Goal: Task Accomplishment & Management: Manage account settings

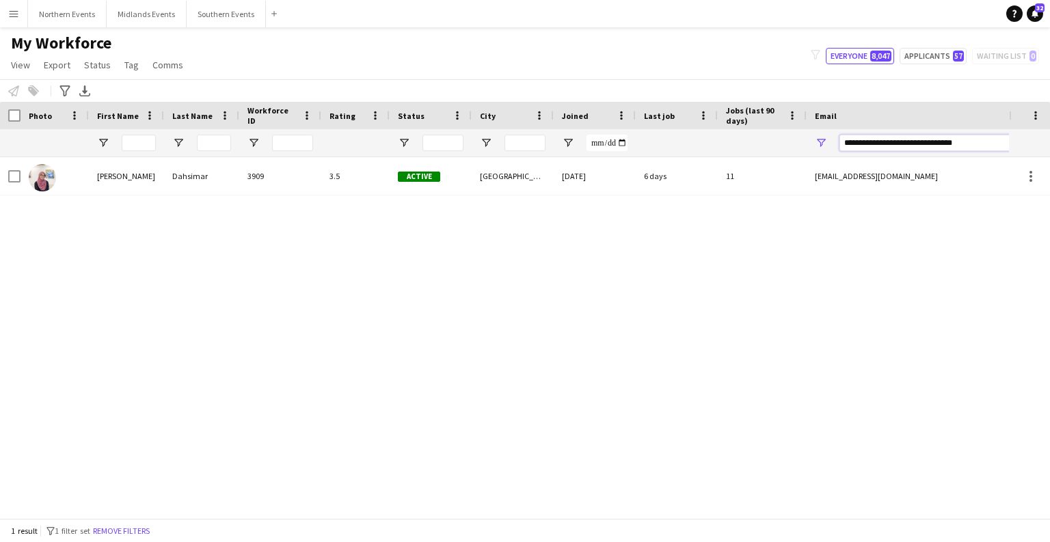
click at [839, 139] on input "**********" at bounding box center [955, 143] width 232 height 16
paste input "Email Filter Input"
click at [839, 150] on input "**********" at bounding box center [955, 143] width 232 height 16
paste input "Email Filter Input"
click at [839, 143] on input "**********" at bounding box center [955, 143] width 232 height 16
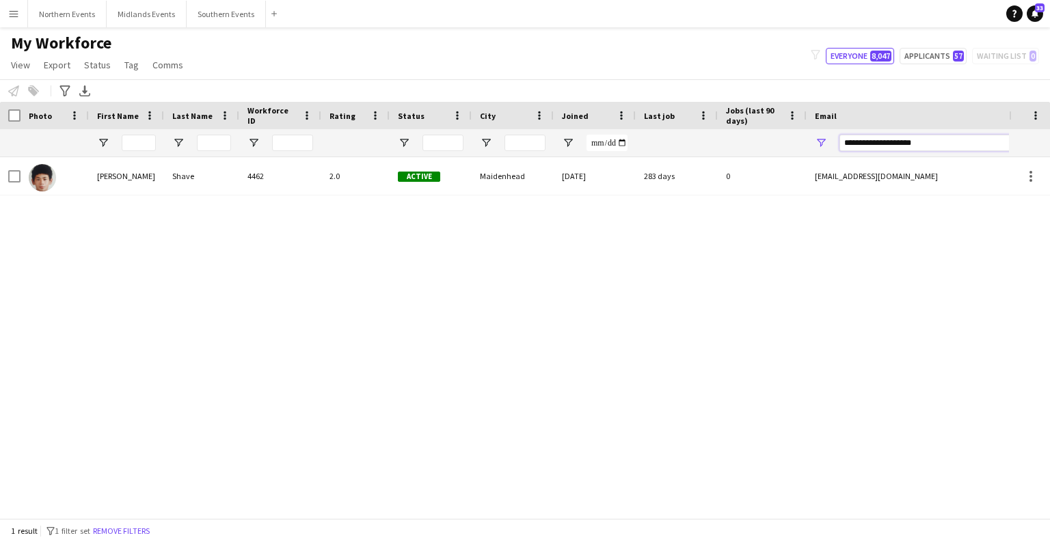
paste input "*"
click at [839, 142] on input "**********" at bounding box center [955, 143] width 232 height 16
paste input "Email Filter Input"
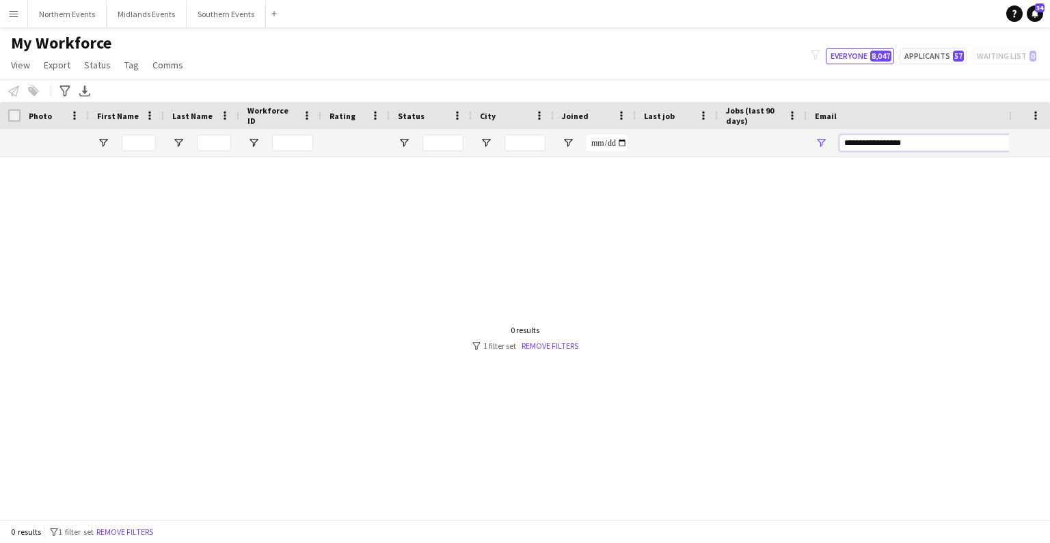
type input "**********"
click at [127, 131] on div at bounding box center [139, 142] width 34 height 27
click at [135, 138] on input "First Name Filter Input" at bounding box center [139, 143] width 34 height 16
paste input "******"
type input "******"
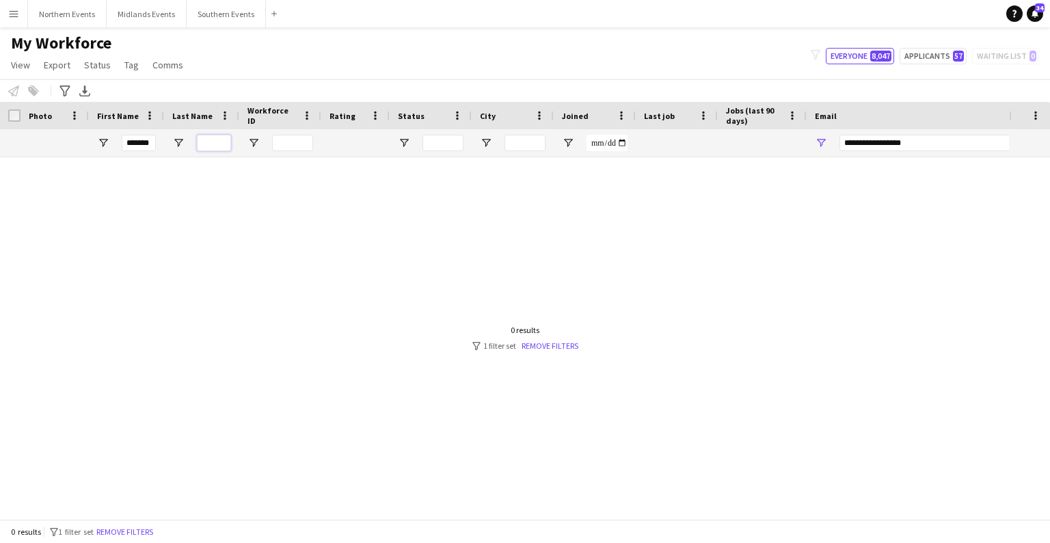
click at [221, 146] on input "Last Name Filter Input" at bounding box center [214, 143] width 34 height 16
type input "*****"
click at [839, 148] on input "**********" at bounding box center [955, 143] width 232 height 16
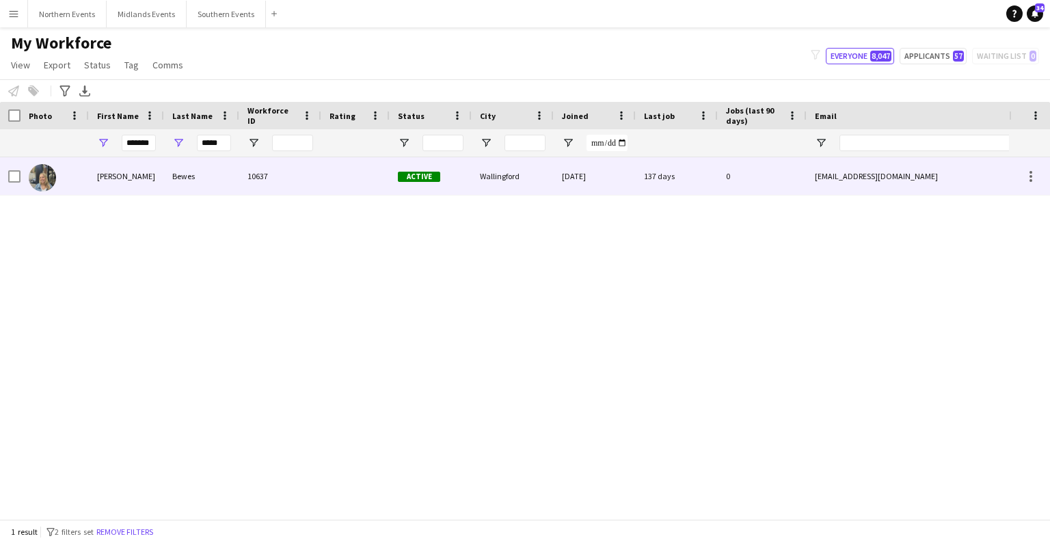
click at [102, 176] on div "[PERSON_NAME]" at bounding box center [126, 176] width 75 height 38
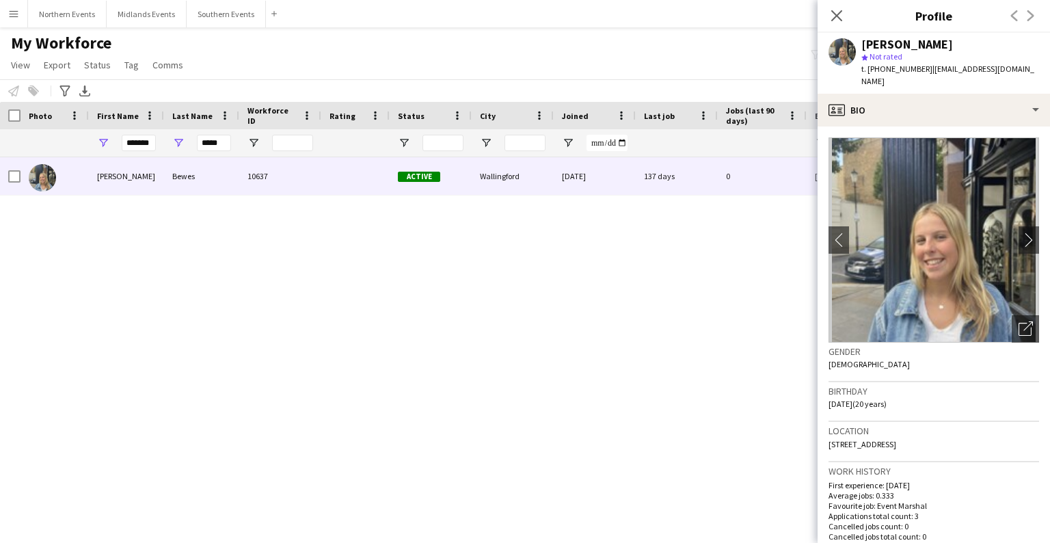
drag, startPoint x: 630, startPoint y: 322, endPoint x: 645, endPoint y: 298, distance: 28.3
click at [632, 321] on div "[PERSON_NAME] 10637 Active Wallingford [DATE] 137 days 0 [EMAIL_ADDRESS][DOMAIN…" at bounding box center [504, 333] width 1009 height 353
click at [839, 14] on div "Close pop-in" at bounding box center [836, 15] width 38 height 31
click at [835, 17] on icon at bounding box center [836, 15] width 13 height 13
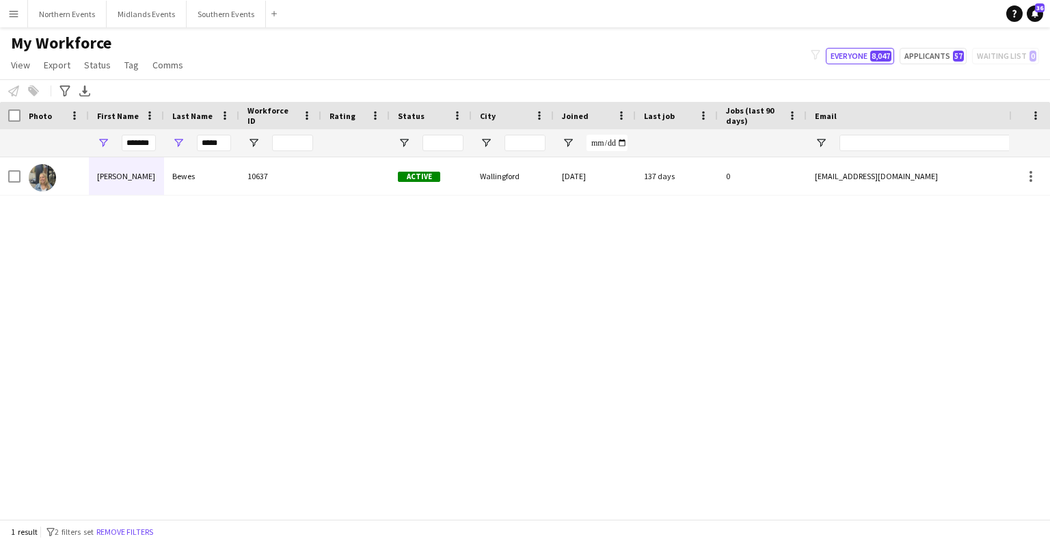
scroll to position [0, 219]
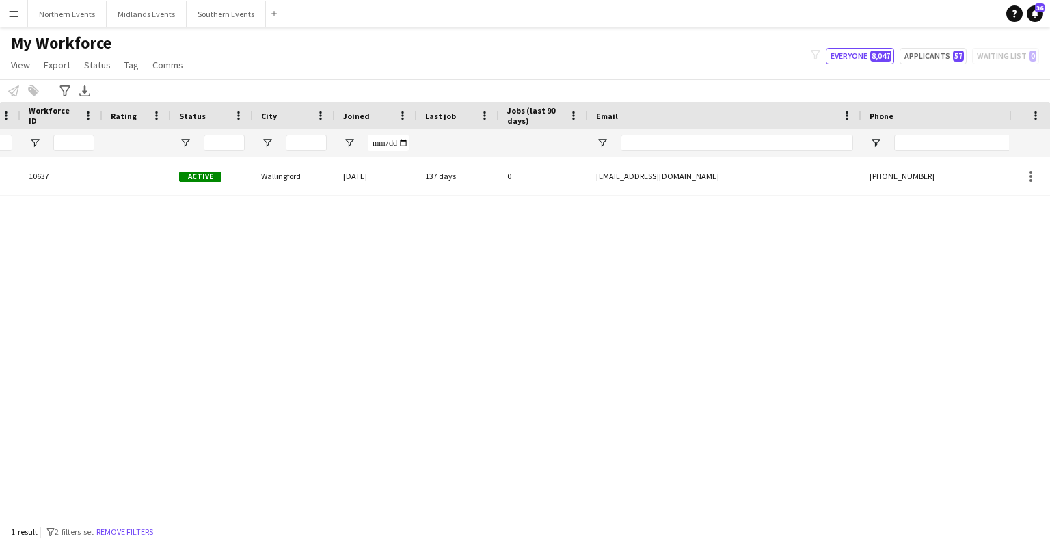
click at [733, 152] on div at bounding box center [737, 142] width 232 height 27
click at [721, 142] on input "Email Filter Input" at bounding box center [737, 143] width 232 height 16
paste input "**********"
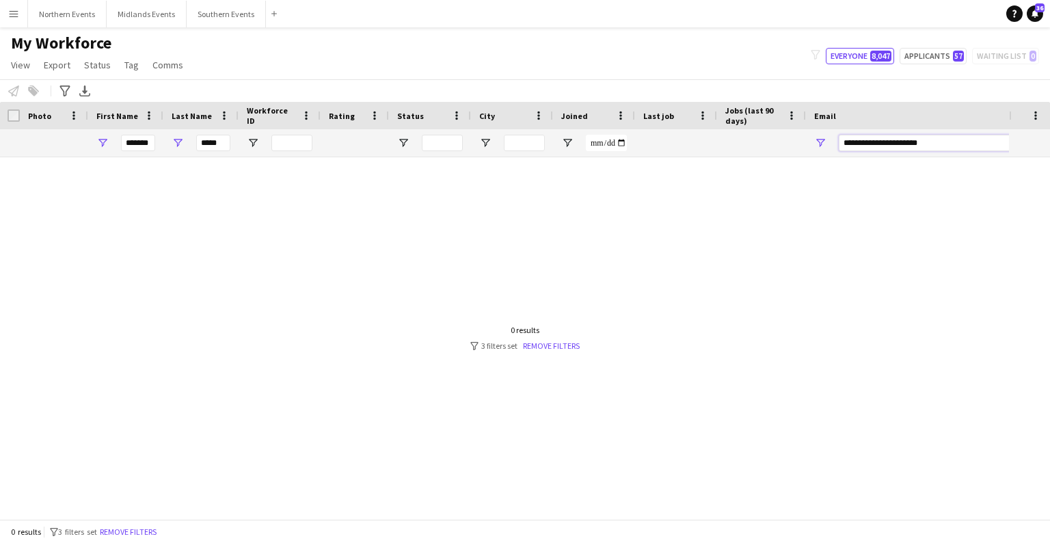
scroll to position [0, 0]
type input "**********"
click at [147, 137] on input "******" at bounding box center [139, 143] width 34 height 16
click at [213, 148] on input "*****" at bounding box center [214, 143] width 34 height 16
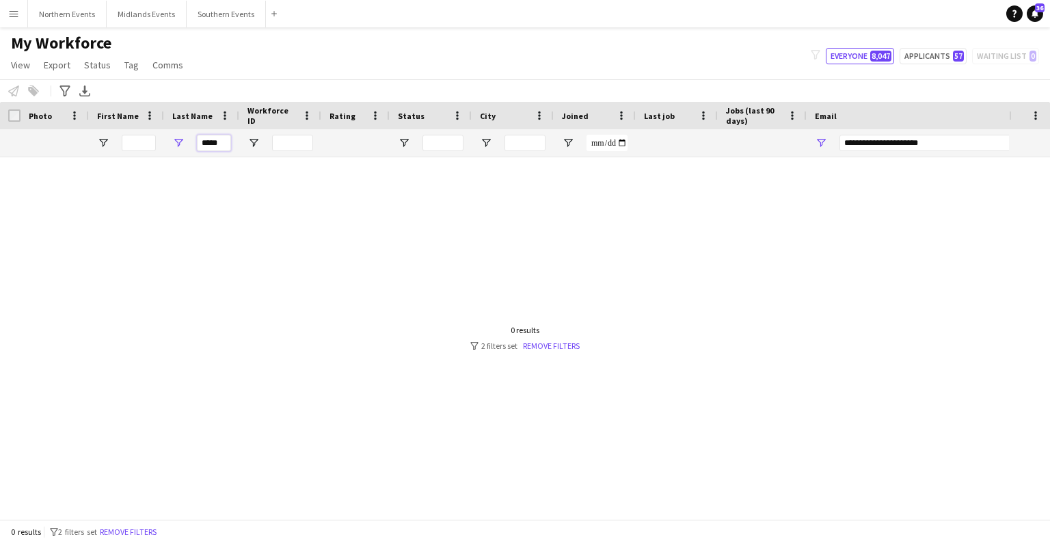
click at [213, 148] on input "*****" at bounding box center [214, 143] width 34 height 16
click at [247, 245] on div at bounding box center [504, 333] width 1009 height 353
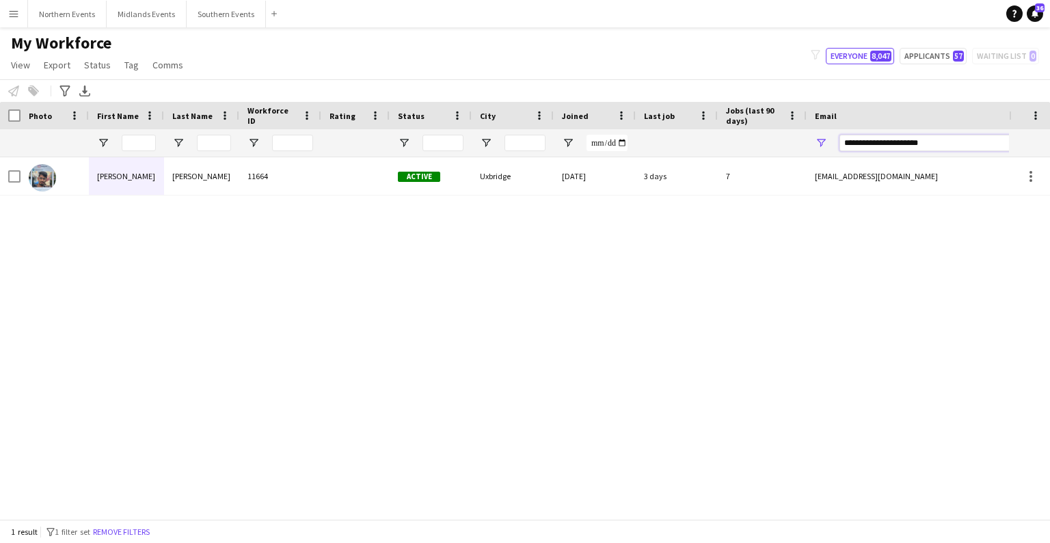
click at [839, 137] on input "**********" at bounding box center [955, 143] width 232 height 16
paste input "*"
click at [839, 145] on input "**********" at bounding box center [955, 143] width 232 height 16
paste input "Email Filter Input"
click at [839, 145] on input "**********" at bounding box center [955, 143] width 232 height 16
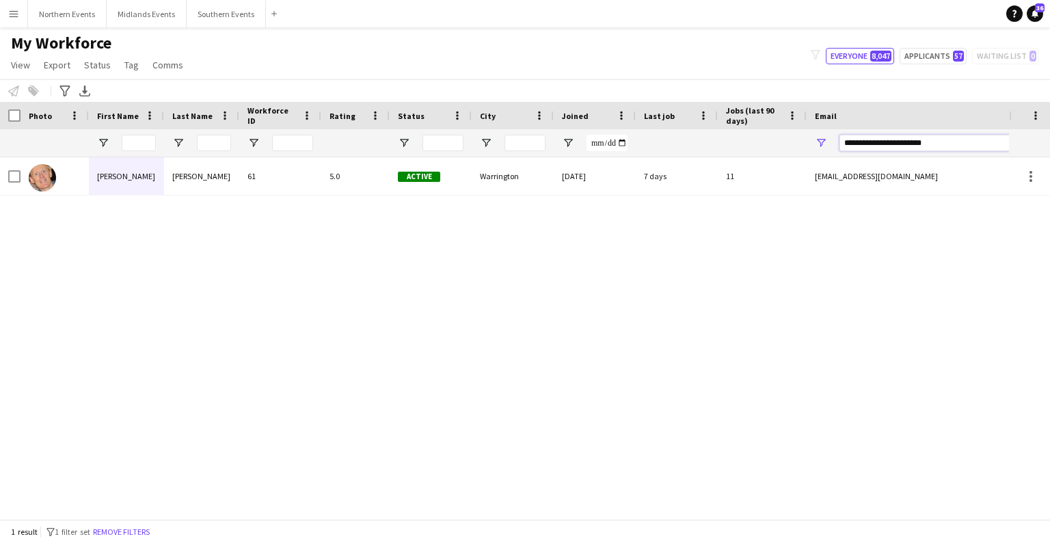
paste input "Email Filter Input"
click at [839, 138] on input "**********" at bounding box center [955, 143] width 232 height 16
paste input "******"
click at [839, 142] on input "**********" at bounding box center [955, 143] width 232 height 16
paste input "Email Filter Input"
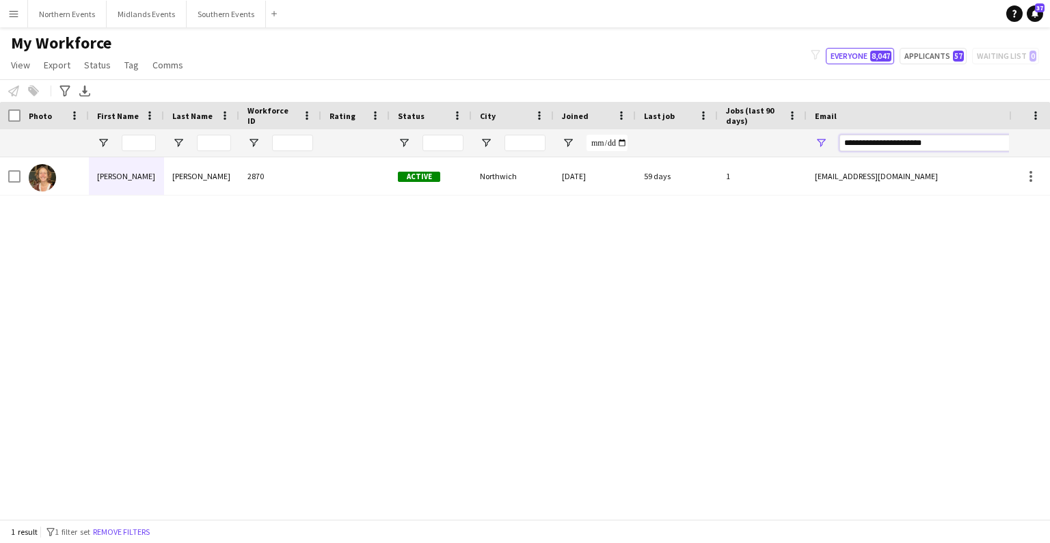
click at [839, 148] on input "**********" at bounding box center [955, 143] width 232 height 16
paste input "Email Filter Input"
click at [839, 144] on input "**********" at bounding box center [955, 143] width 232 height 16
paste input "*******"
click at [461, 378] on div "[PERSON_NAME] 8974 Active Erith [DATE] 3 days 4 [EMAIL_ADDRESS][DOMAIN_NAME] [P…" at bounding box center [504, 333] width 1009 height 353
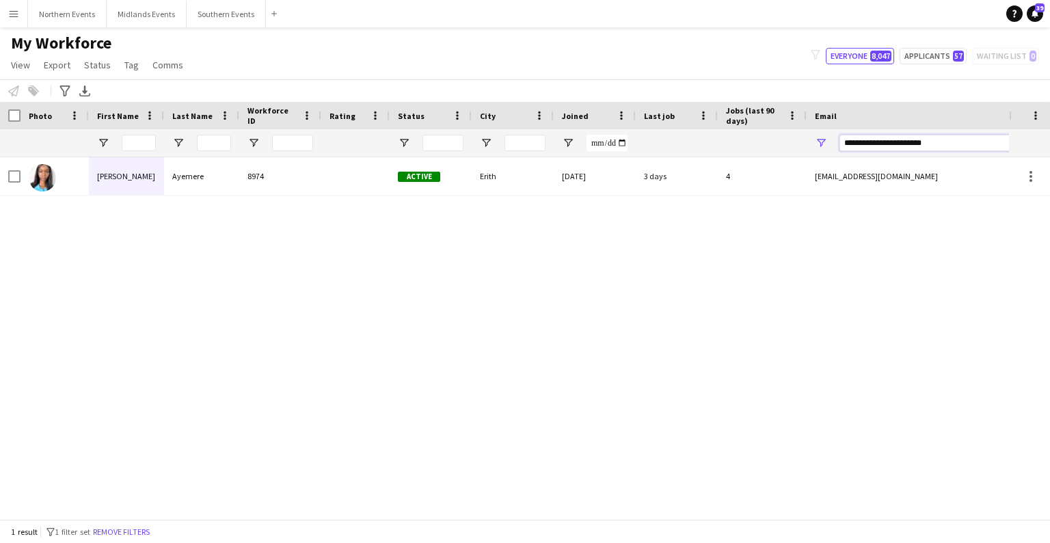
click at [839, 148] on input "**********" at bounding box center [955, 143] width 232 height 16
click at [839, 147] on input "**********" at bounding box center [955, 143] width 232 height 16
click at [839, 150] on input "**********" at bounding box center [955, 143] width 232 height 16
click at [839, 144] on input "**********" at bounding box center [955, 143] width 232 height 16
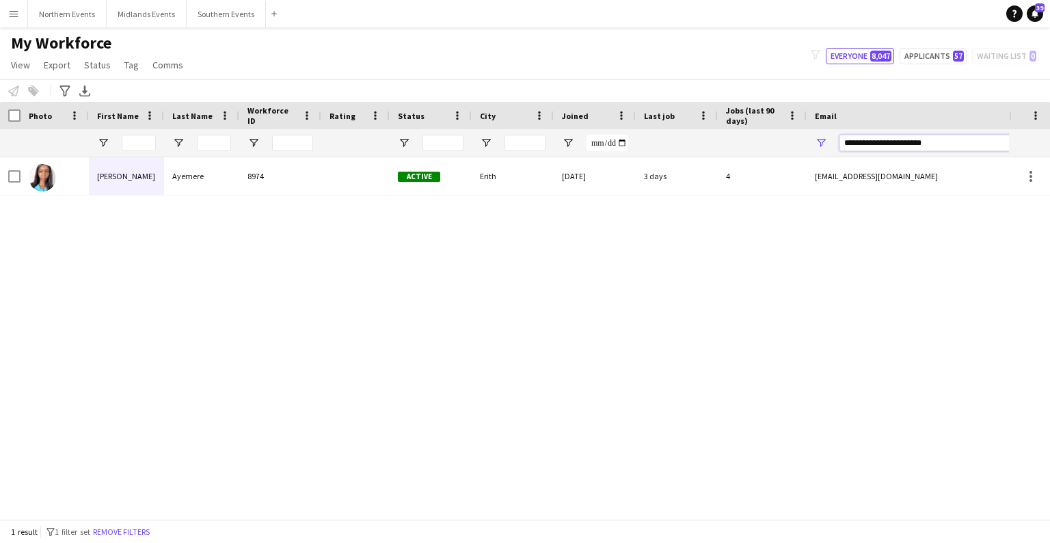
paste input "Email Filter Input"
type input "**********"
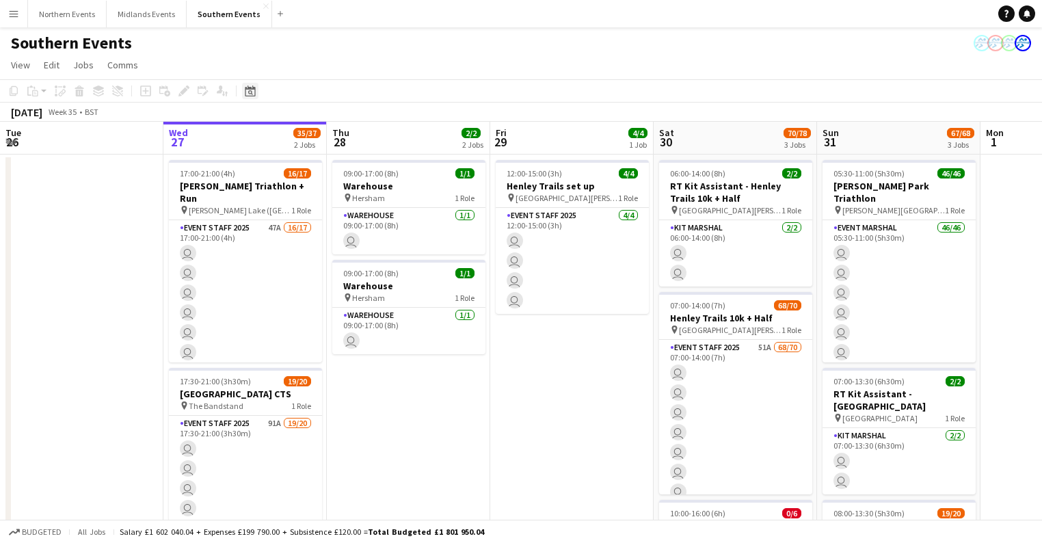
click at [253, 90] on icon "Date picker" at bounding box center [250, 90] width 11 height 11
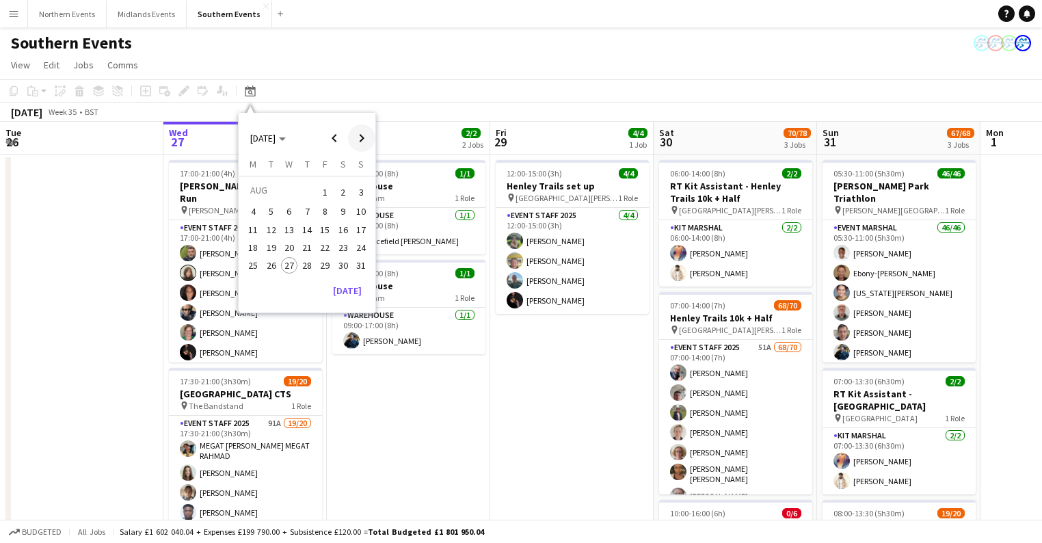
click at [362, 137] on span "Next month" at bounding box center [361, 137] width 27 height 27
click at [364, 218] on span "14" at bounding box center [361, 226] width 16 height 16
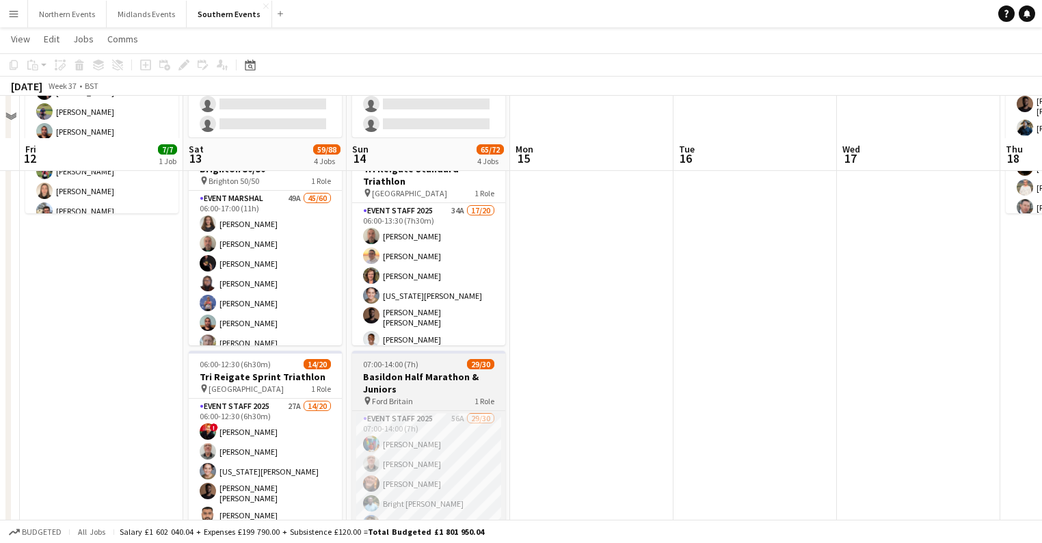
scroll to position [219, 0]
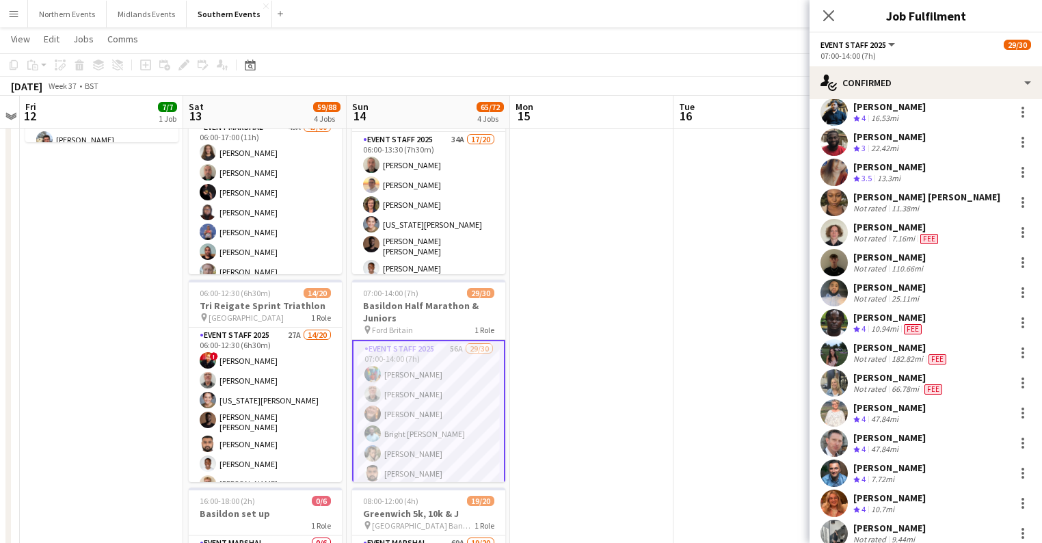
scroll to position [437, 0]
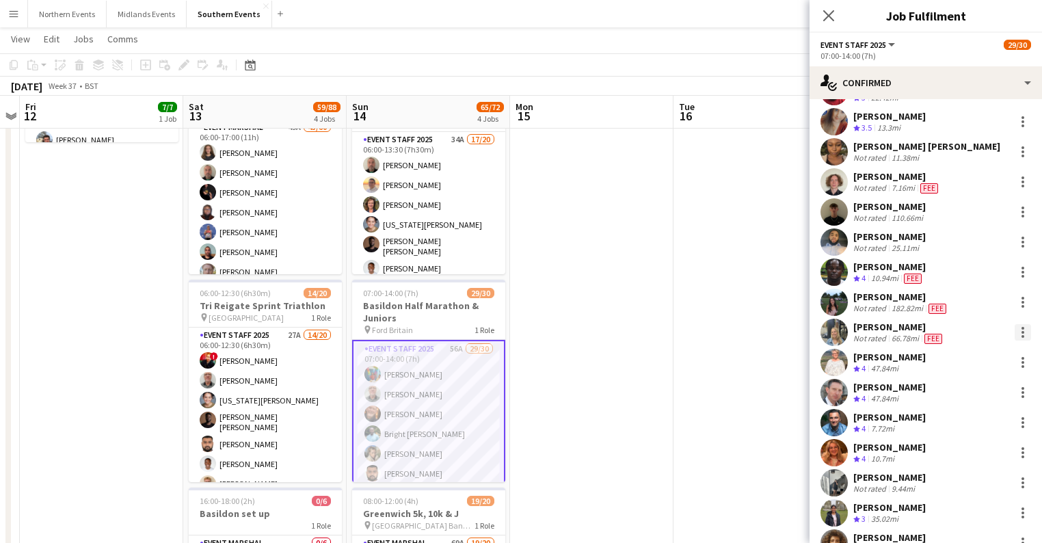
click at [1014, 331] on div at bounding box center [1022, 332] width 16 height 16
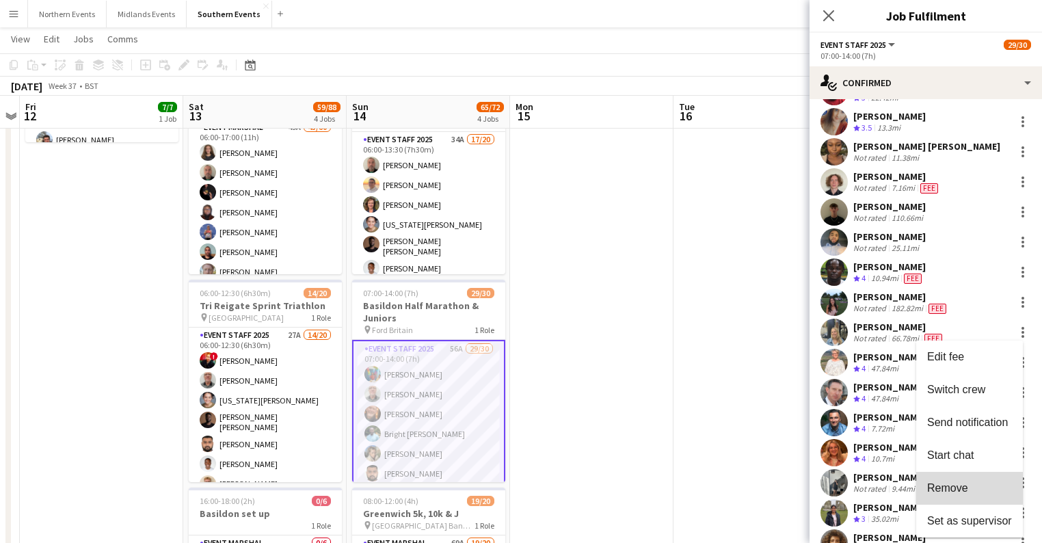
click at [972, 490] on span "Remove" at bounding box center [969, 488] width 85 height 12
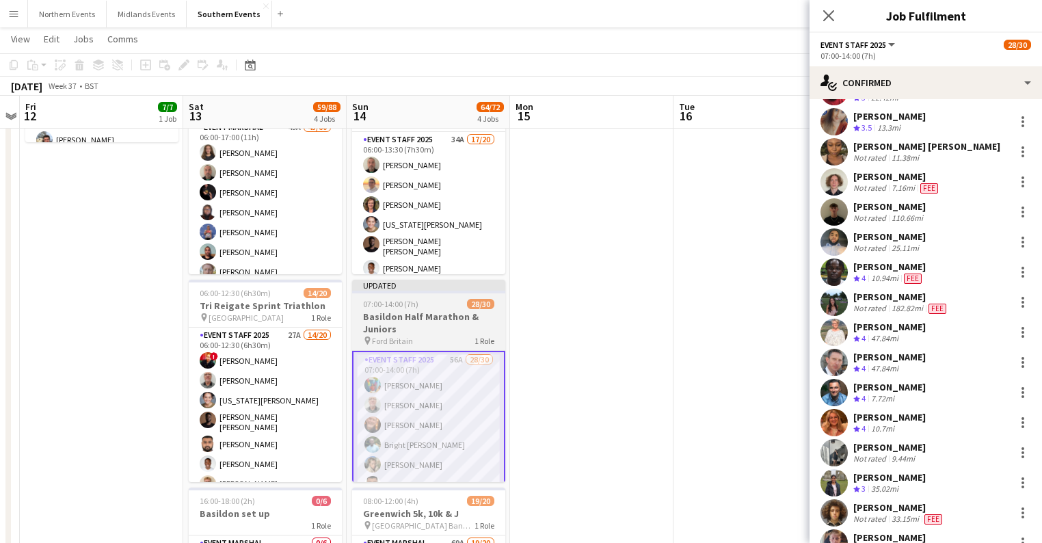
click at [448, 317] on h3 "Basildon Half Marathon & Juniors" at bounding box center [428, 322] width 153 height 25
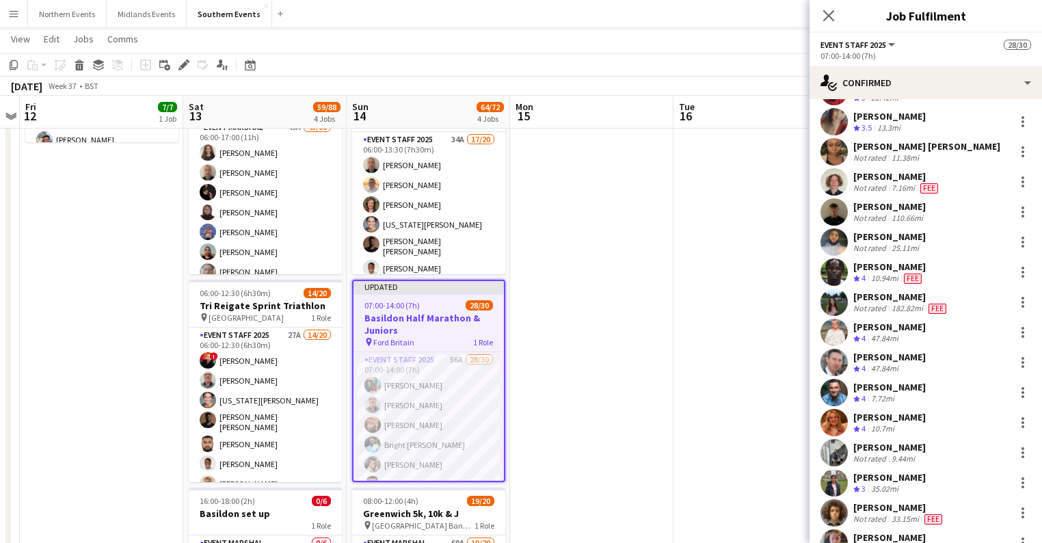
click at [835, 9] on app-icon "Close pop-in" at bounding box center [828, 16] width 16 height 16
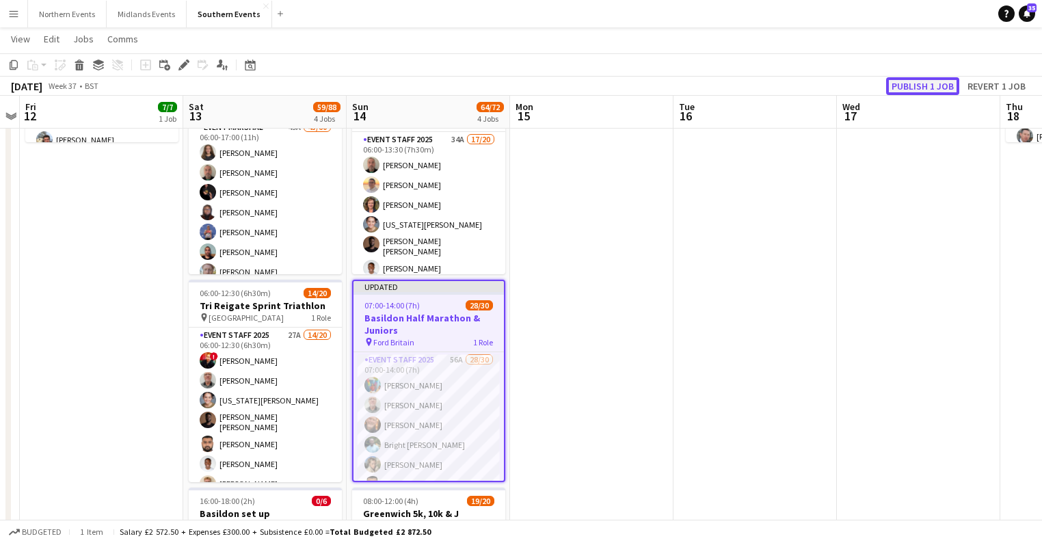
click at [924, 83] on button "Publish 1 job" at bounding box center [922, 86] width 73 height 18
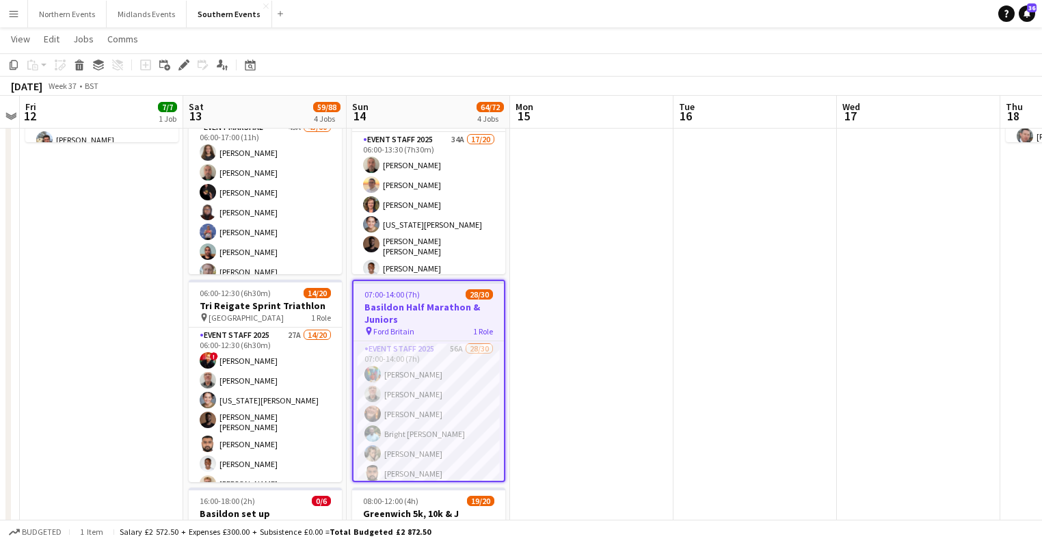
click at [437, 305] on h3 "Basildon Half Marathon & Juniors" at bounding box center [428, 313] width 150 height 25
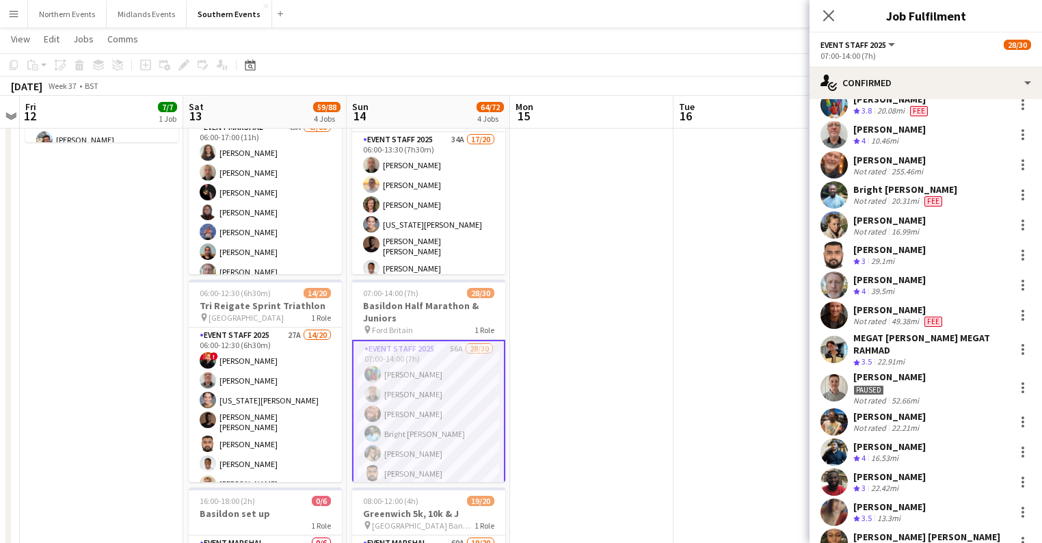
scroll to position [0, 0]
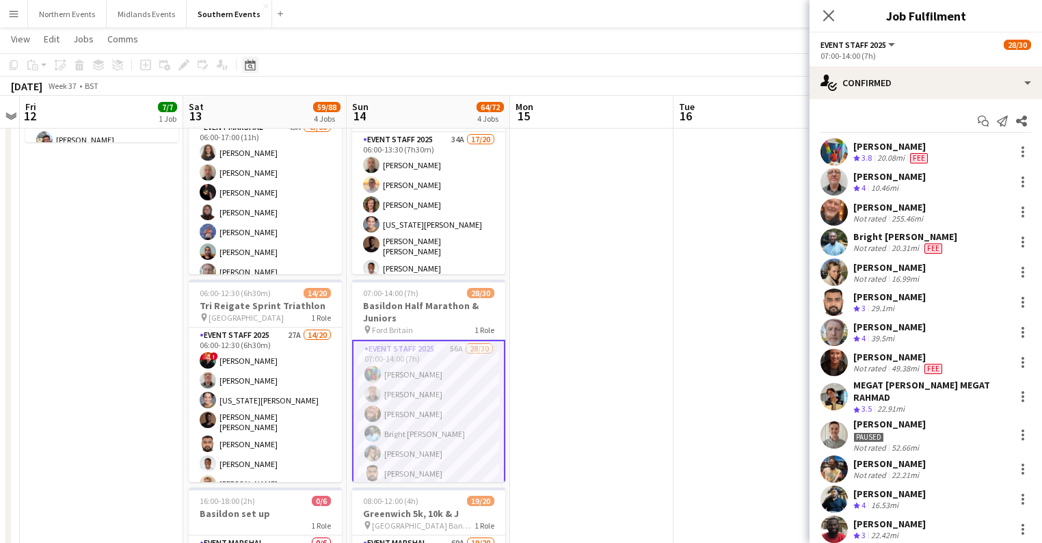
click at [245, 65] on icon at bounding box center [250, 64] width 10 height 11
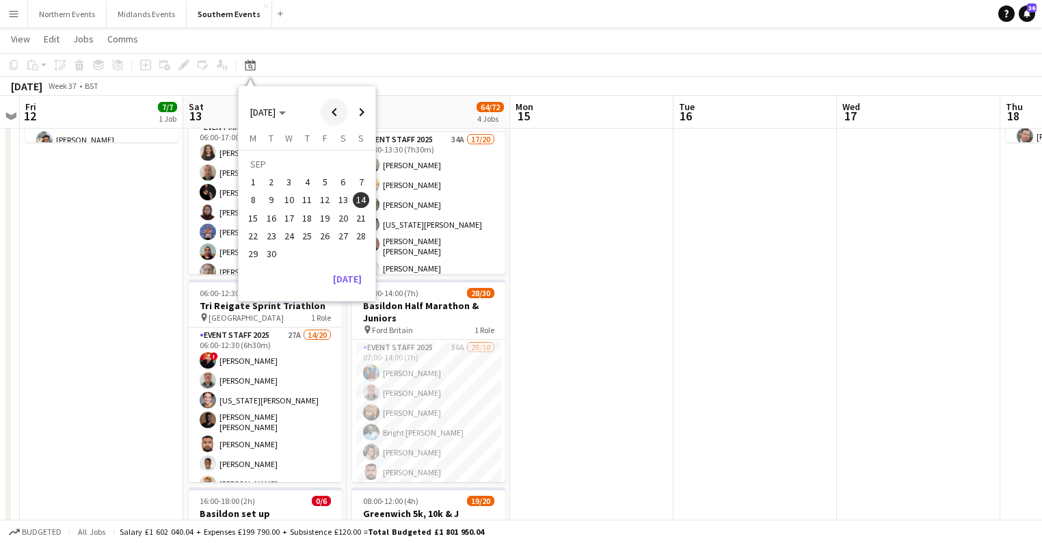
click at [338, 98] on span "Previous month" at bounding box center [334, 111] width 27 height 27
click at [336, 104] on span "Previous month" at bounding box center [334, 111] width 27 height 27
click at [351, 111] on span "Next month" at bounding box center [361, 111] width 27 height 27
click at [286, 235] on span "27" at bounding box center [289, 239] width 16 height 16
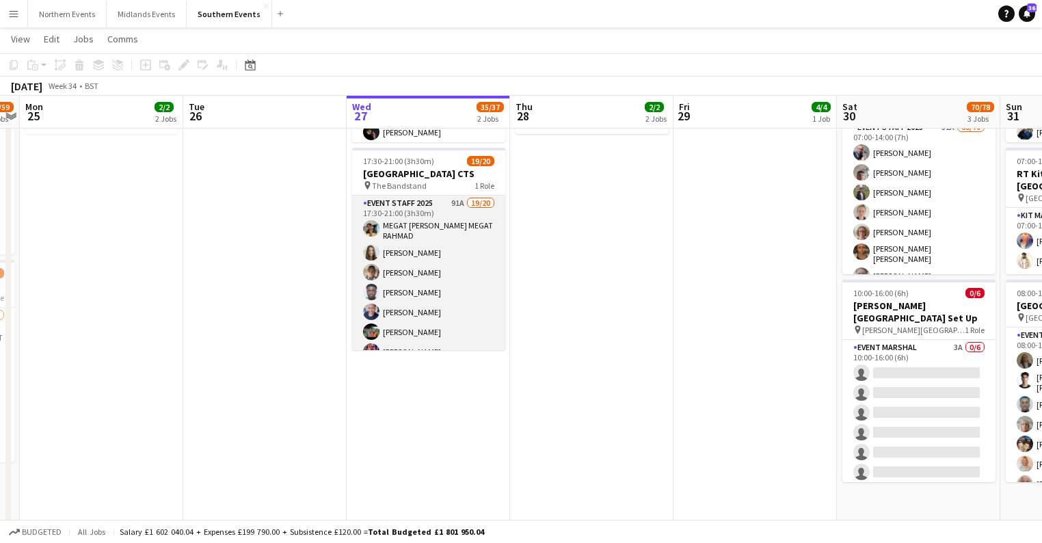
click at [466, 299] on app-card-role "Event Staff 2025 91A 19/20 17:30-21:00 (3h30m) MEGAT AMMAR SULEIMAN MEGAT RAHMA…" at bounding box center [428, 408] width 153 height 427
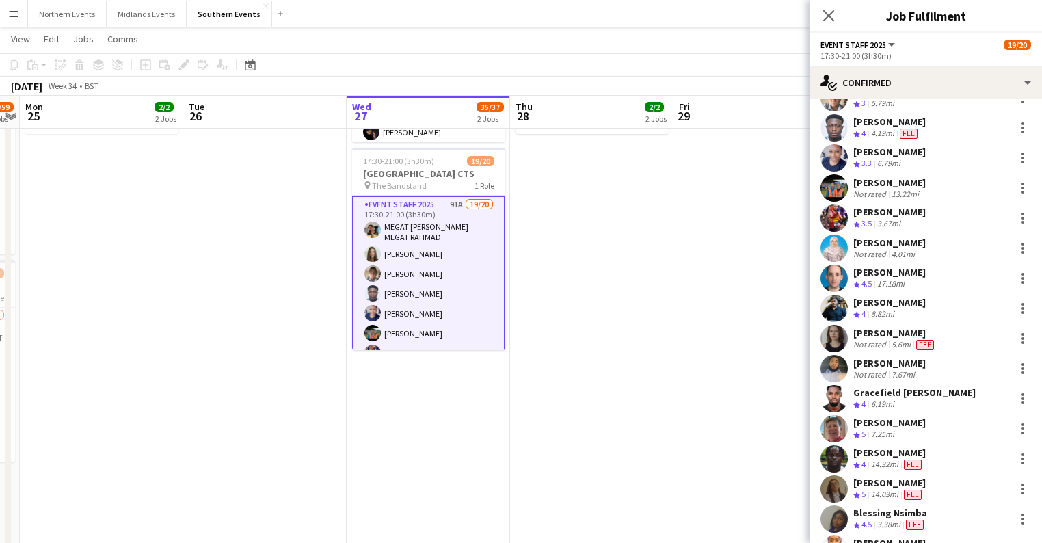
scroll to position [109, 0]
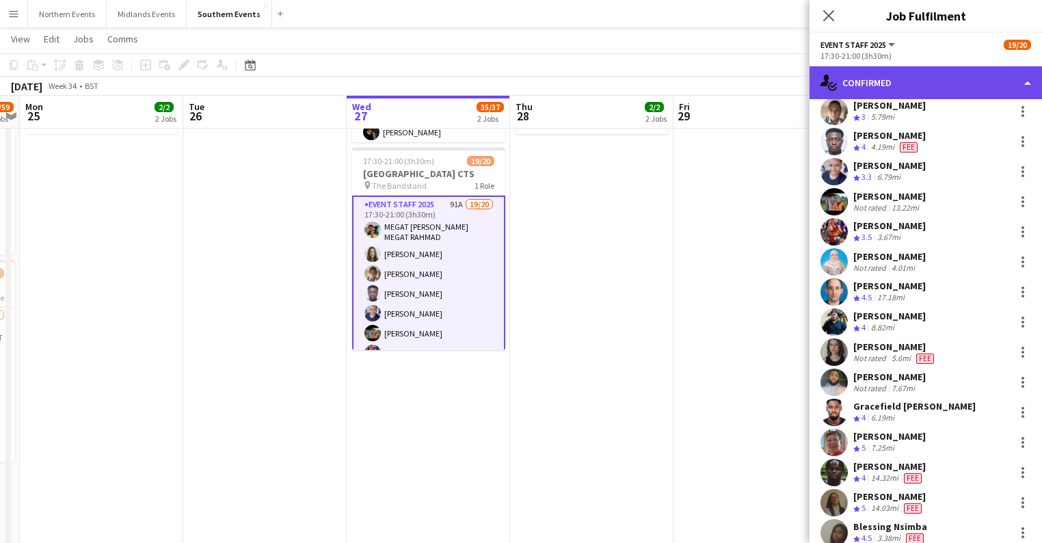
click at [868, 82] on div "single-neutral-actions-check-2 Confirmed" at bounding box center [925, 82] width 232 height 33
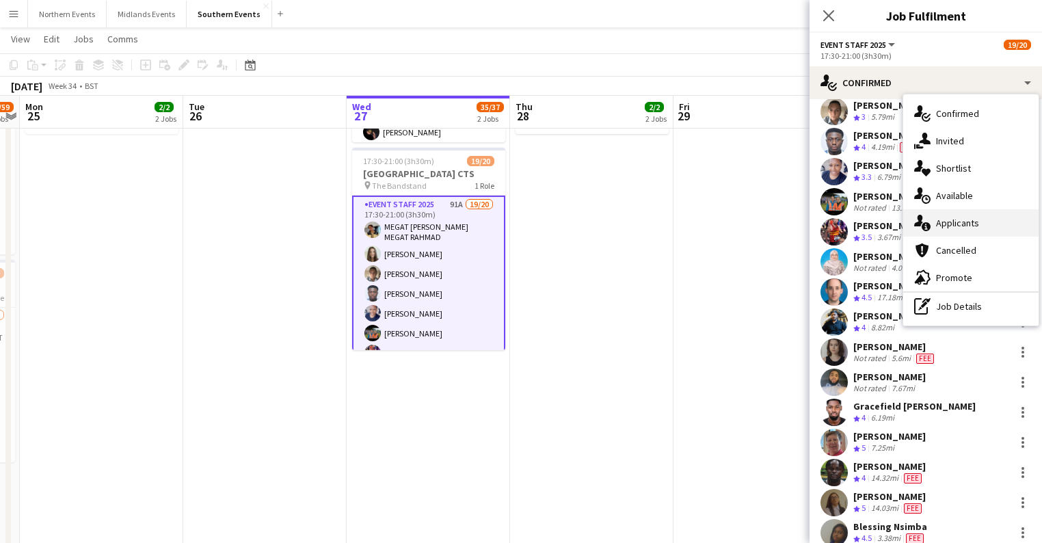
click at [973, 220] on div "single-neutral-actions-information Applicants" at bounding box center [970, 222] width 135 height 27
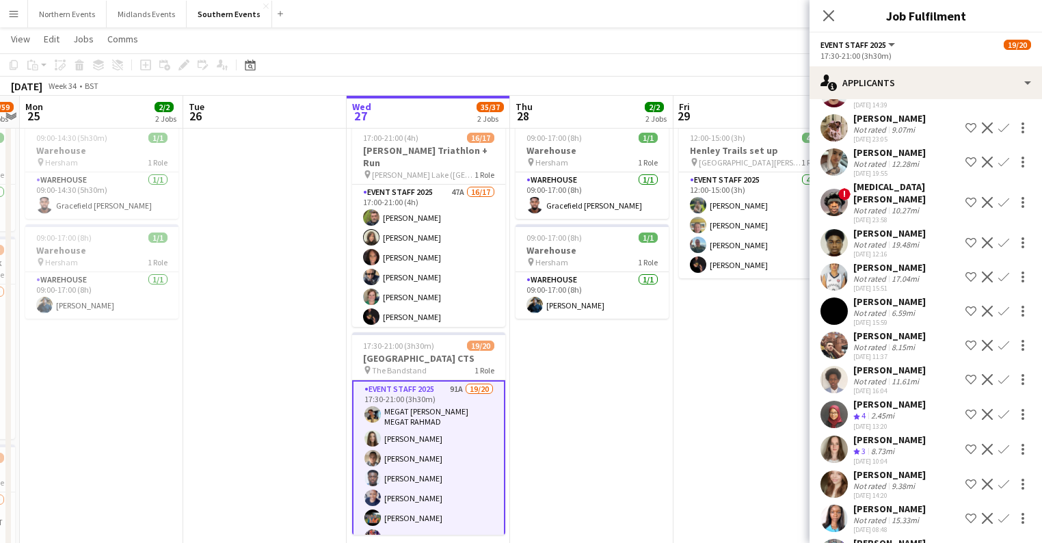
scroll to position [1148, 0]
click at [131, 16] on button "Midlands Events Close" at bounding box center [147, 14] width 80 height 27
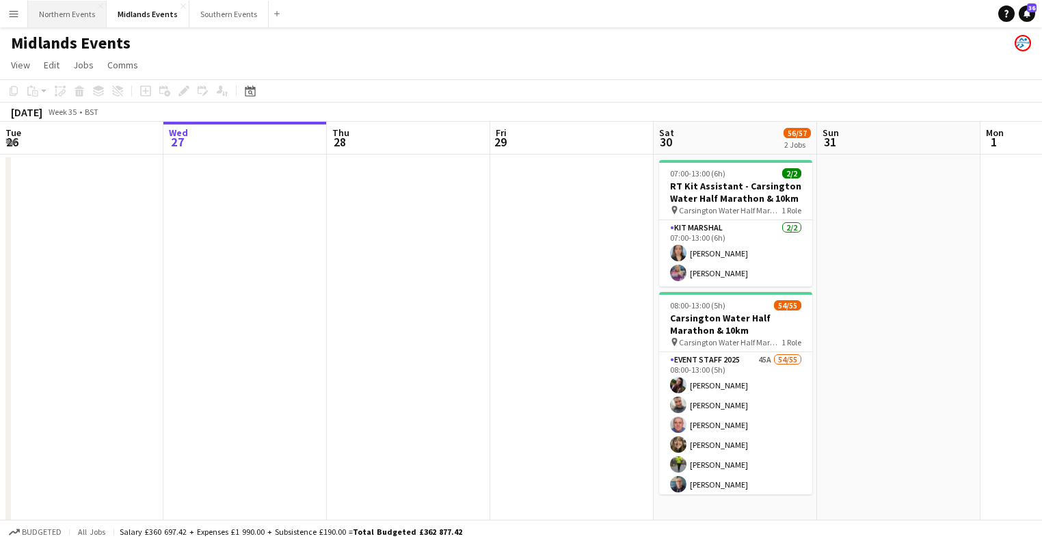
click at [66, 17] on button "Northern Events Close" at bounding box center [67, 14] width 79 height 27
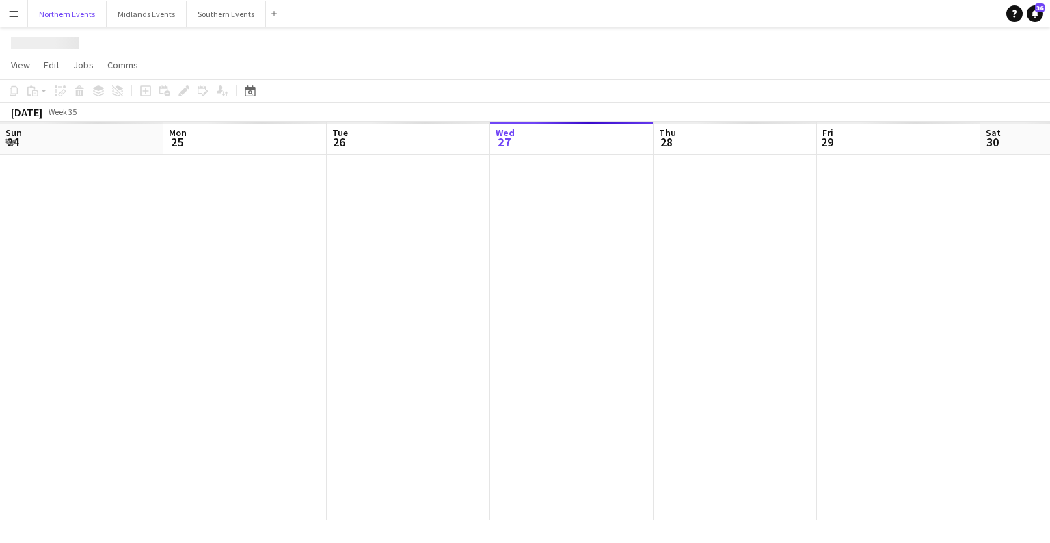
scroll to position [0, 327]
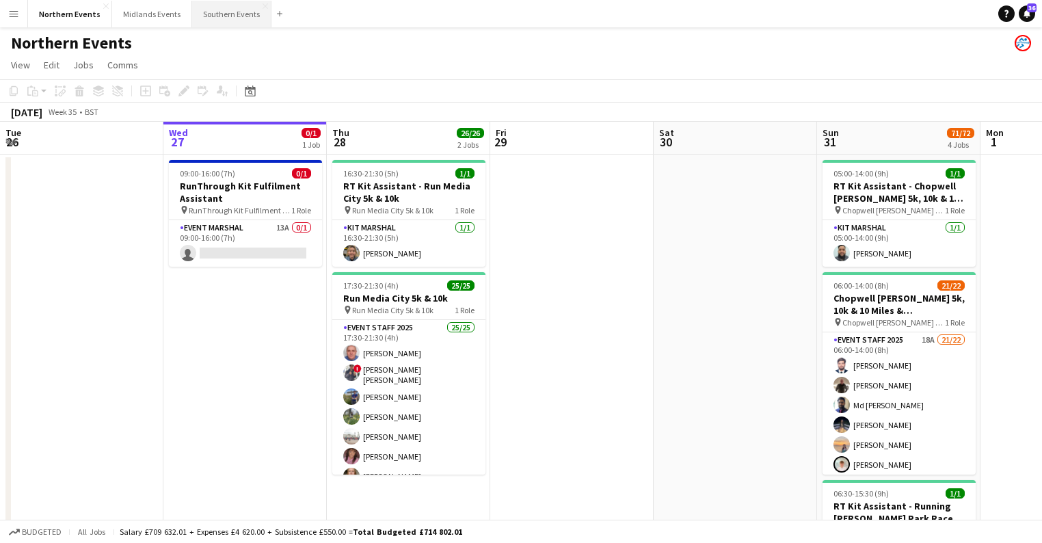
click at [208, 22] on button "Southern Events Close" at bounding box center [231, 14] width 79 height 27
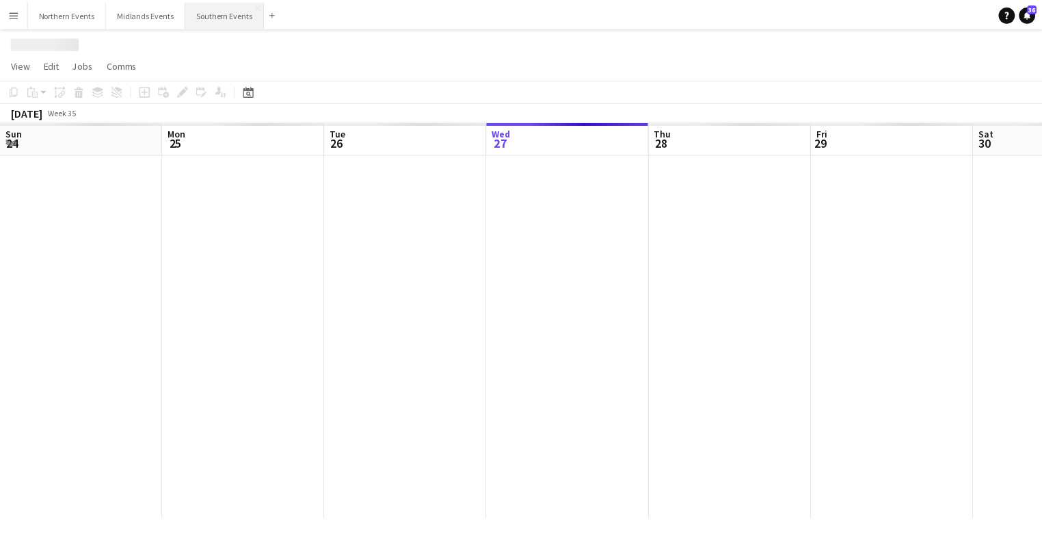
scroll to position [0, 327]
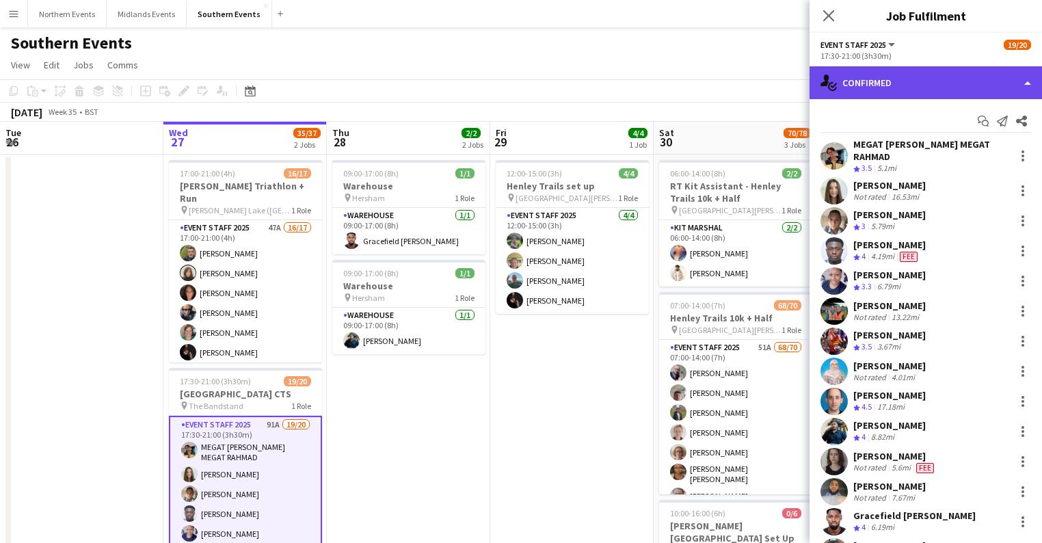
click at [880, 85] on div "single-neutral-actions-check-2 Confirmed" at bounding box center [925, 82] width 232 height 33
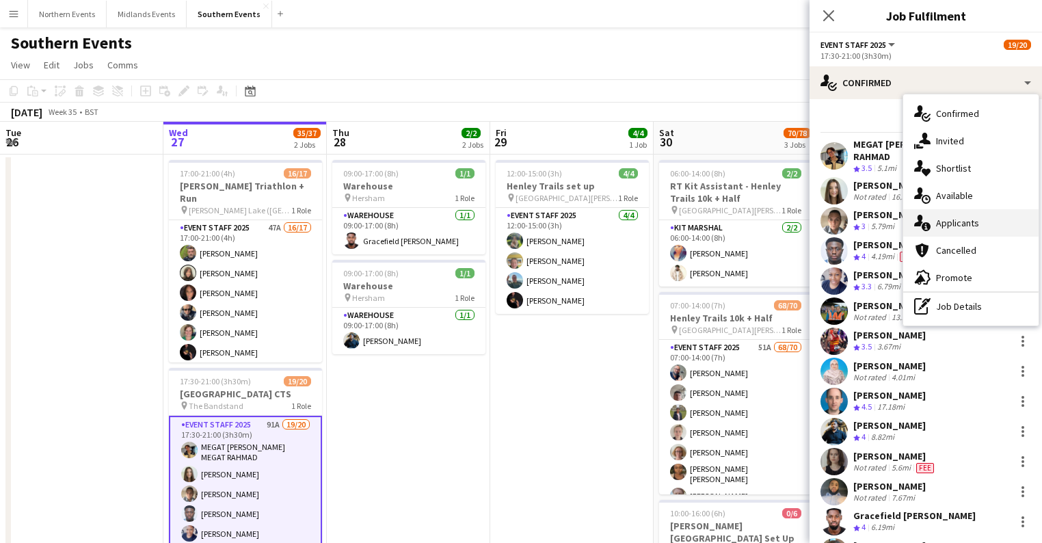
click at [949, 230] on div "single-neutral-actions-information Applicants" at bounding box center [970, 222] width 135 height 27
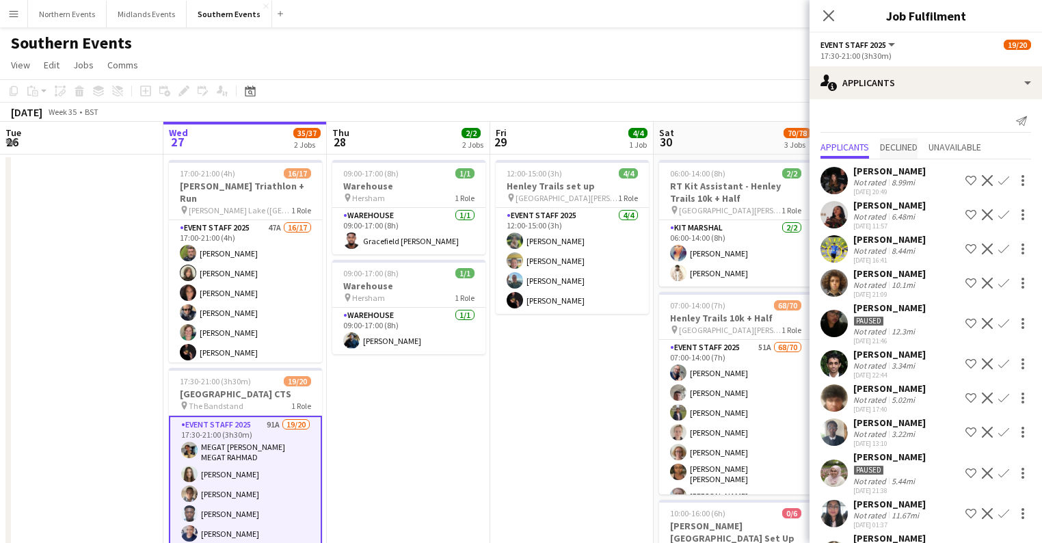
click at [893, 153] on span "Declined" at bounding box center [899, 148] width 38 height 21
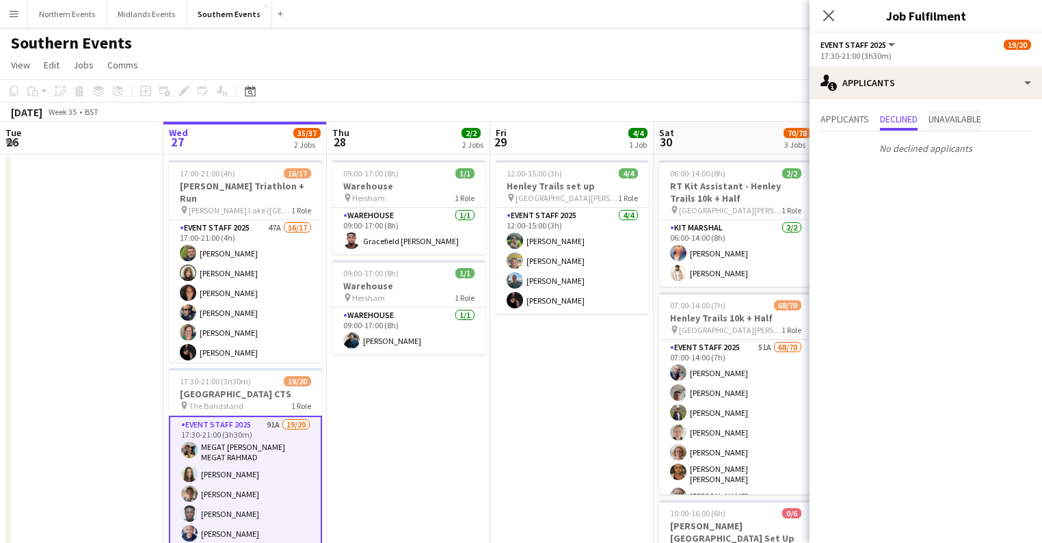
click at [951, 128] on span "Unavailable" at bounding box center [954, 120] width 53 height 21
click at [844, 120] on span "Applicants" at bounding box center [844, 119] width 49 height 10
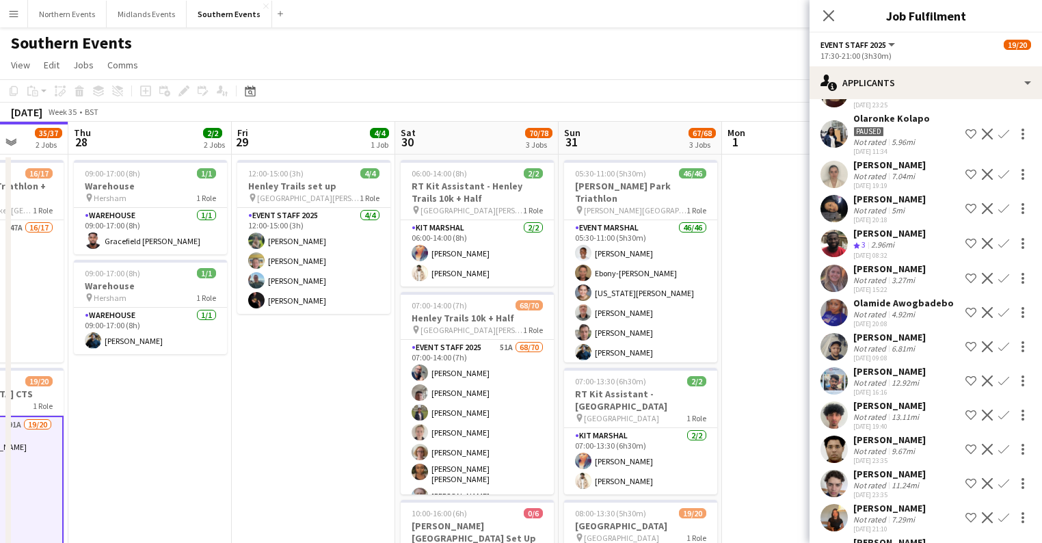
scroll to position [0, 600]
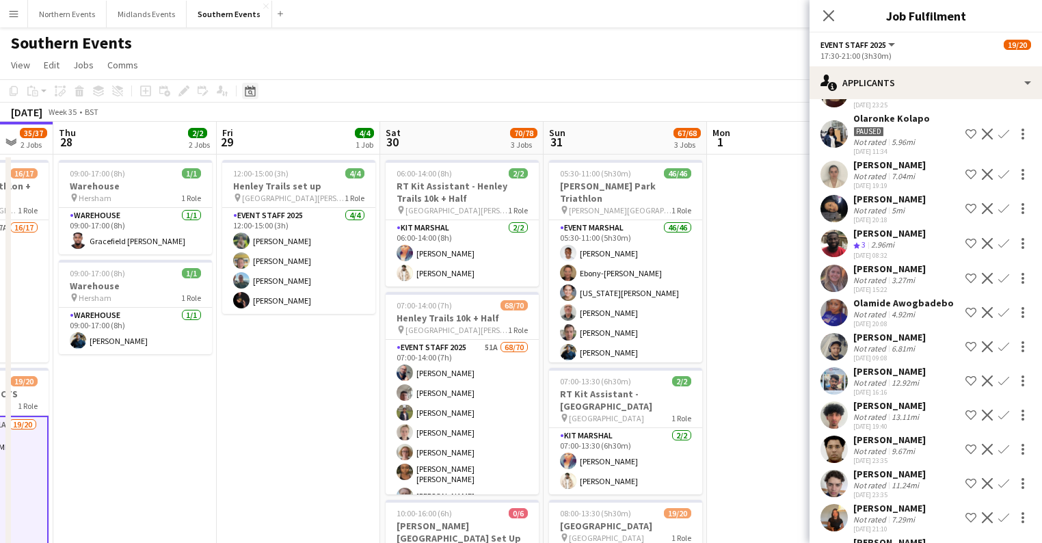
click at [247, 91] on icon "Date picker" at bounding box center [250, 90] width 11 height 11
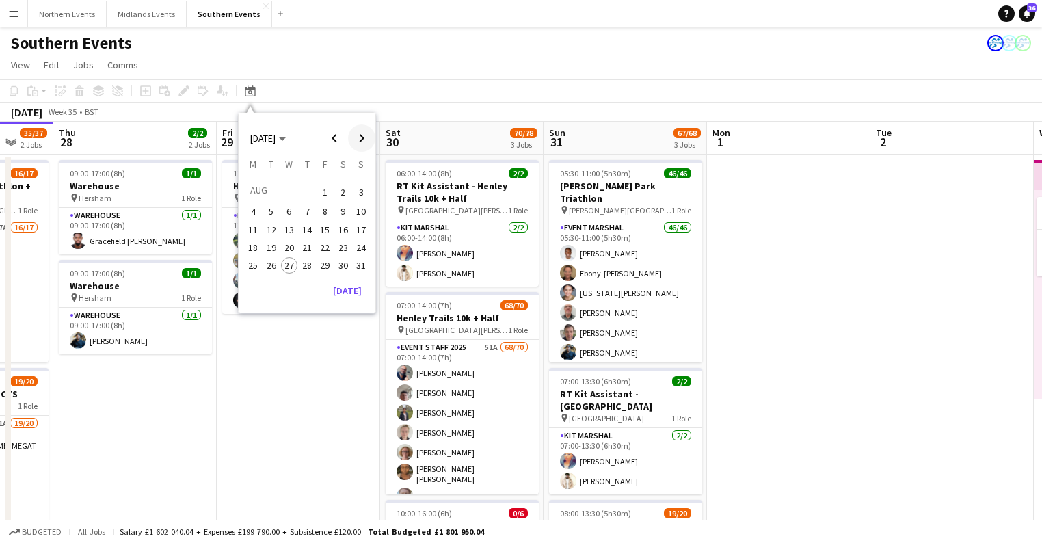
click at [366, 133] on span "Next month" at bounding box center [361, 137] width 27 height 27
click at [366, 221] on span "14" at bounding box center [361, 226] width 16 height 16
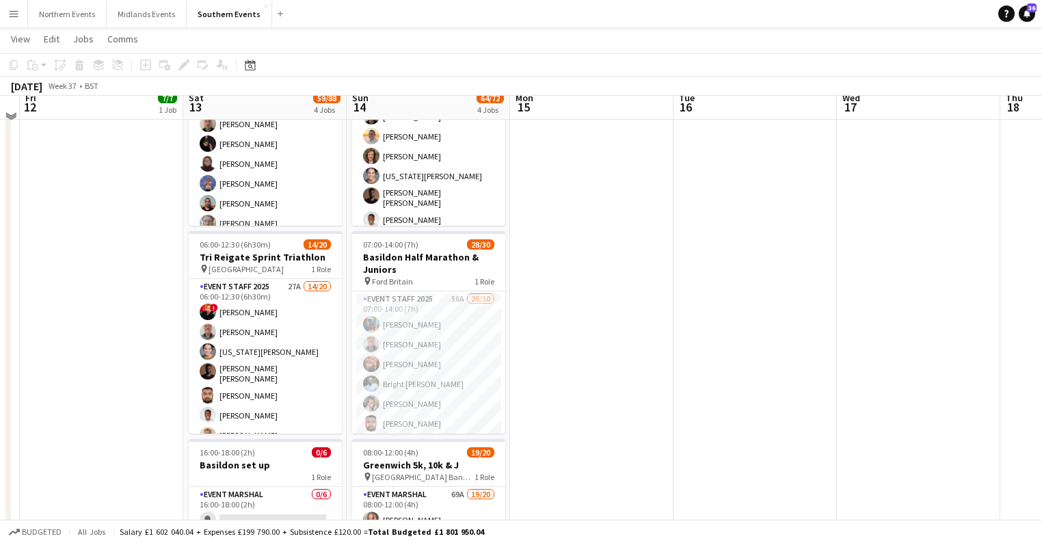
scroll to position [273, 0]
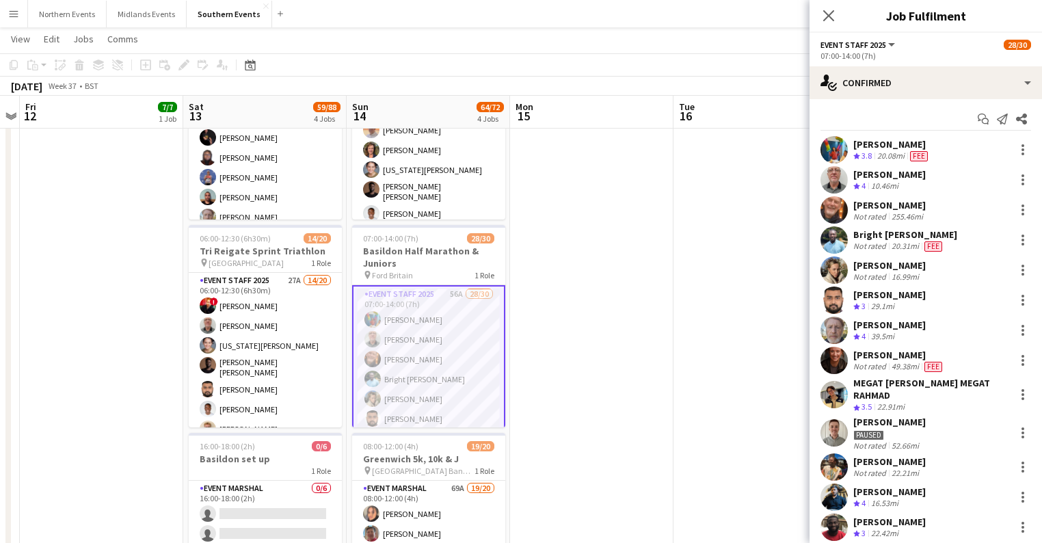
scroll to position [0, 0]
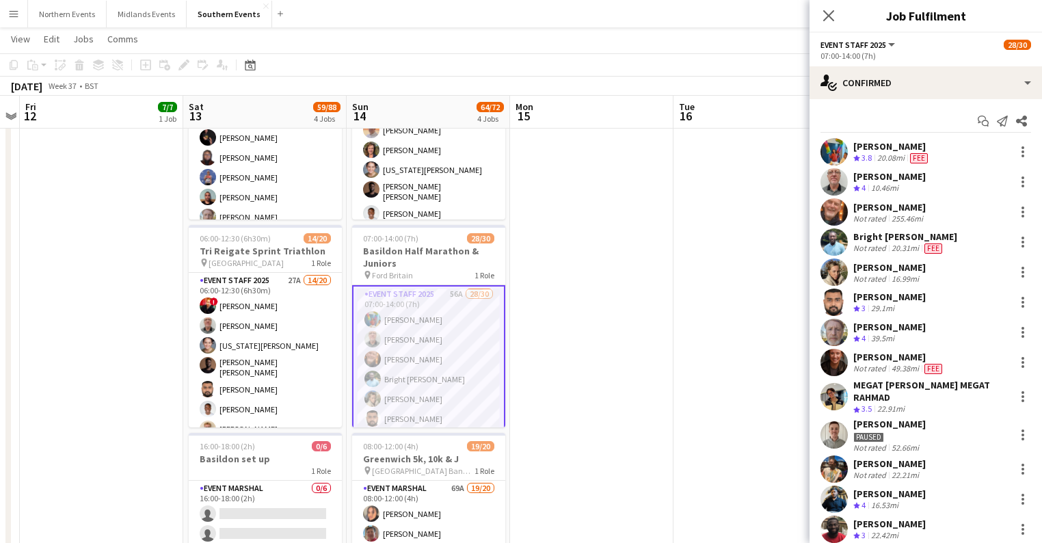
click at [529, 21] on app-navbar "Menu Boards Boards Boards All jobs Status Workforce Workforce My Workforce Recr…" at bounding box center [521, 13] width 1042 height 27
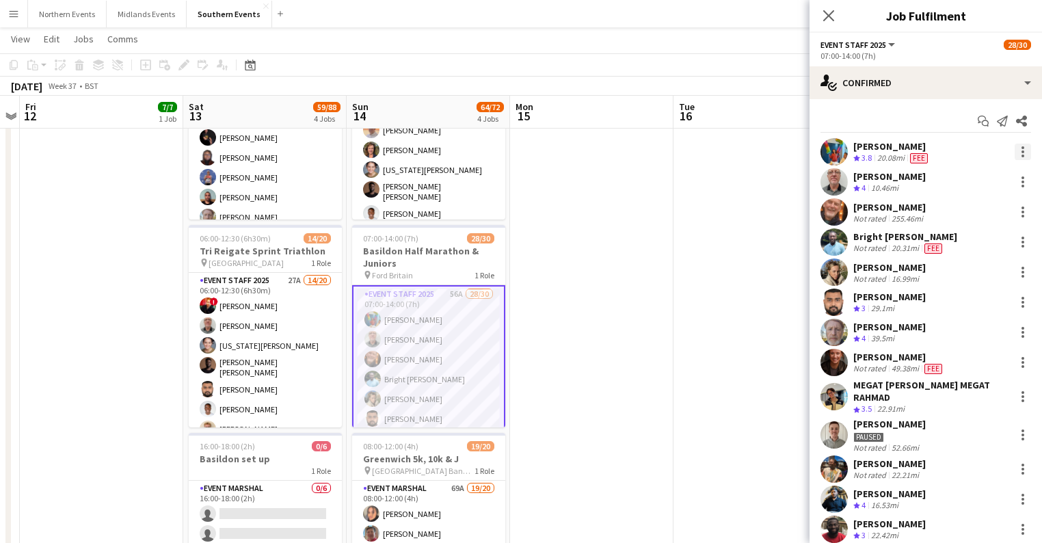
click at [1014, 147] on div at bounding box center [1022, 152] width 16 height 16
drag, startPoint x: 963, startPoint y: 310, endPoint x: 927, endPoint y: 293, distance: 39.4
click at [963, 310] on span "Remove" at bounding box center [947, 308] width 41 height 12
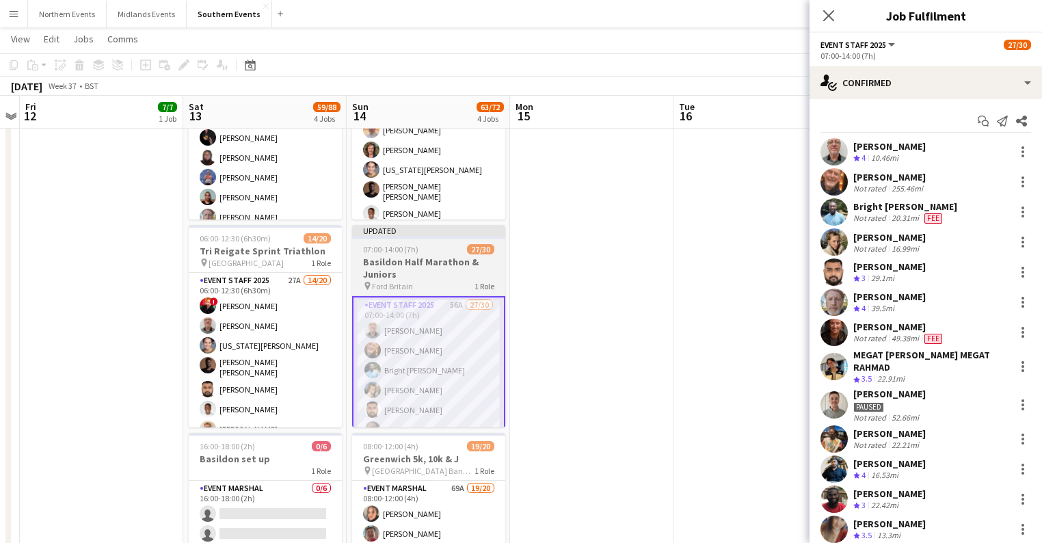
click at [416, 247] on span "07:00-14:00 (7h)" at bounding box center [390, 249] width 55 height 10
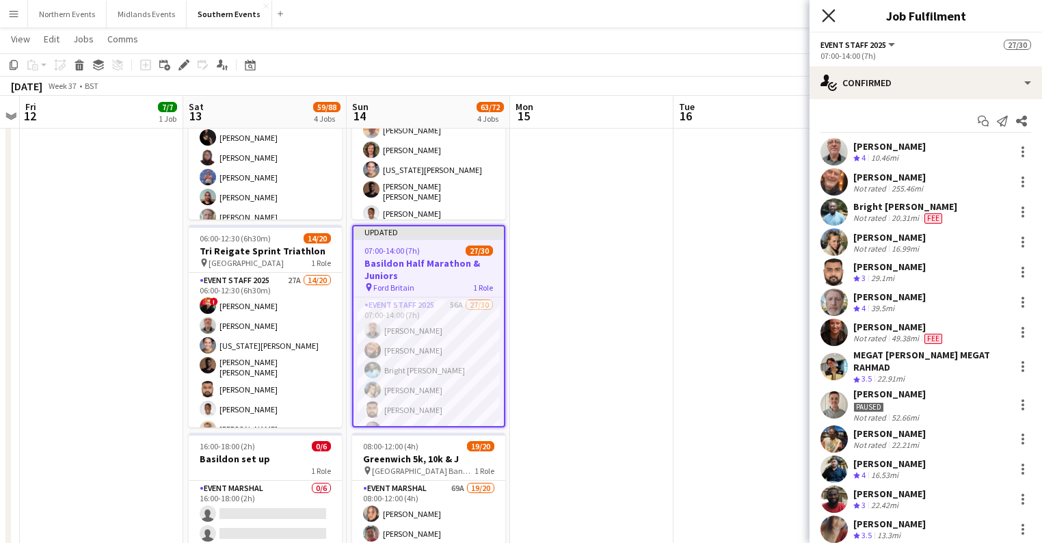
click at [830, 16] on icon "Close pop-in" at bounding box center [828, 15] width 13 height 13
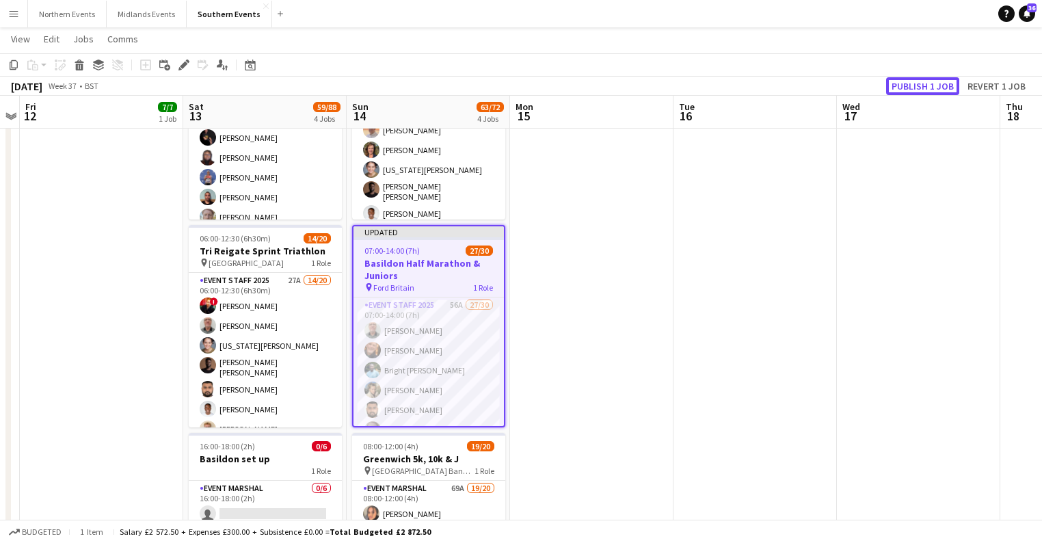
click at [910, 84] on button "Publish 1 job" at bounding box center [922, 86] width 73 height 18
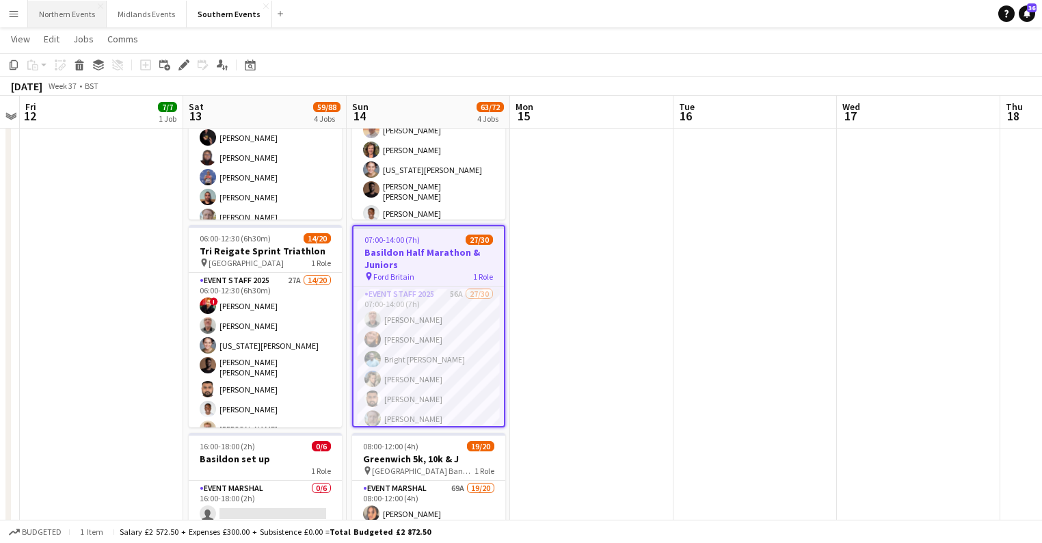
click at [75, 16] on button "Northern Events Close" at bounding box center [67, 14] width 79 height 27
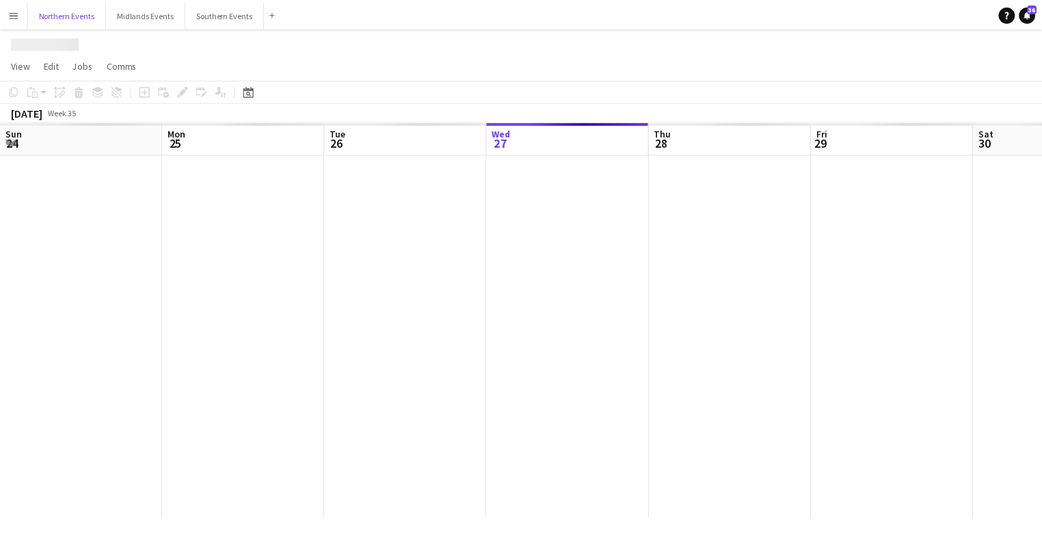
scroll to position [0, 327]
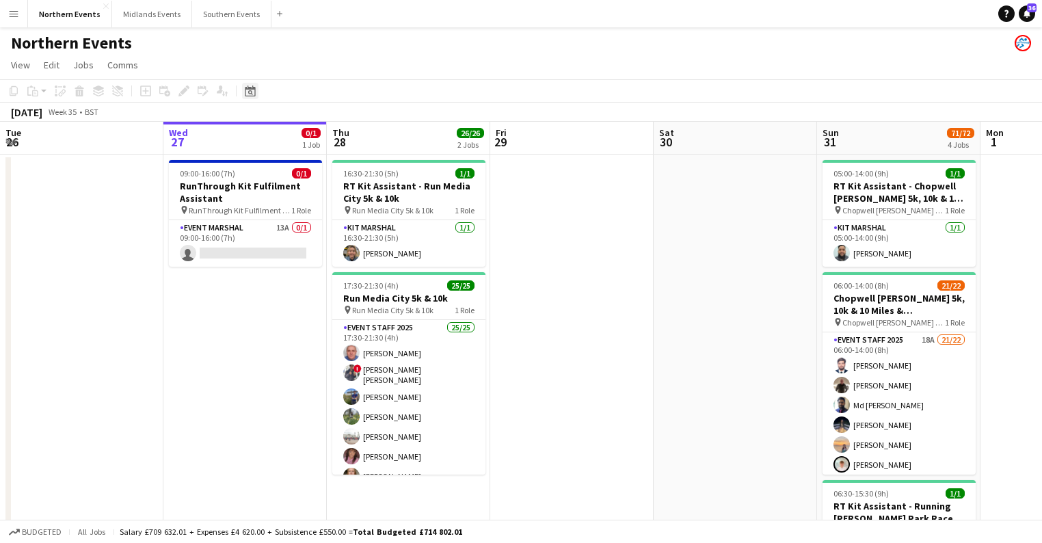
click at [248, 87] on icon at bounding box center [250, 90] width 10 height 11
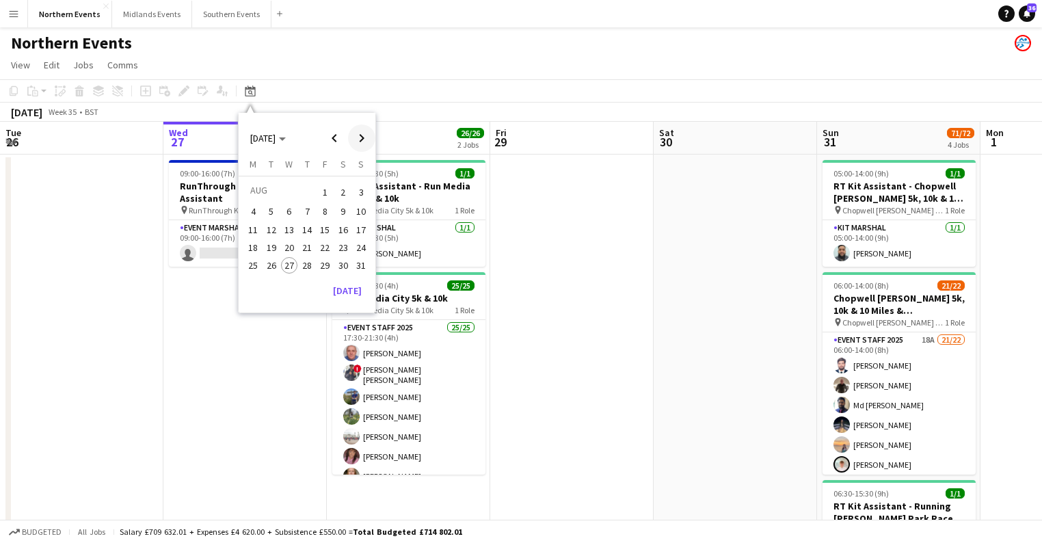
click at [363, 142] on span "Next month" at bounding box center [361, 137] width 27 height 27
click at [364, 243] on span "21" at bounding box center [361, 244] width 16 height 16
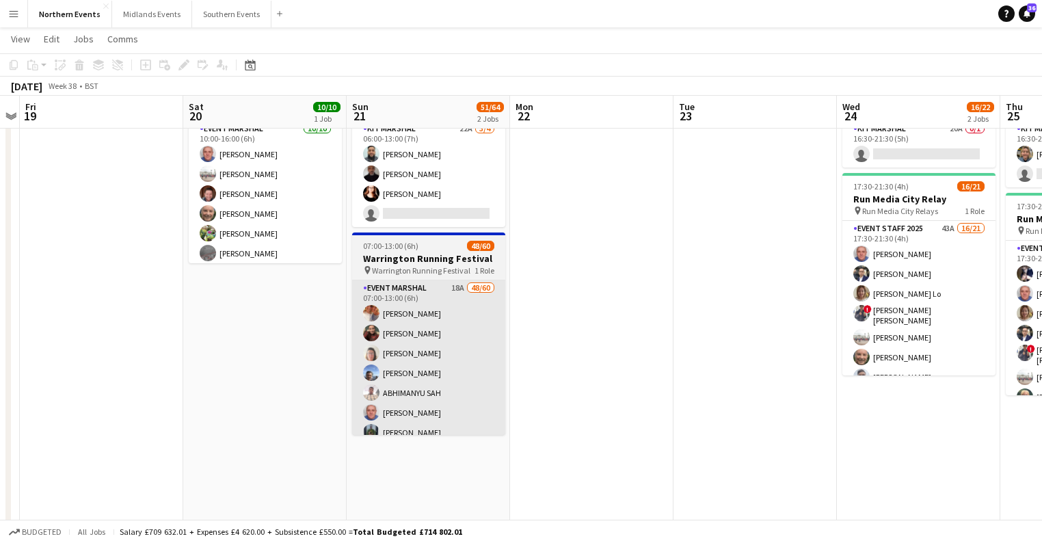
scroll to position [109, 0]
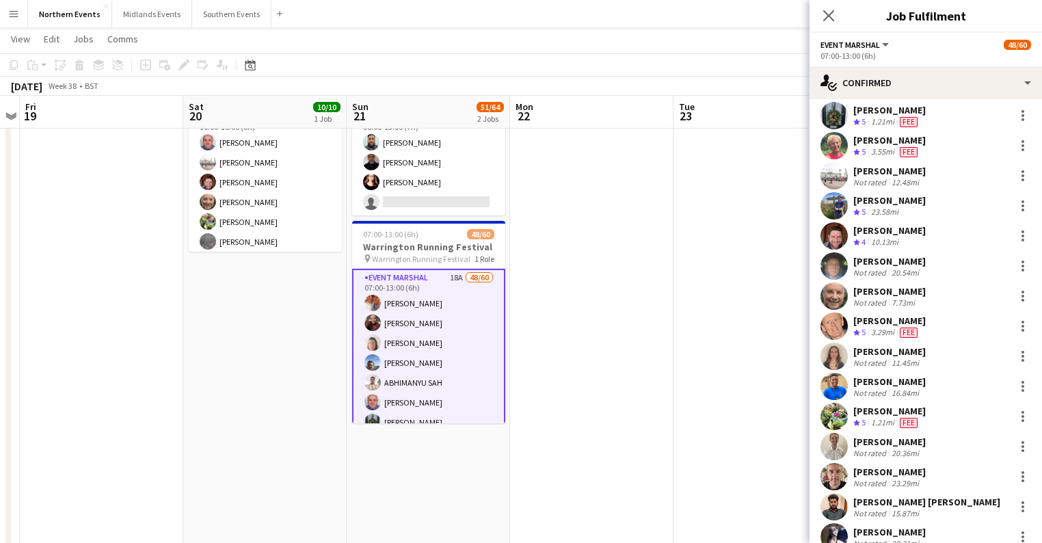
scroll to position [219, 0]
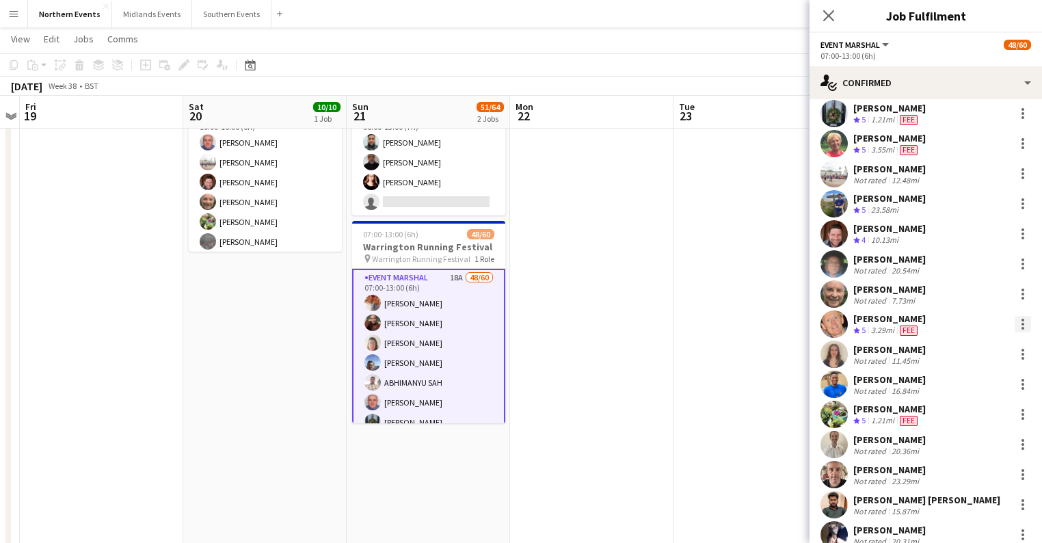
click at [1014, 325] on div at bounding box center [1022, 324] width 16 height 16
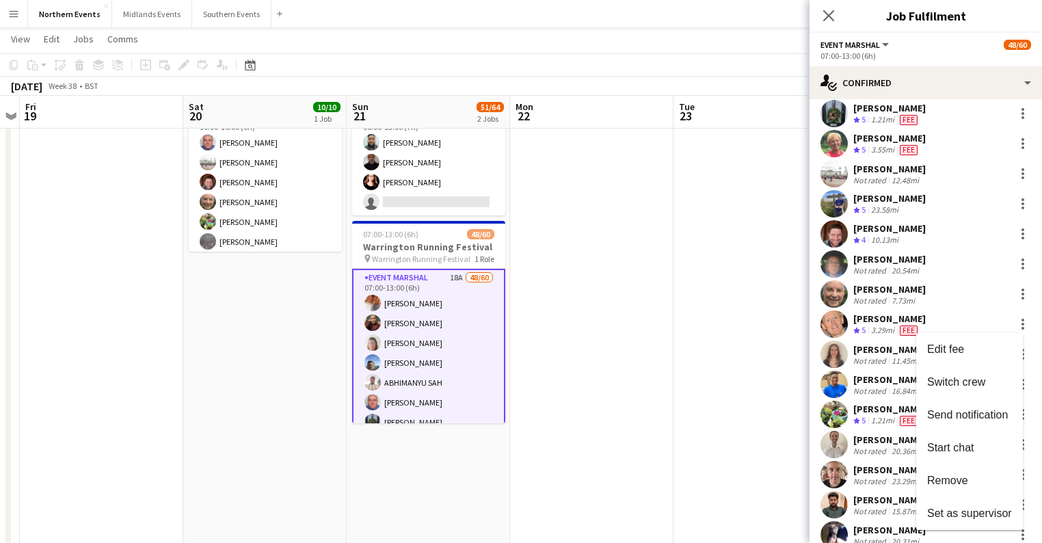
click at [1012, 323] on div at bounding box center [521, 271] width 1042 height 543
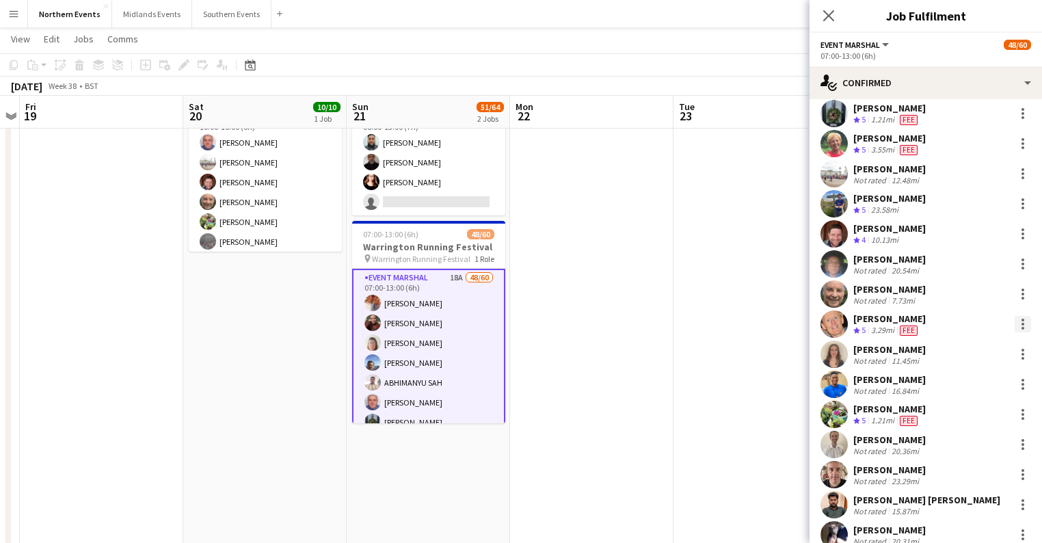
click at [1021, 323] on div at bounding box center [1022, 324] width 3 height 3
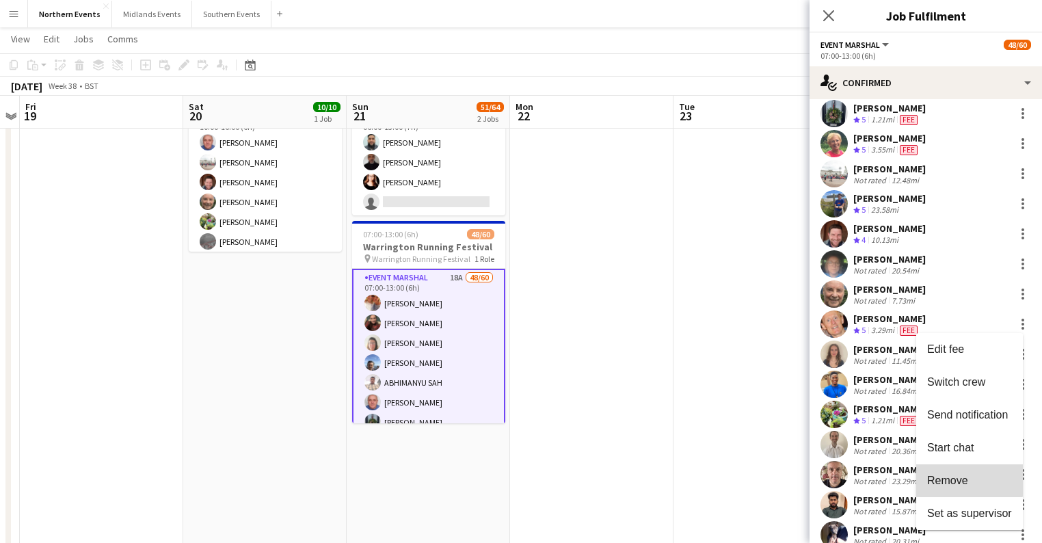
click at [947, 473] on button "Remove" at bounding box center [969, 480] width 107 height 33
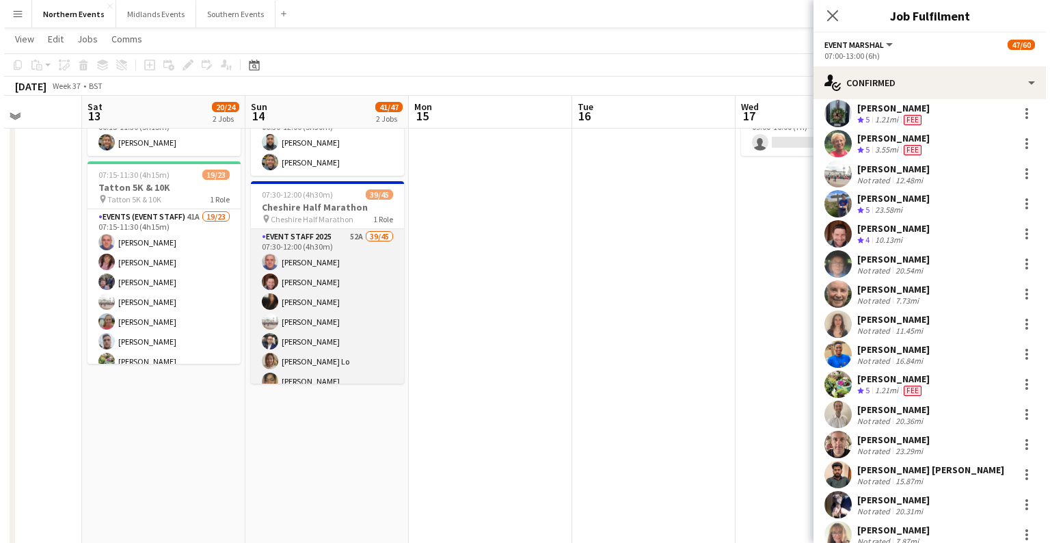
scroll to position [0, 0]
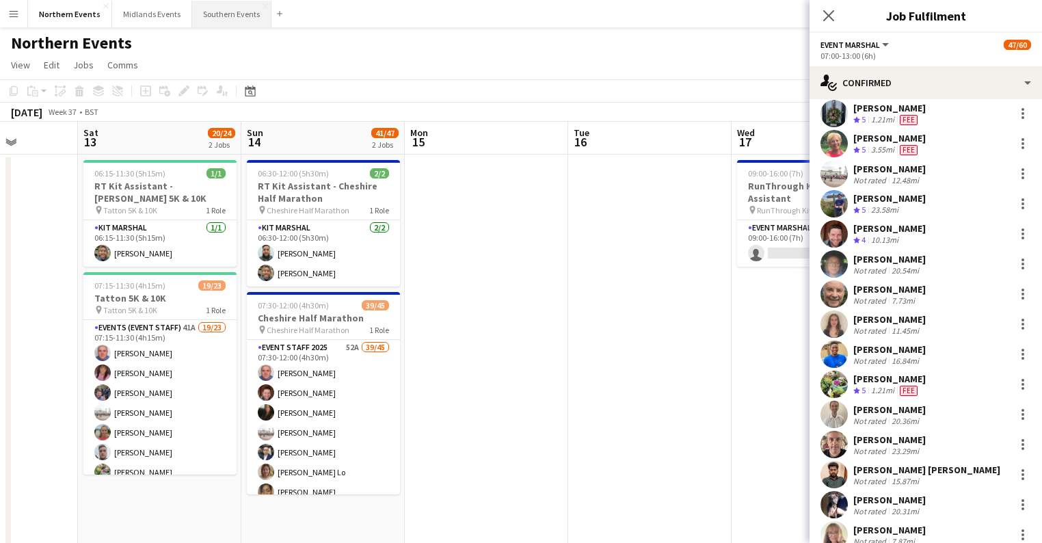
click at [215, 16] on button "Southern Events Close" at bounding box center [231, 14] width 79 height 27
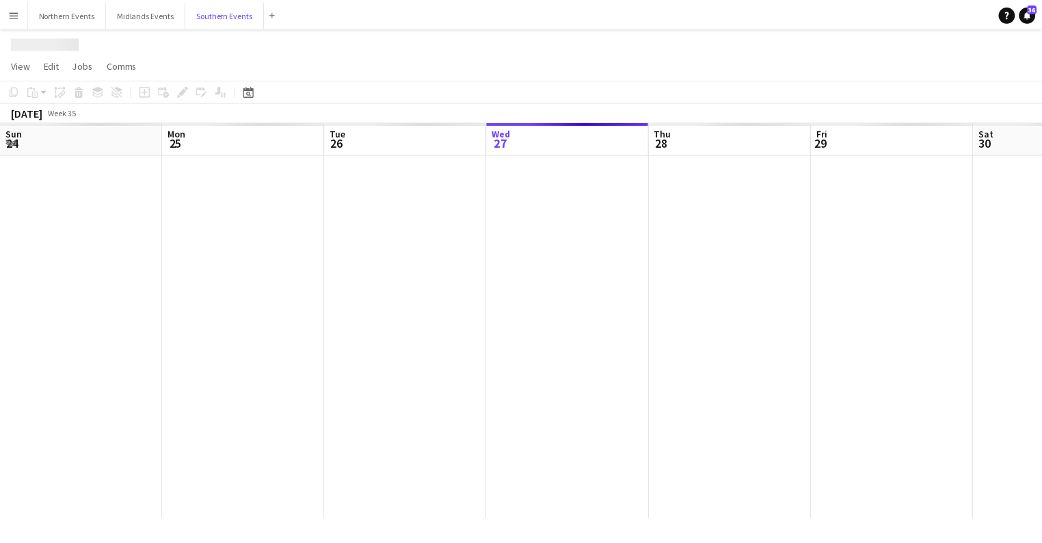
scroll to position [0, 327]
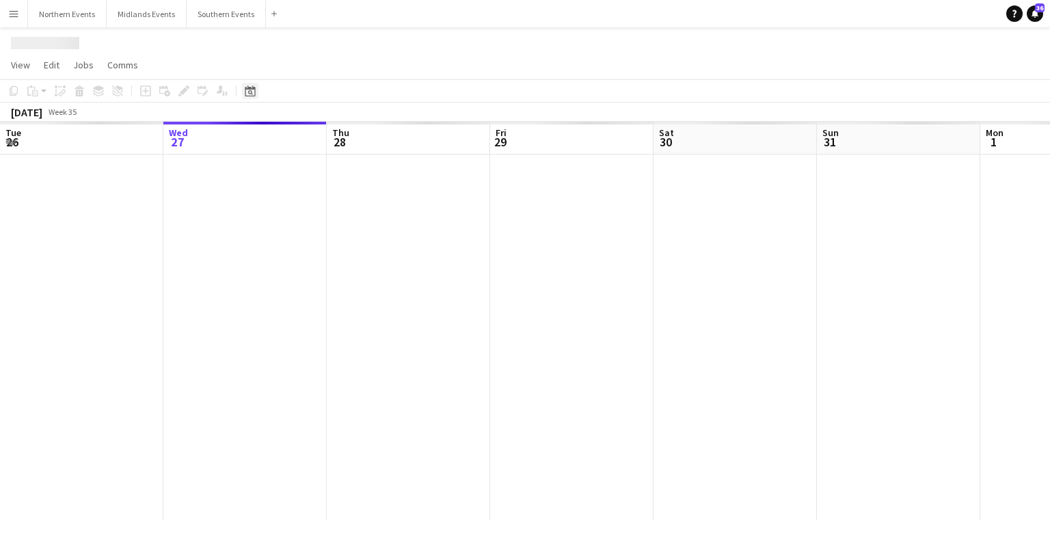
click at [247, 95] on icon "Date picker" at bounding box center [250, 90] width 11 height 11
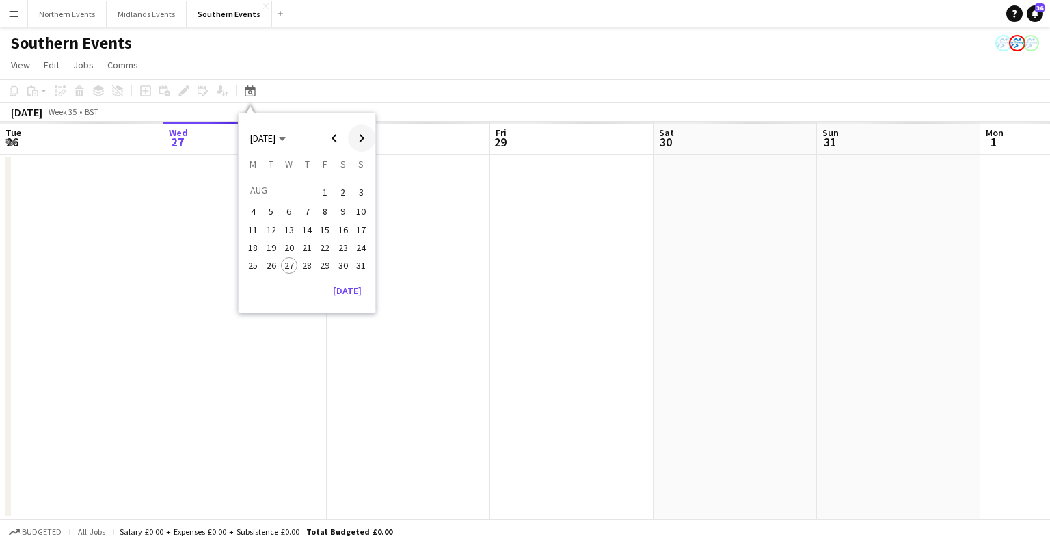
click at [364, 137] on span "Next month" at bounding box center [361, 137] width 27 height 27
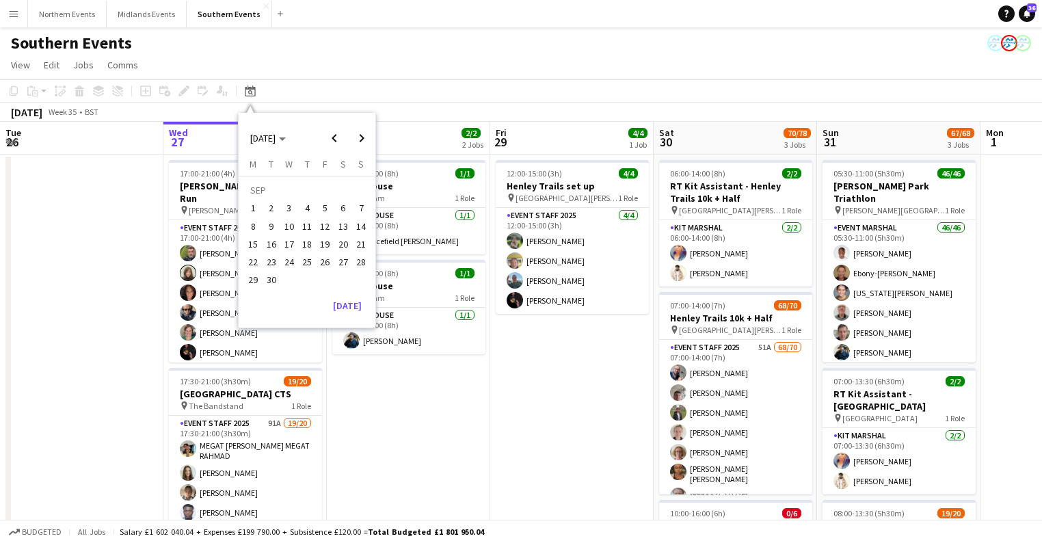
click at [361, 227] on span "14" at bounding box center [361, 226] width 16 height 16
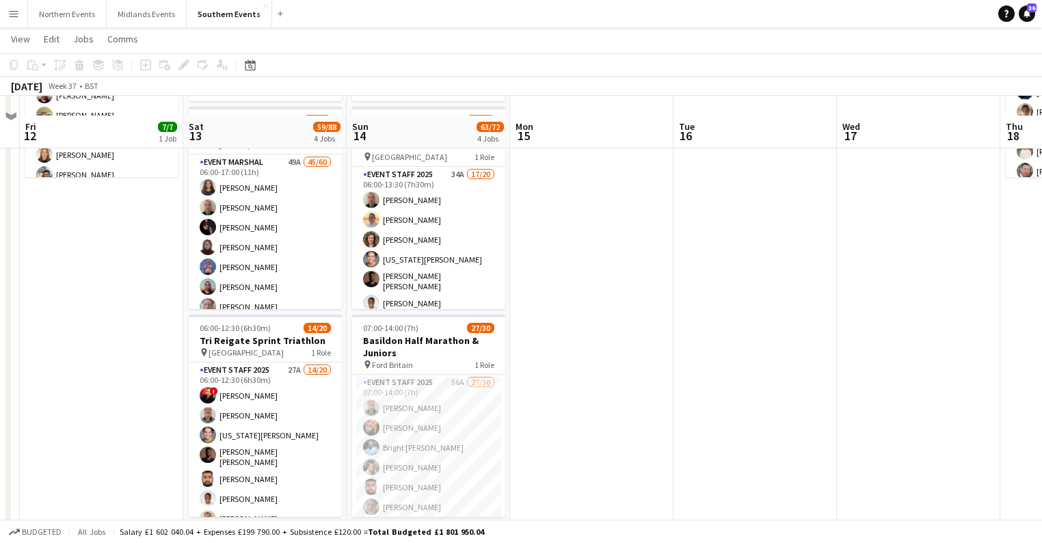
scroll to position [219, 0]
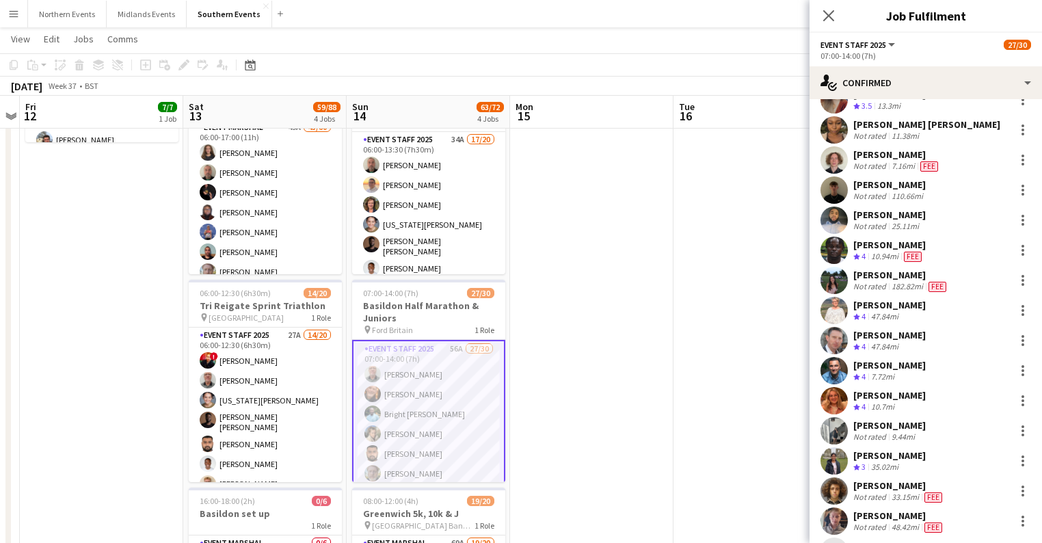
scroll to position [492, 0]
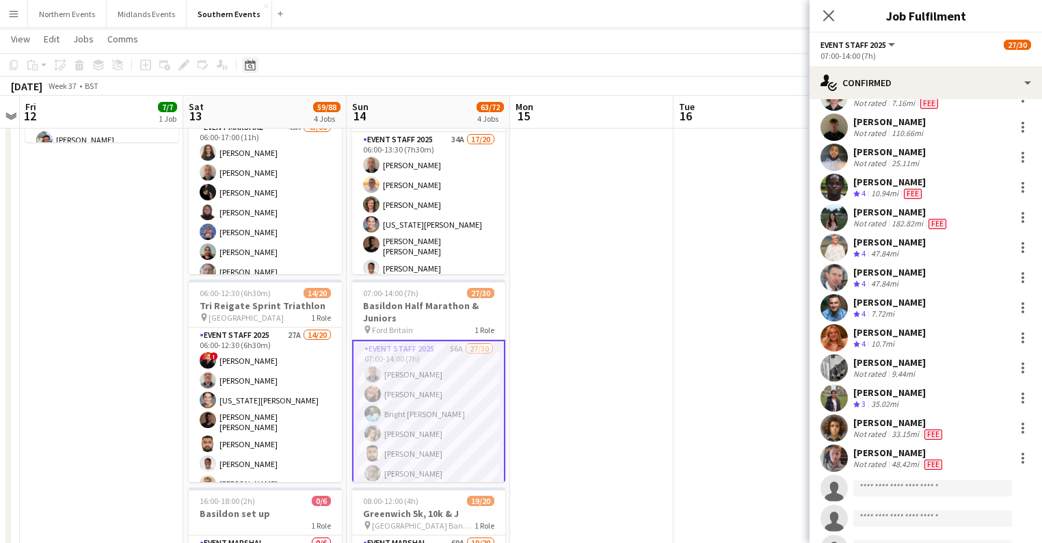
click at [248, 72] on div "Date picker" at bounding box center [250, 65] width 16 height 16
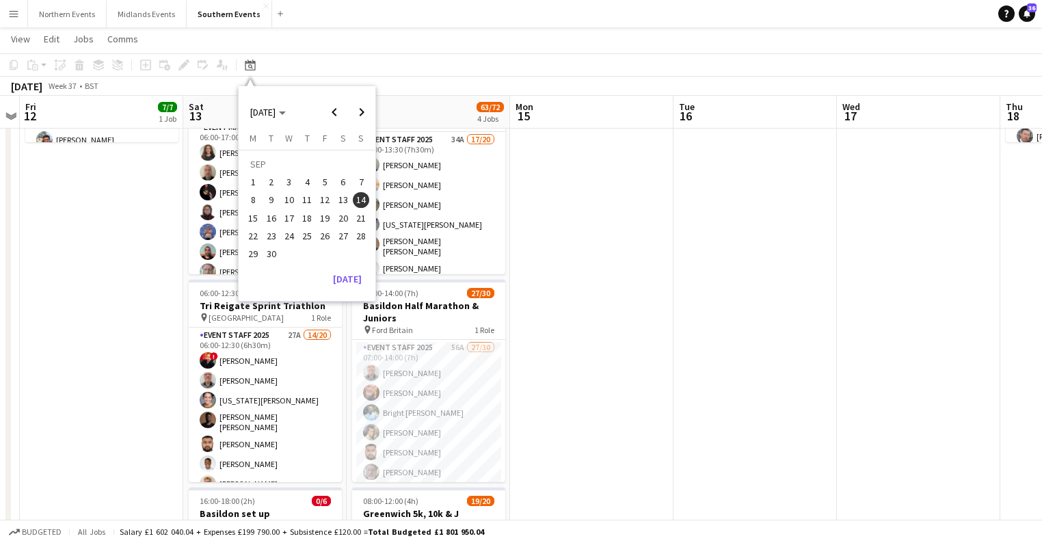
click at [368, 180] on span "7" at bounding box center [361, 182] width 16 height 16
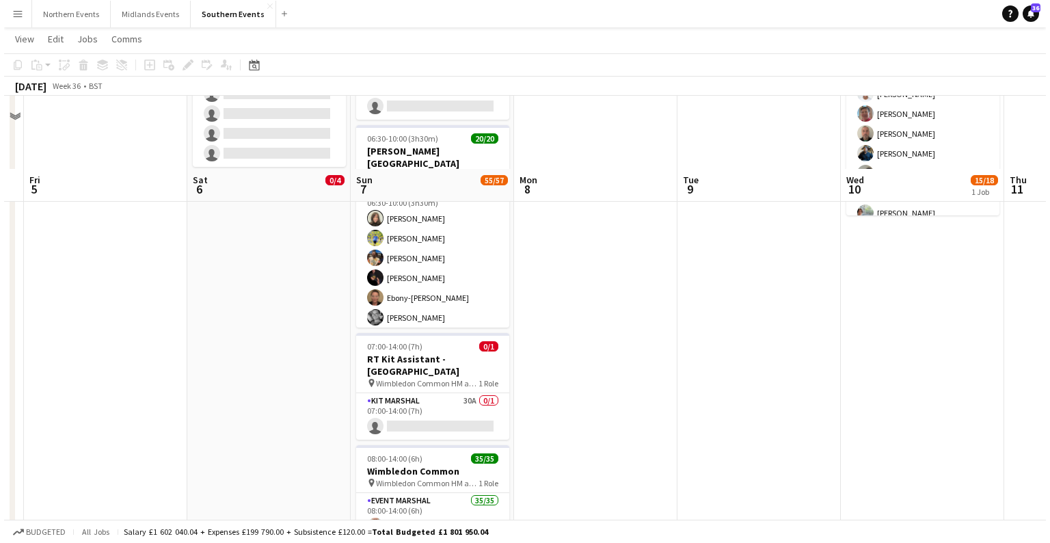
scroll to position [0, 0]
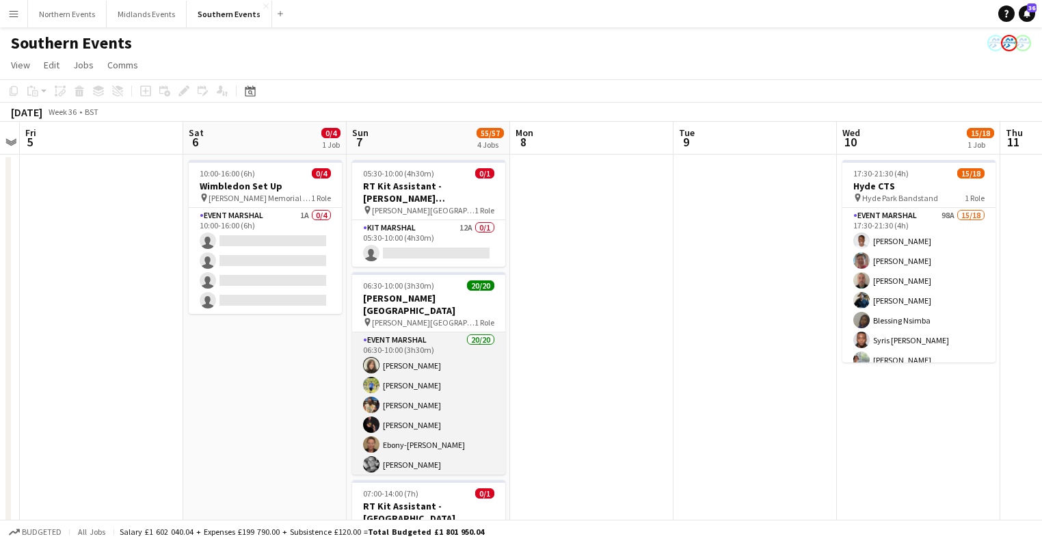
click at [443, 379] on app-card-role "Event Marshal 20/20 06:30-10:00 (3h30m) Joanna Pearce Rosario Merola Gabriel Ap…" at bounding box center [428, 543] width 153 height 423
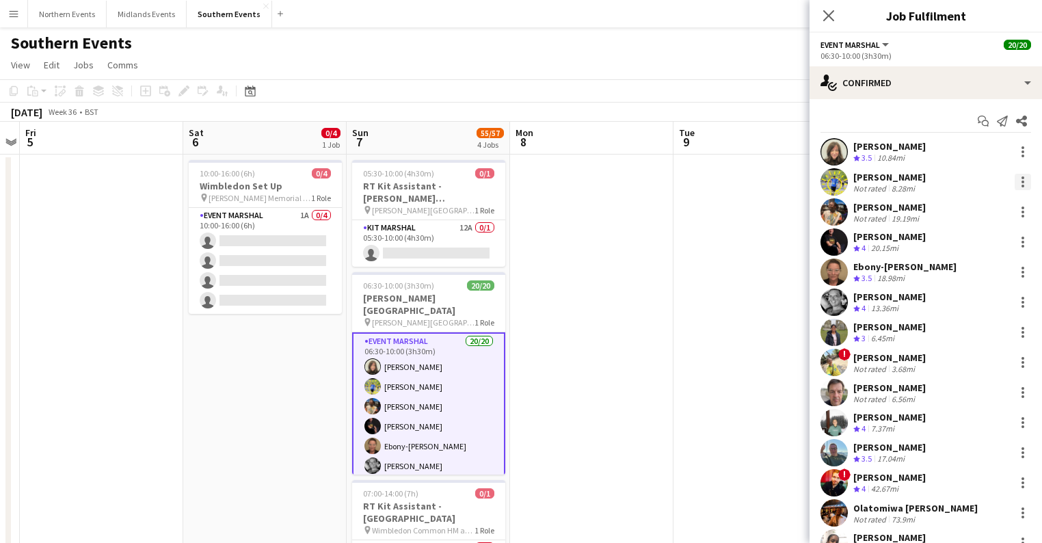
click at [1014, 178] on div at bounding box center [1022, 182] width 16 height 16
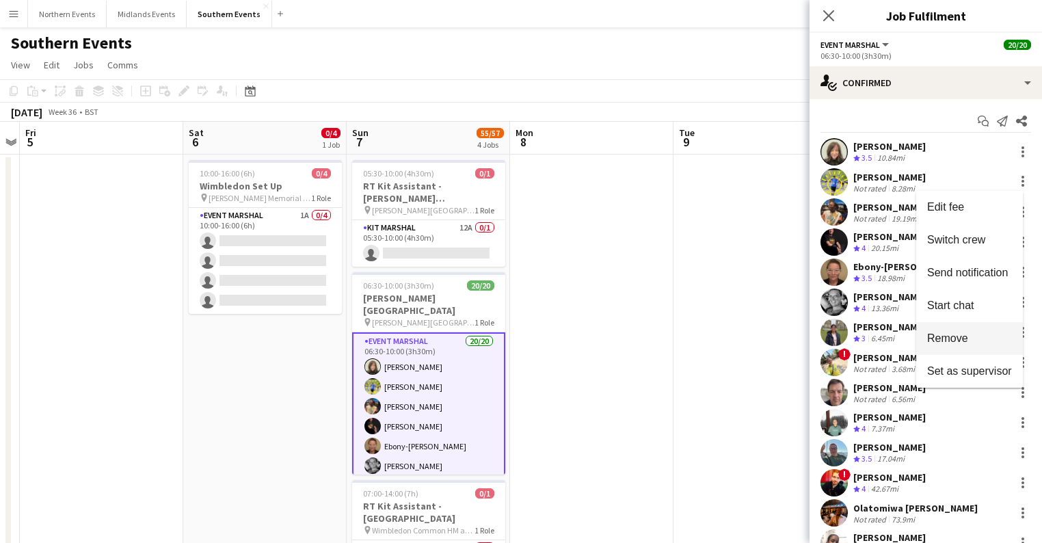
click at [950, 347] on button "Remove" at bounding box center [969, 338] width 107 height 33
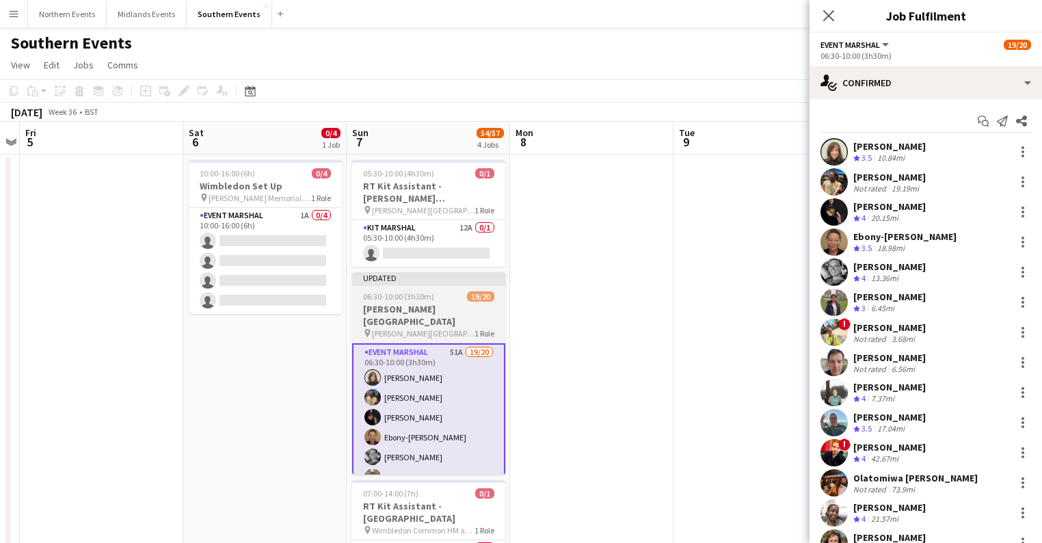
click at [424, 314] on h3 "Thorpe Park Run" at bounding box center [428, 315] width 153 height 25
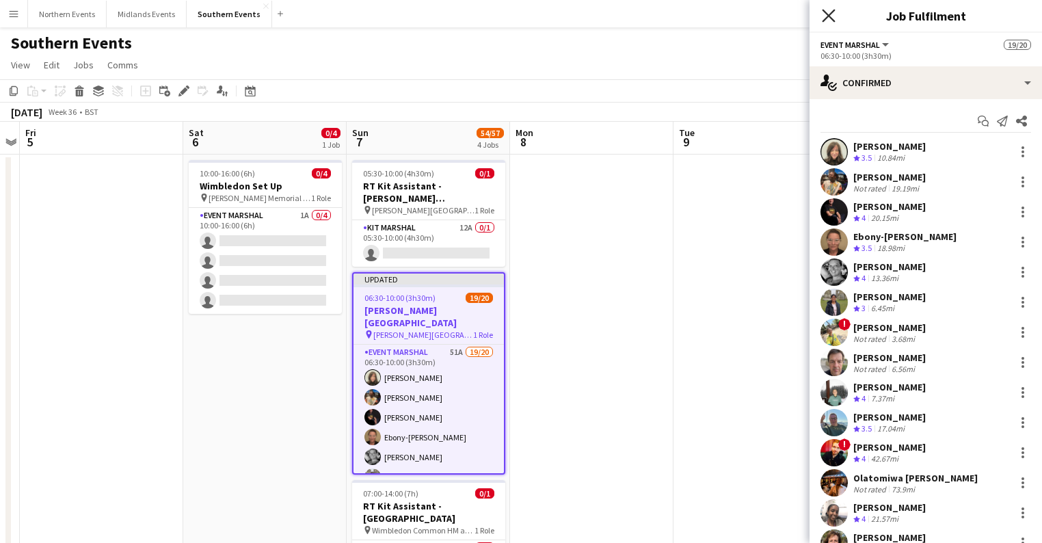
click at [831, 16] on icon "Close pop-in" at bounding box center [828, 15] width 13 height 13
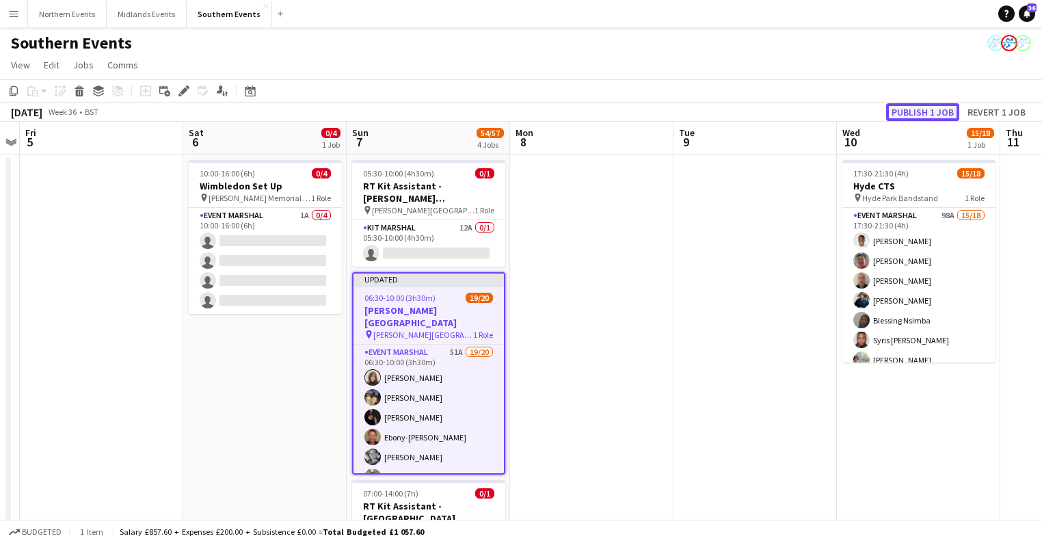
click at [916, 111] on button "Publish 1 job" at bounding box center [922, 112] width 73 height 18
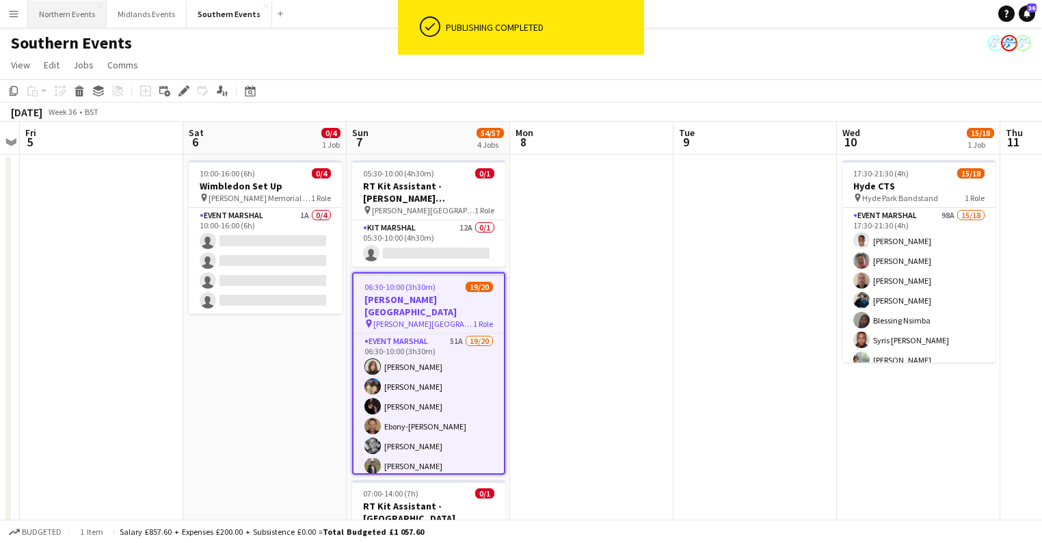
click at [52, 27] on button "Northern Events Close" at bounding box center [67, 14] width 79 height 27
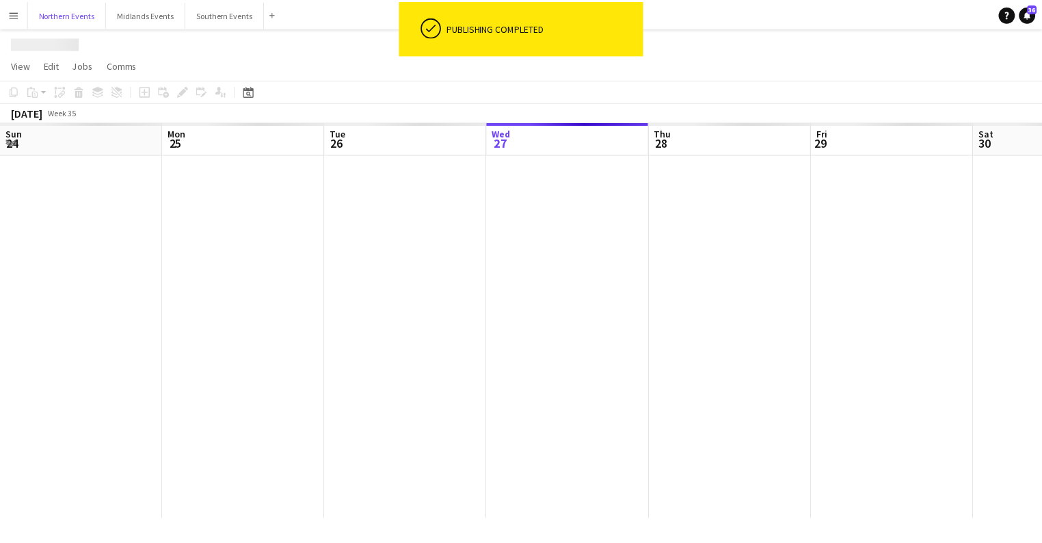
scroll to position [0, 327]
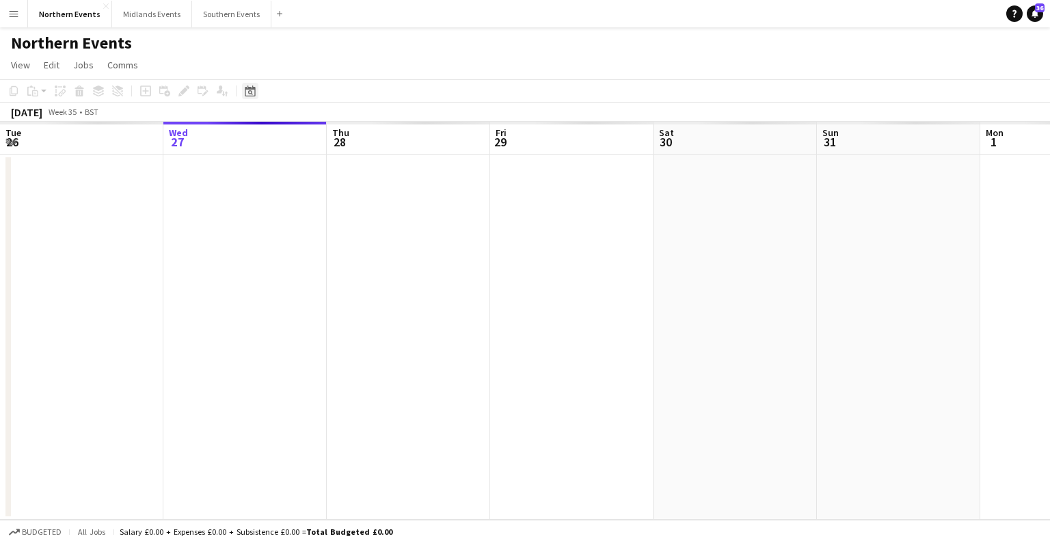
click at [246, 86] on icon "Date picker" at bounding box center [250, 90] width 11 height 11
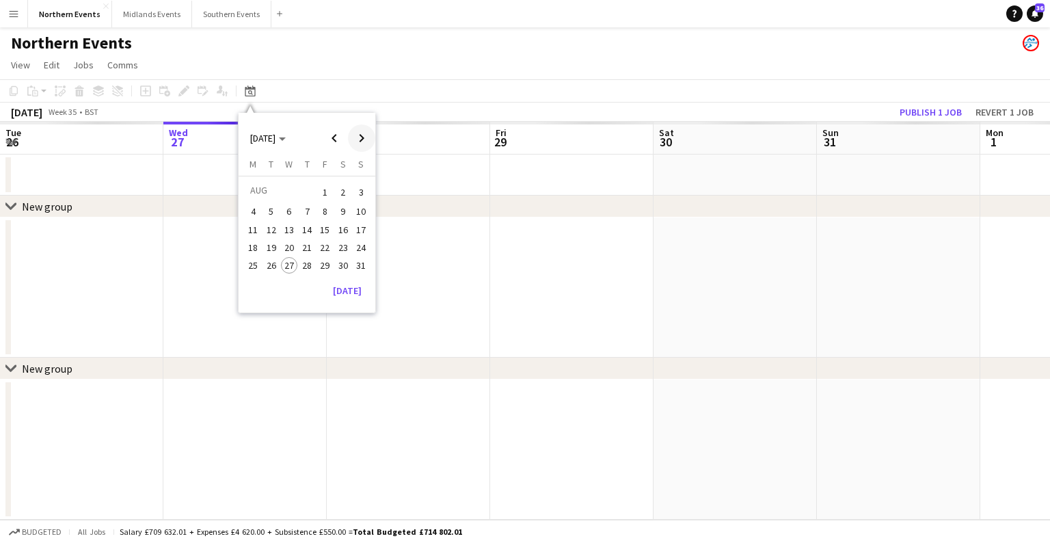
click at [364, 139] on span "Next month" at bounding box center [361, 137] width 27 height 27
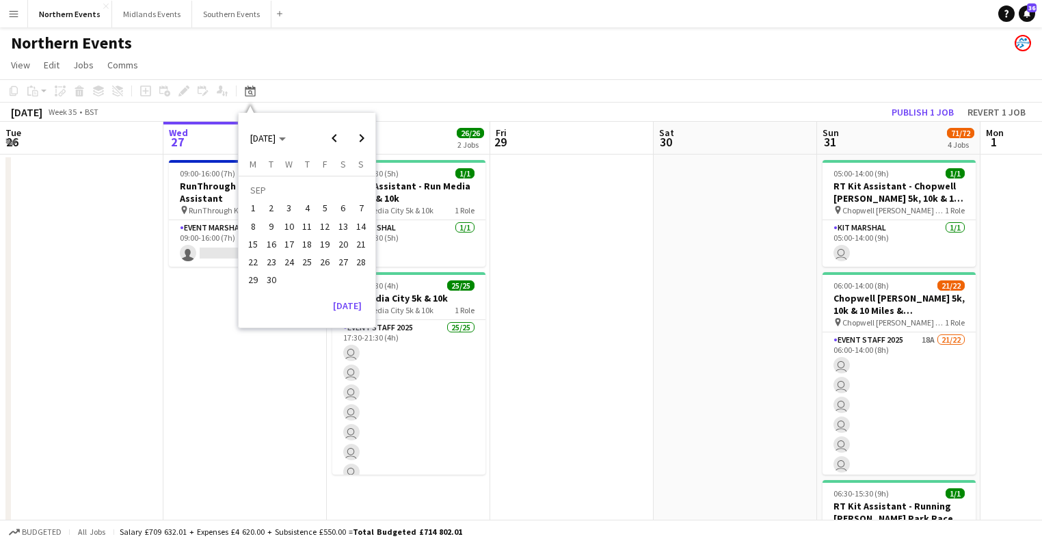
click at [355, 247] on span "21" at bounding box center [361, 244] width 16 height 16
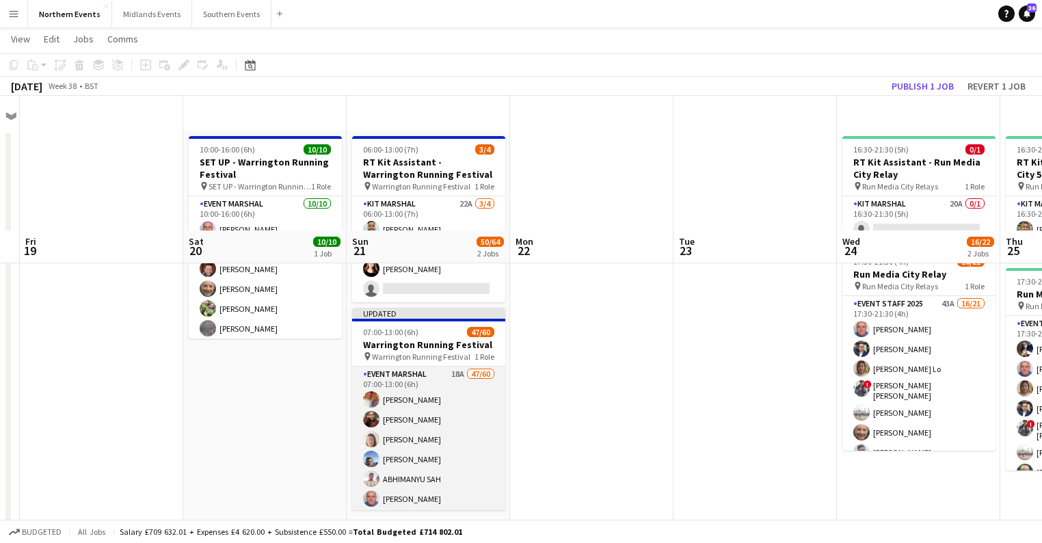
scroll to position [164, 0]
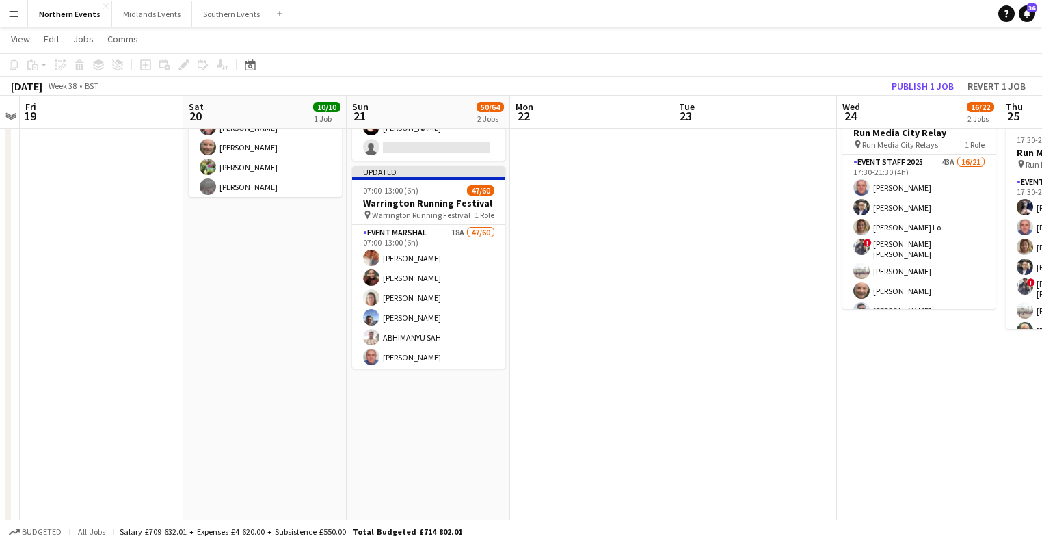
click at [442, 209] on div "pin Warrington Running Festival 1 Role" at bounding box center [428, 214] width 153 height 11
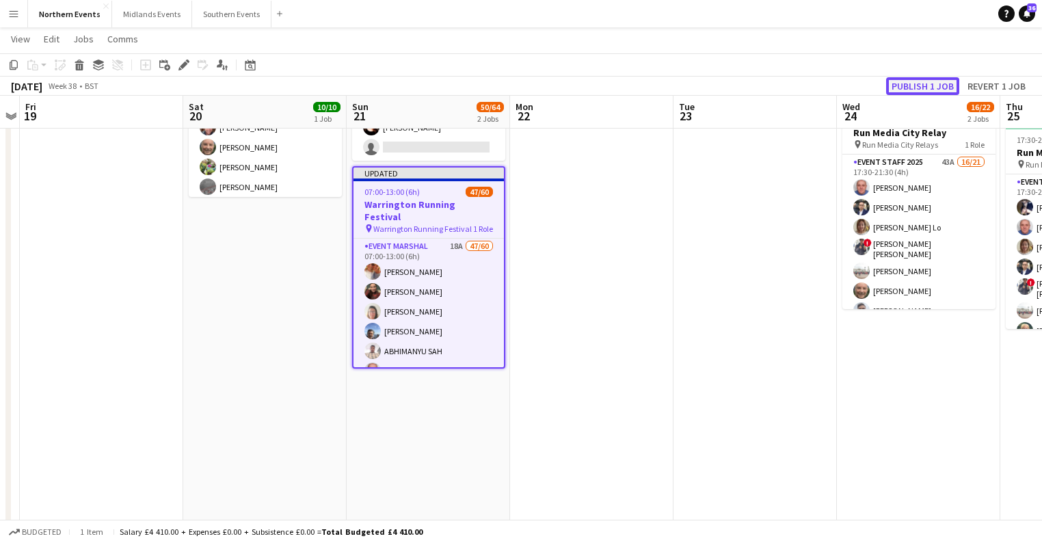
click at [917, 87] on button "Publish 1 job" at bounding box center [922, 86] width 73 height 18
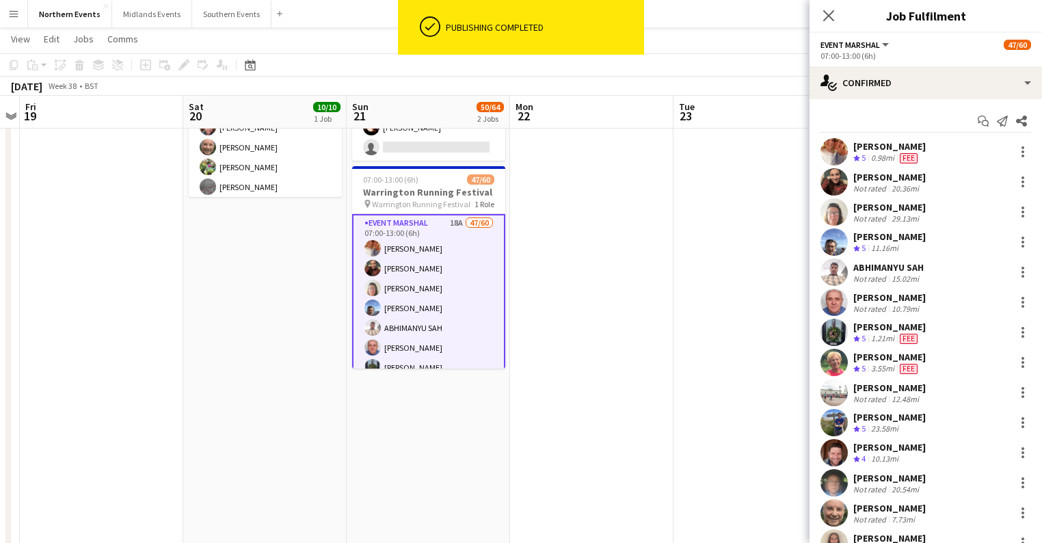
click at [287, 286] on app-date-cell "10:00-16:00 (6h) 10/10 SET UP - Warrington Running Festival pin SET UP - Warrin…" at bounding box center [264, 323] width 163 height 669
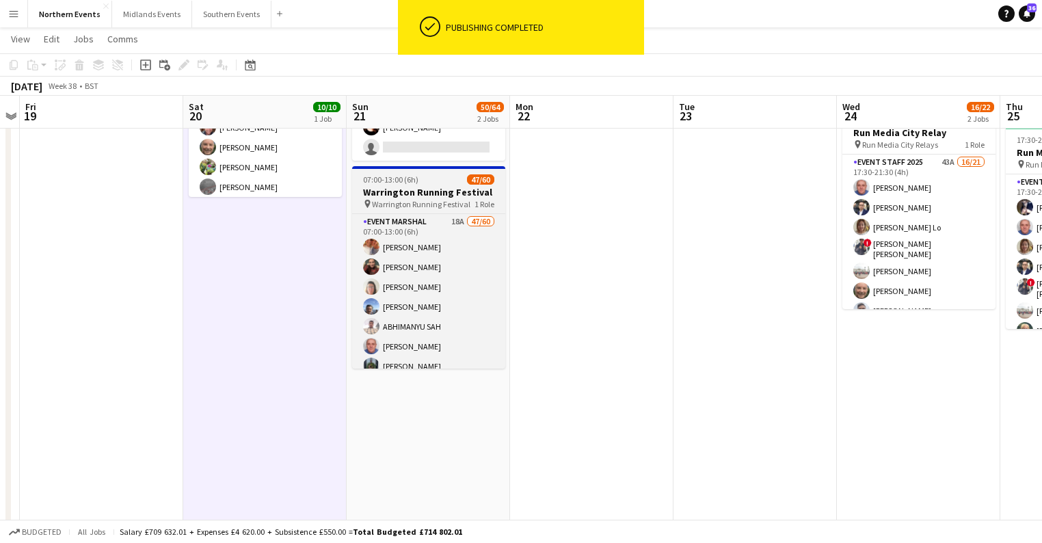
click at [435, 180] on div "07:00-13:00 (6h) 47/60" at bounding box center [428, 179] width 153 height 10
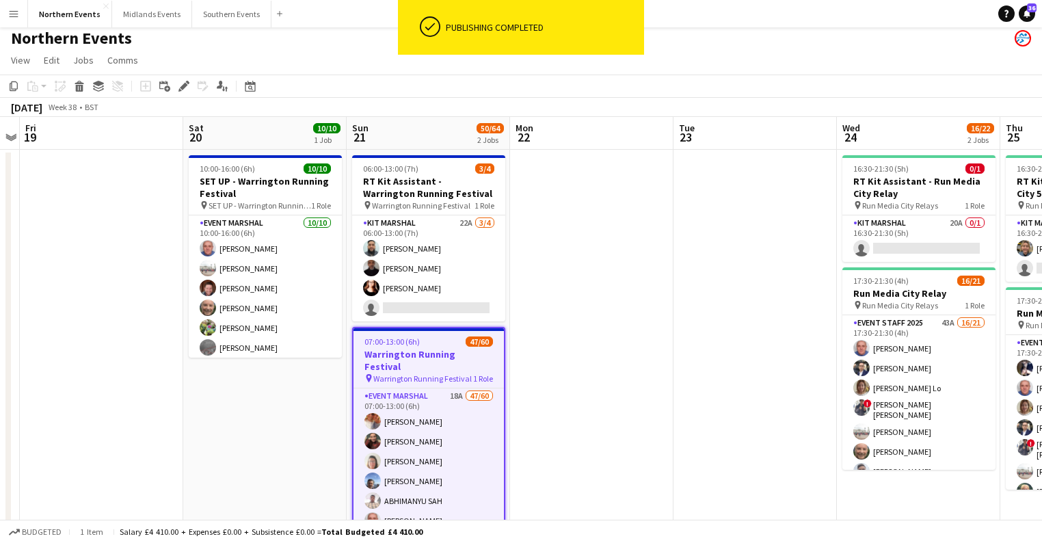
scroll to position [0, 0]
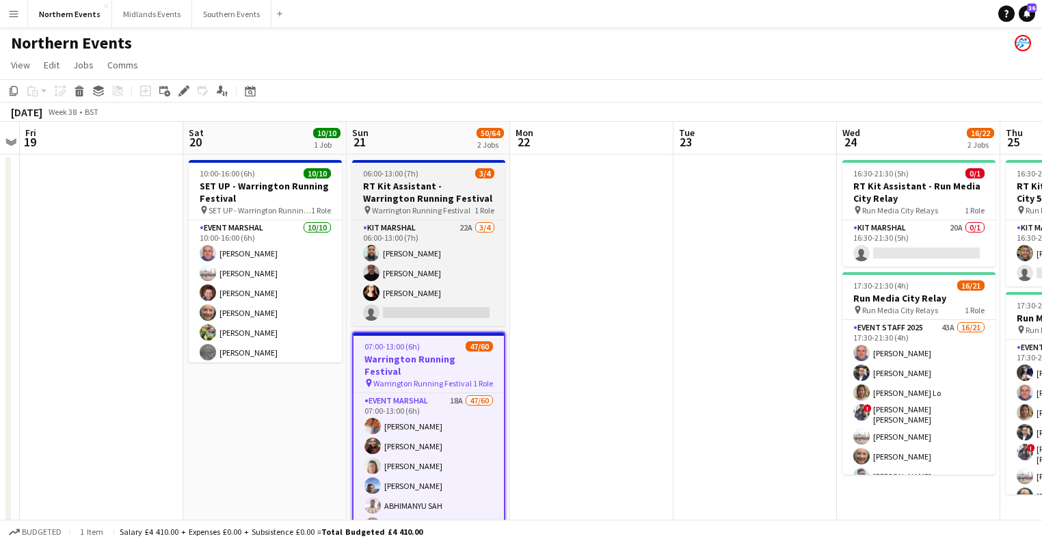
click at [443, 180] on h3 "RT Kit Assistant - Warrington Running Festival" at bounding box center [428, 192] width 153 height 25
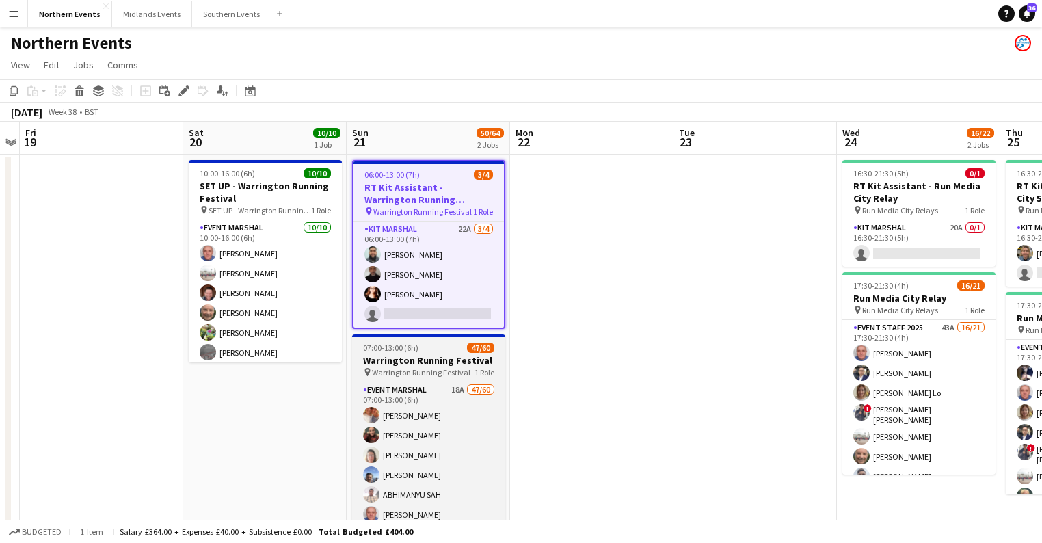
click at [418, 350] on div "07:00-13:00 (6h) 47/60" at bounding box center [428, 347] width 153 height 10
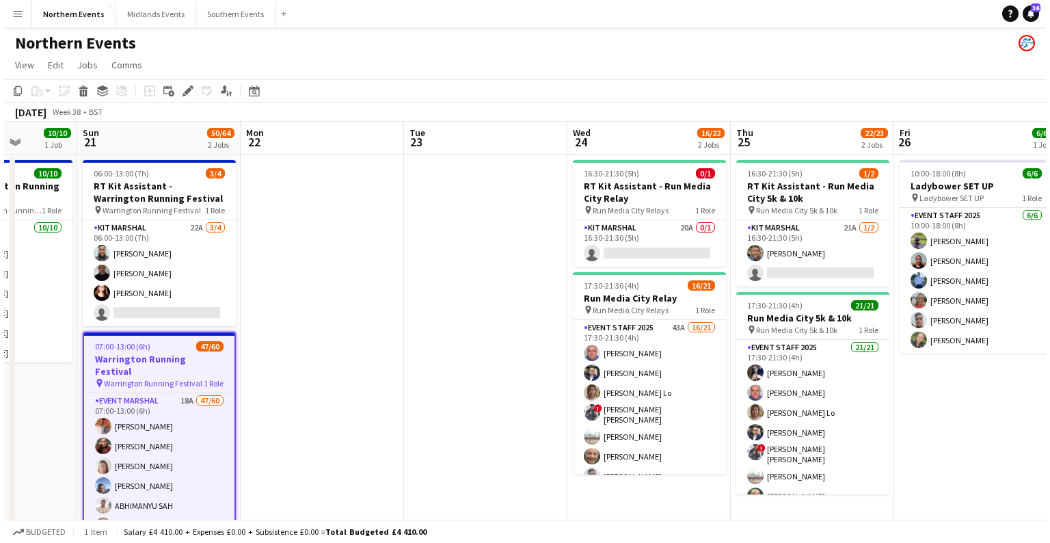
scroll to position [0, 307]
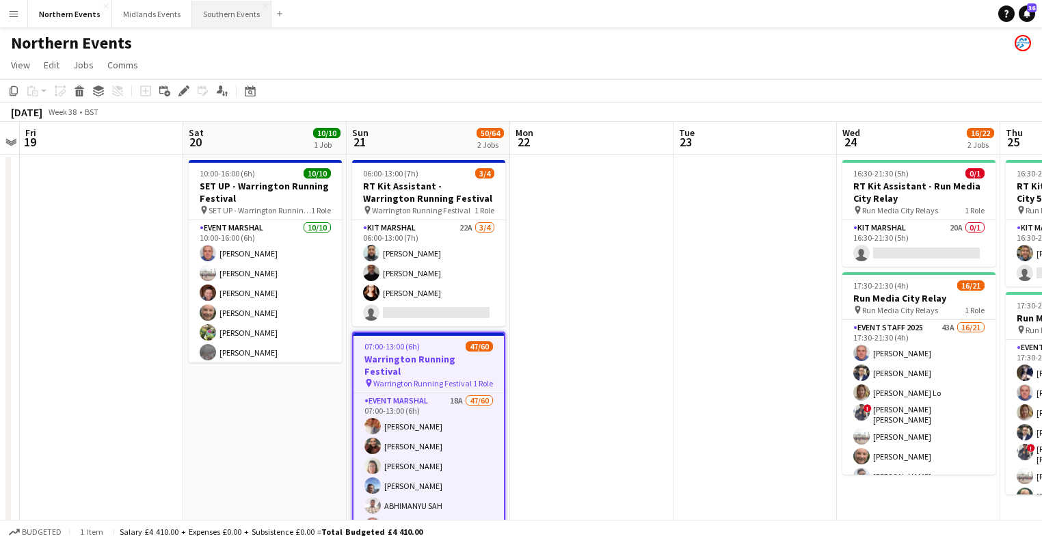
click at [211, 16] on button "Southern Events Close" at bounding box center [231, 14] width 79 height 27
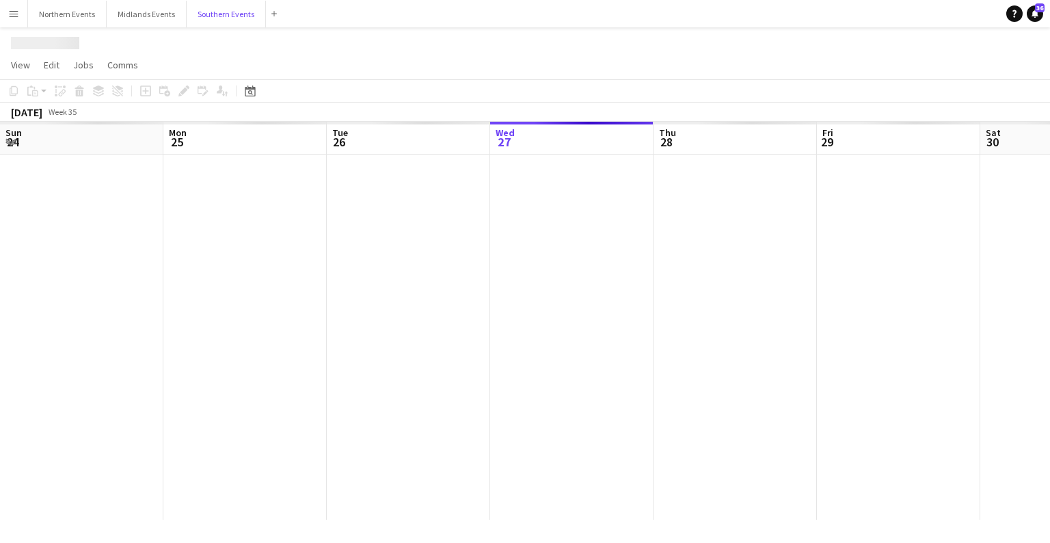
scroll to position [0, 327]
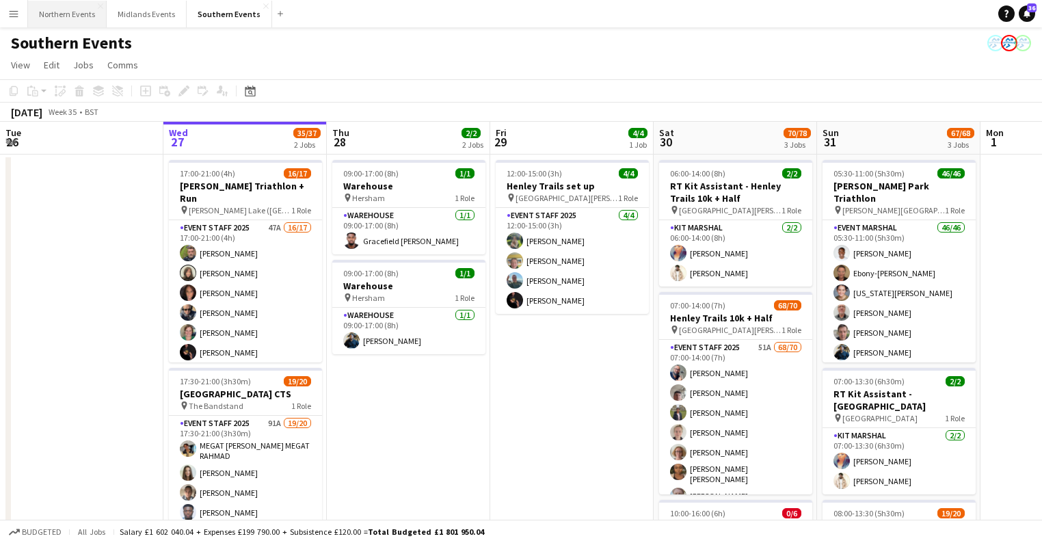
click at [52, 23] on button "Northern Events Close" at bounding box center [67, 14] width 79 height 27
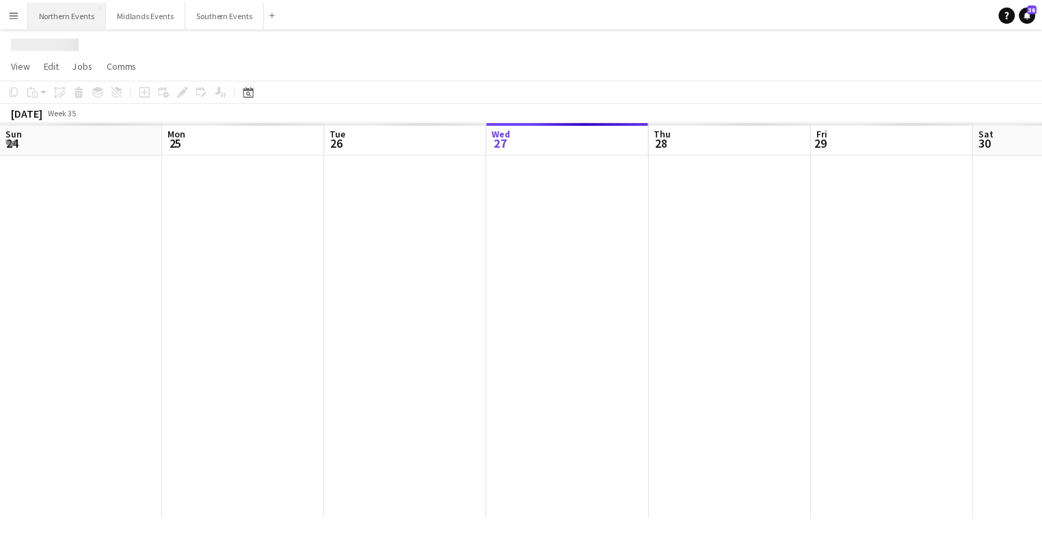
scroll to position [0, 327]
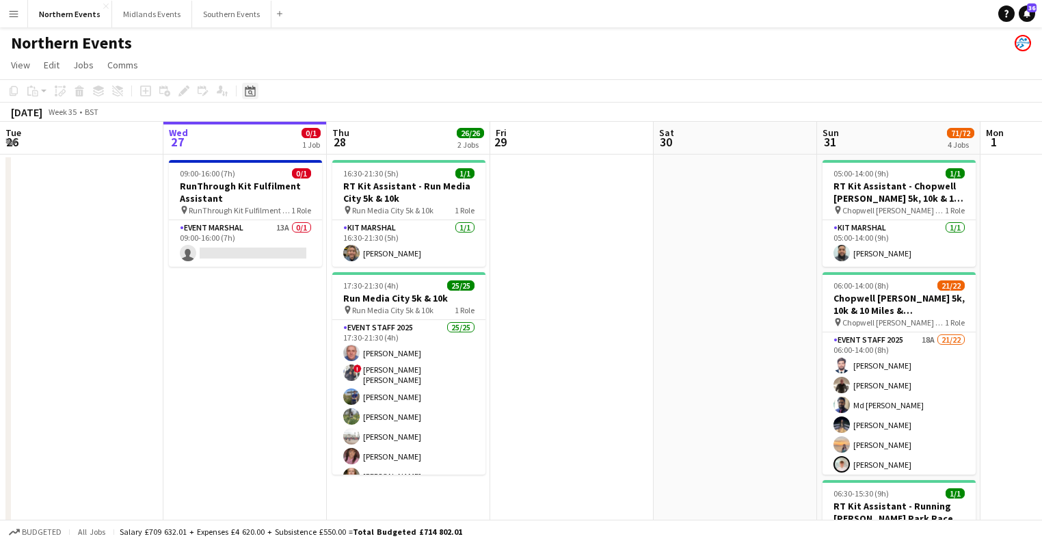
click at [245, 87] on icon at bounding box center [250, 90] width 10 height 11
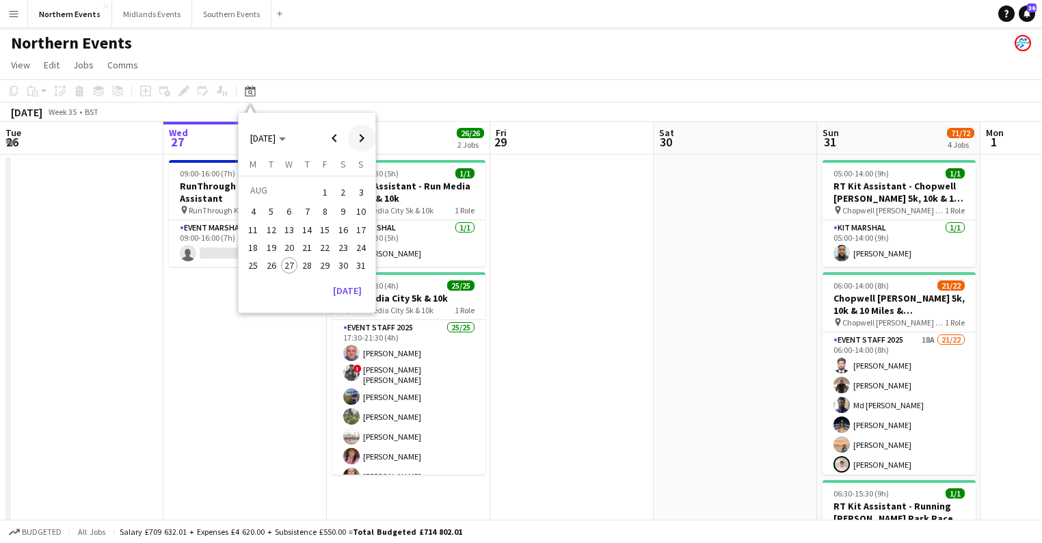
click at [361, 138] on span "Next month" at bounding box center [361, 137] width 27 height 27
click at [362, 204] on span "7" at bounding box center [361, 208] width 16 height 16
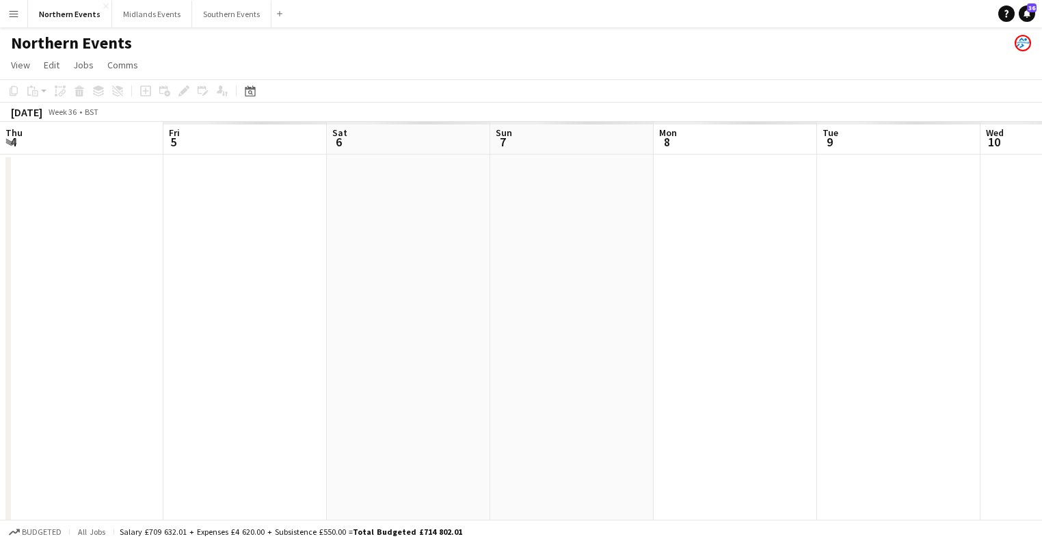
scroll to position [0, 470]
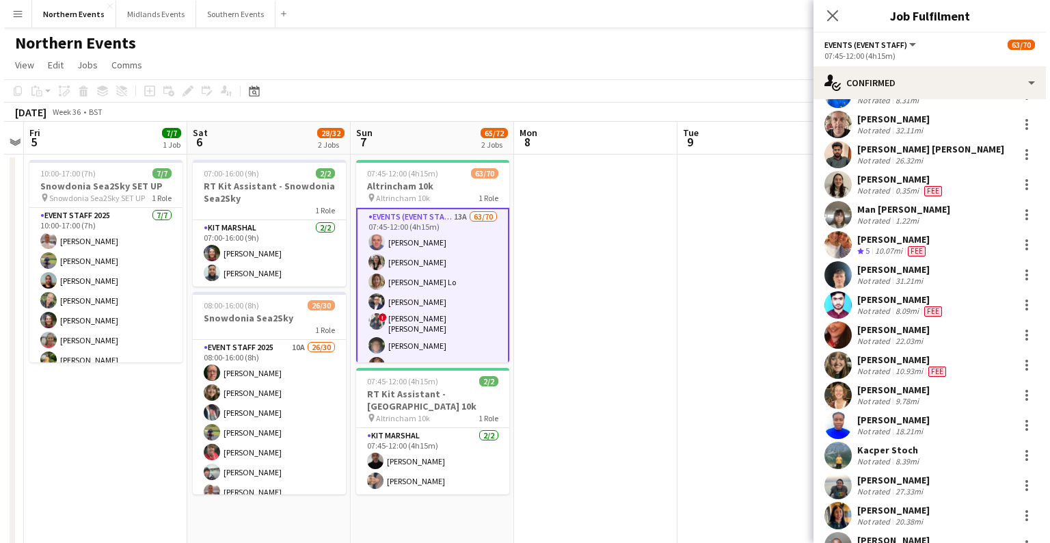
scroll to position [1258, 0]
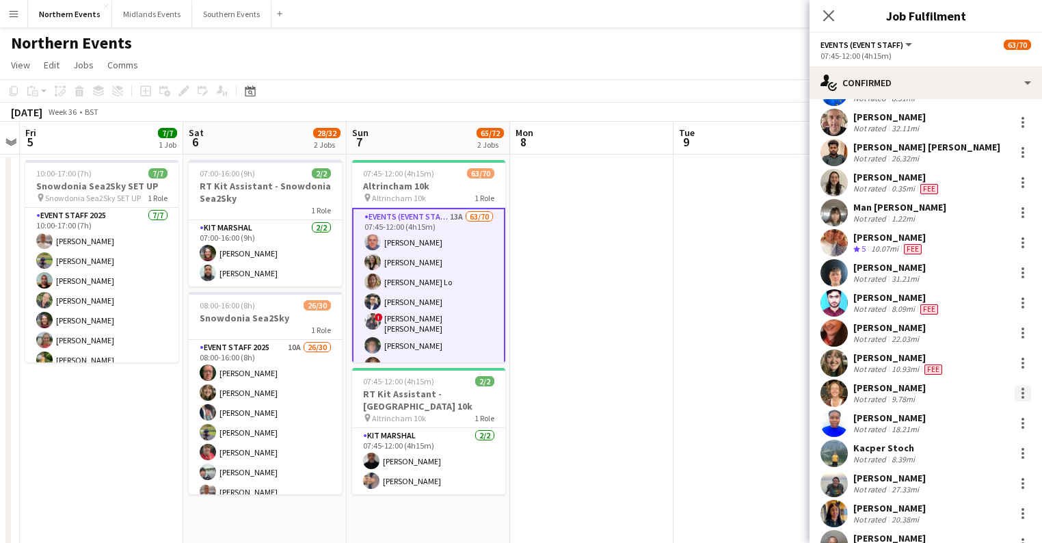
click at [1016, 395] on div at bounding box center [1022, 393] width 16 height 16
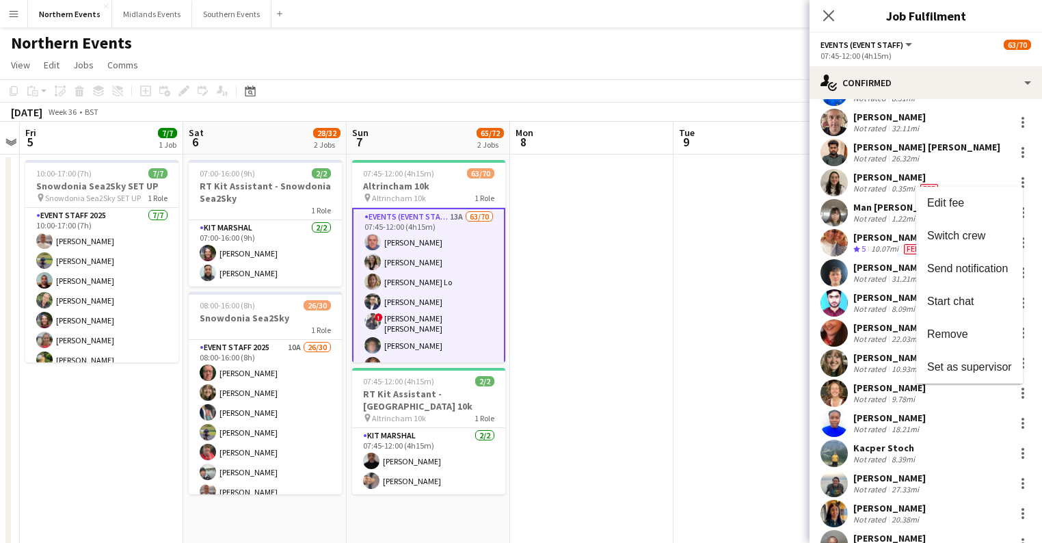
drag, startPoint x: 875, startPoint y: 392, endPoint x: 927, endPoint y: 391, distance: 52.0
click at [875, 392] on div at bounding box center [521, 271] width 1042 height 543
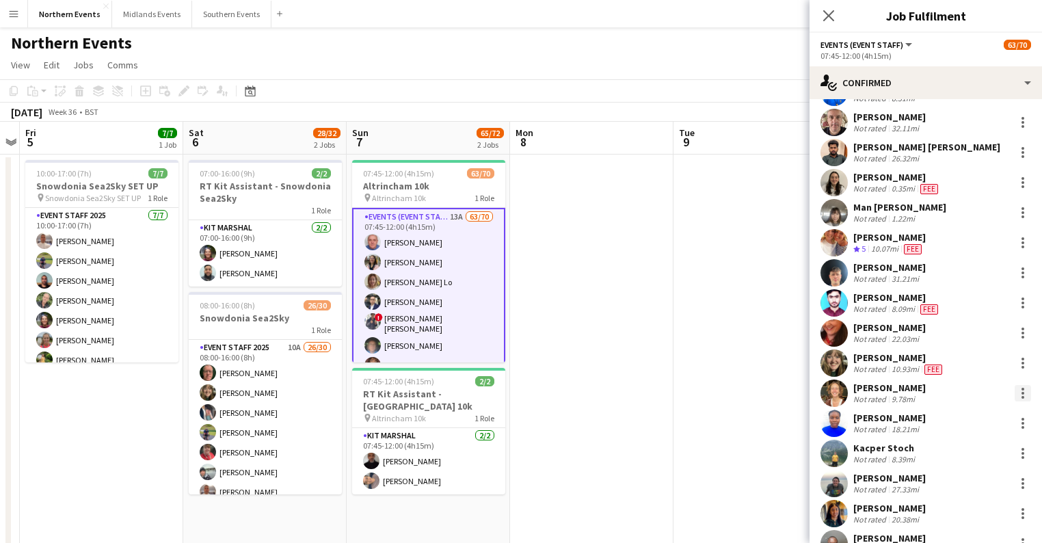
click at [1014, 393] on div at bounding box center [1022, 393] width 16 height 16
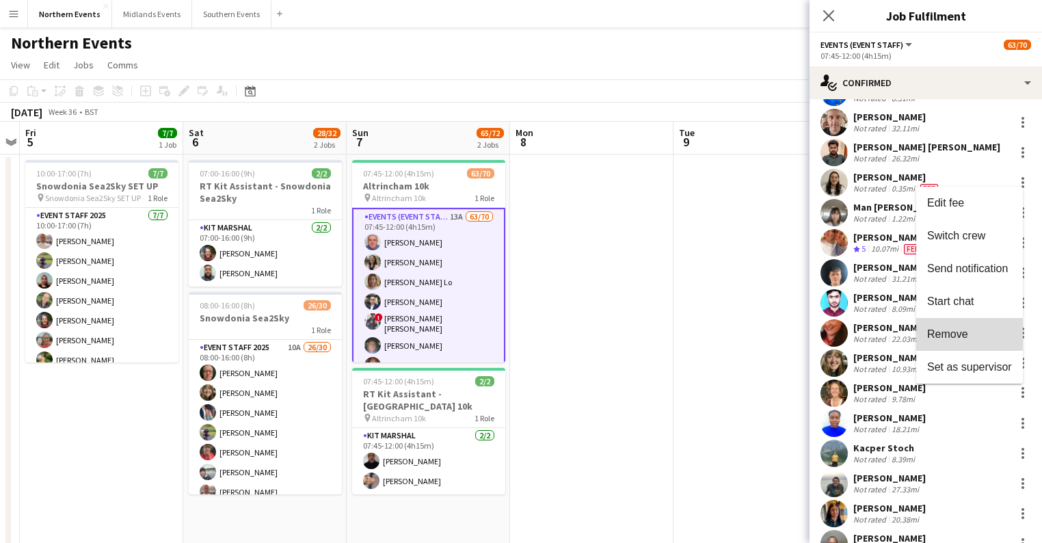
click at [967, 331] on span "Remove" at bounding box center [947, 334] width 41 height 12
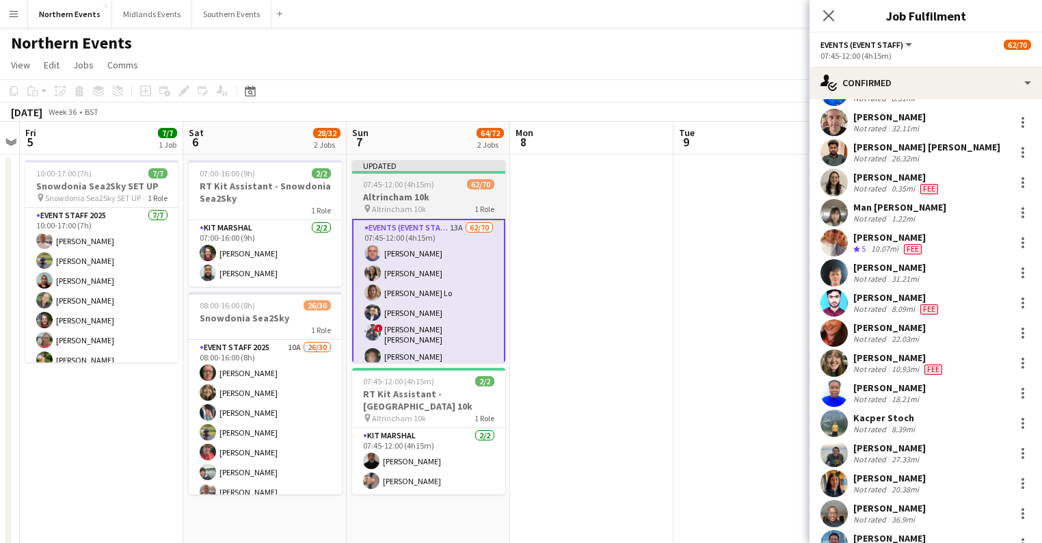
click at [420, 188] on span "07:45-12:00 (4h15m)" at bounding box center [398, 184] width 71 height 10
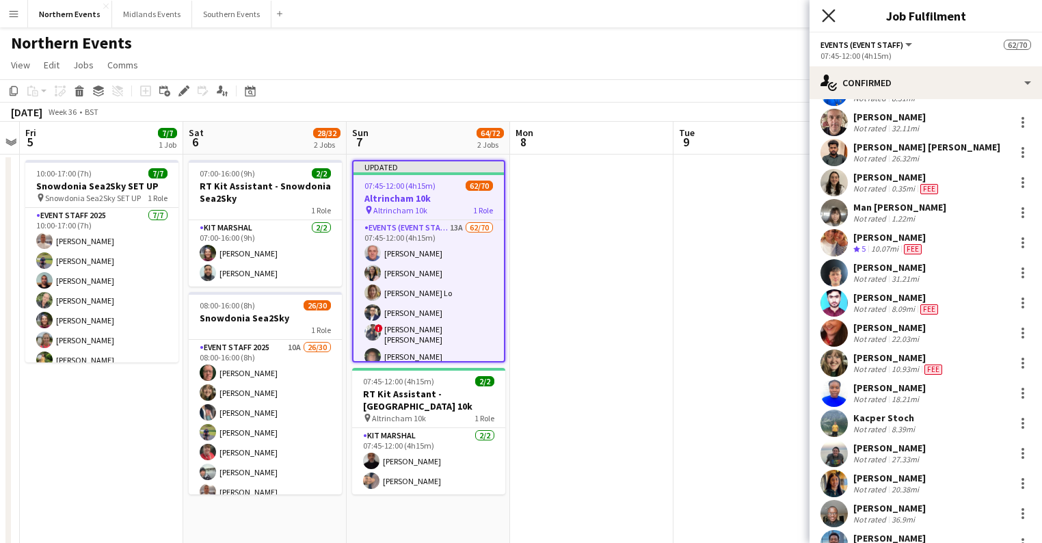
click at [824, 21] on icon "Close pop-in" at bounding box center [828, 15] width 13 height 13
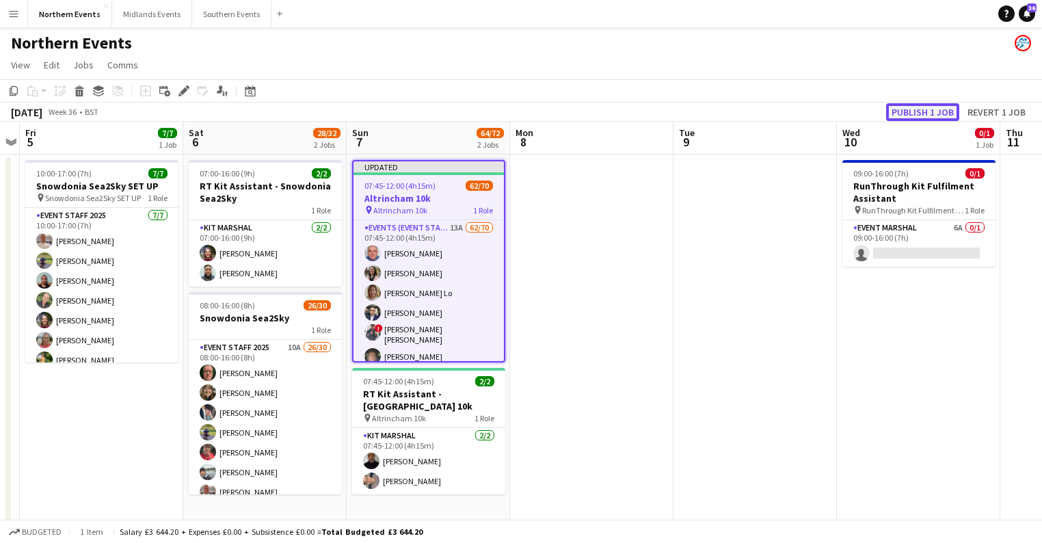
click at [919, 109] on button "Publish 1 job" at bounding box center [922, 112] width 73 height 18
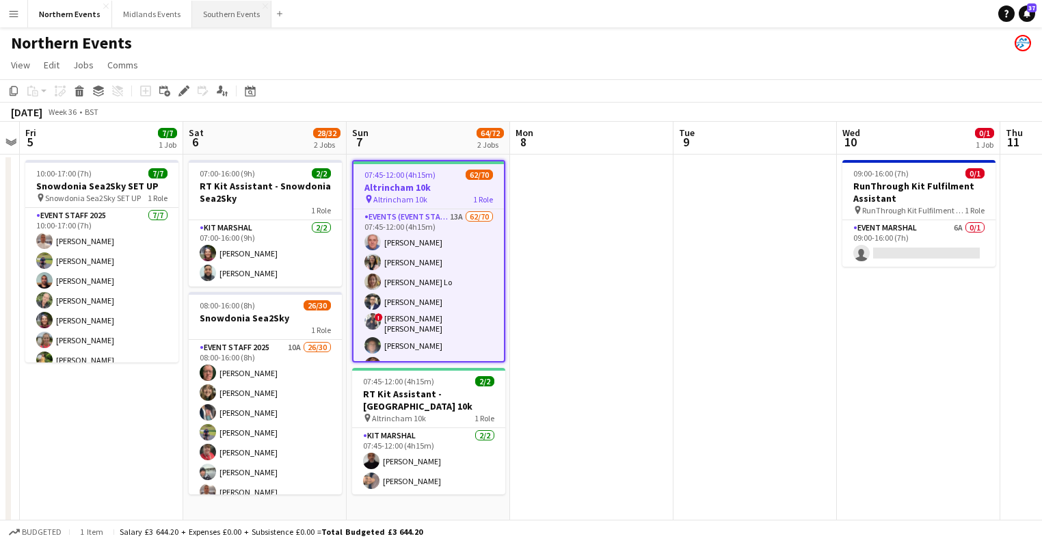
click at [211, 21] on button "Southern Events Close" at bounding box center [231, 14] width 79 height 27
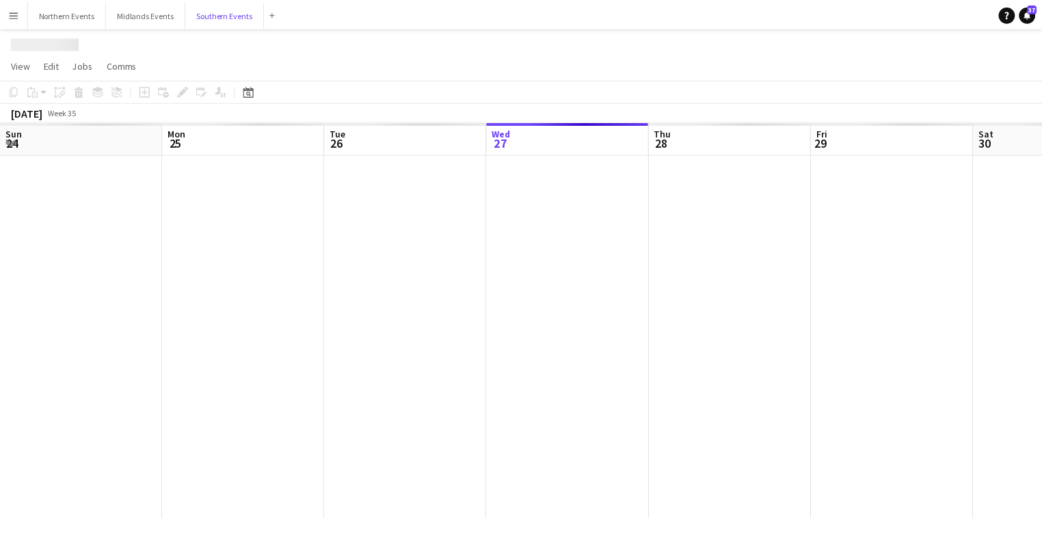
scroll to position [0, 327]
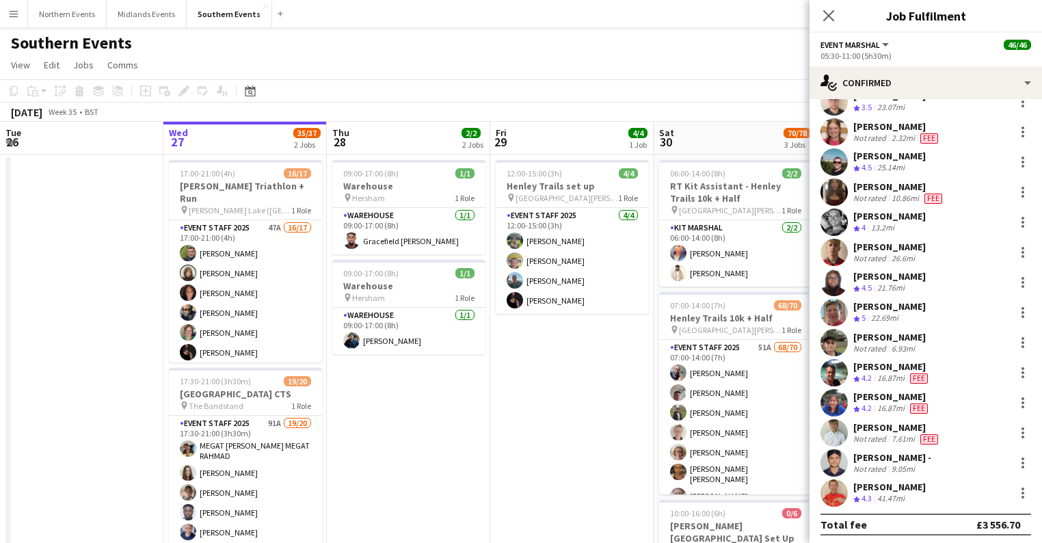
scroll to position [1022, 0]
click at [574, 415] on app-date-cell "12:00-15:00 (3h) 4/4 Henley Trails set up pin Temple Island Meadows 1 Role Even…" at bounding box center [571, 442] width 163 height 576
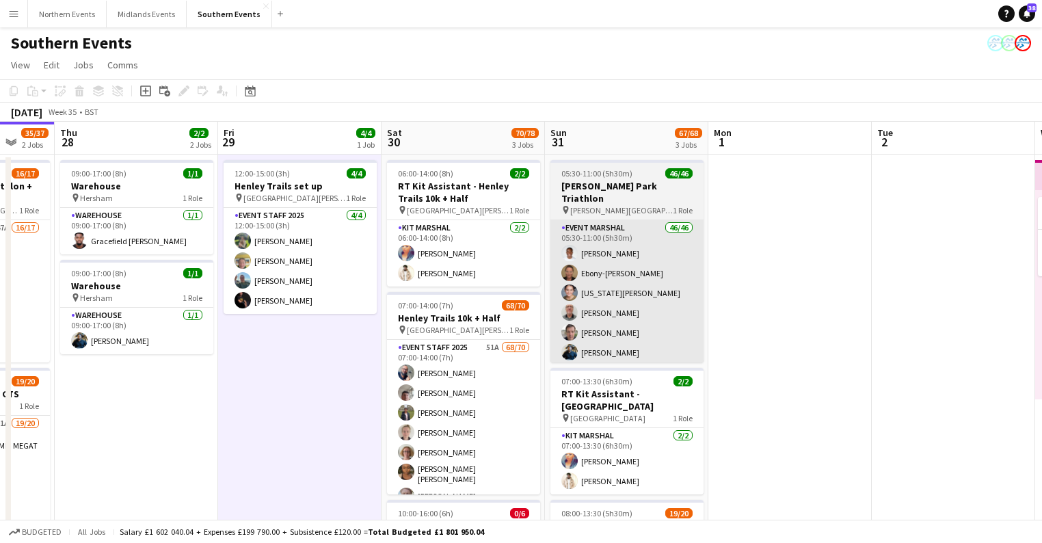
scroll to position [0, 600]
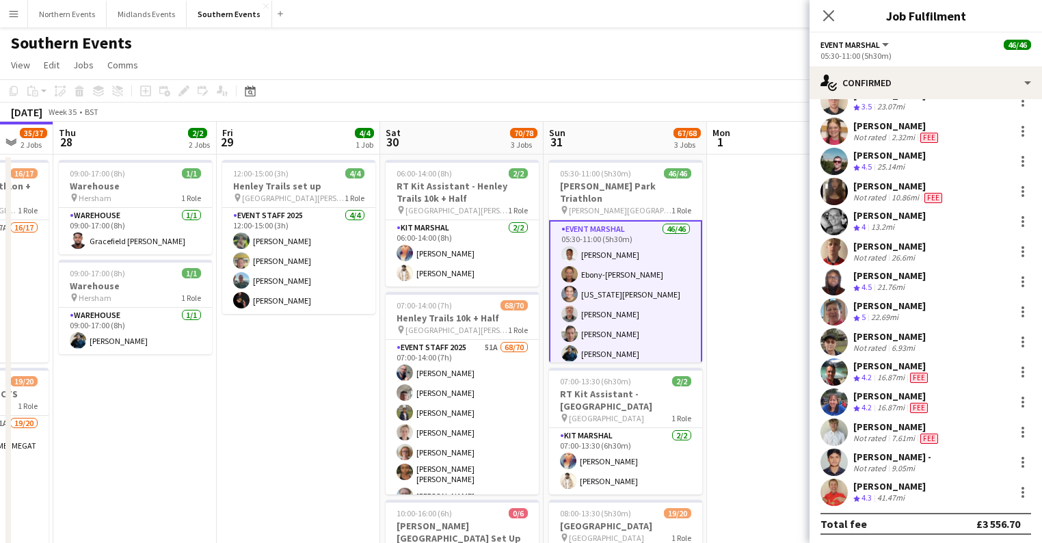
scroll to position [1022, 0]
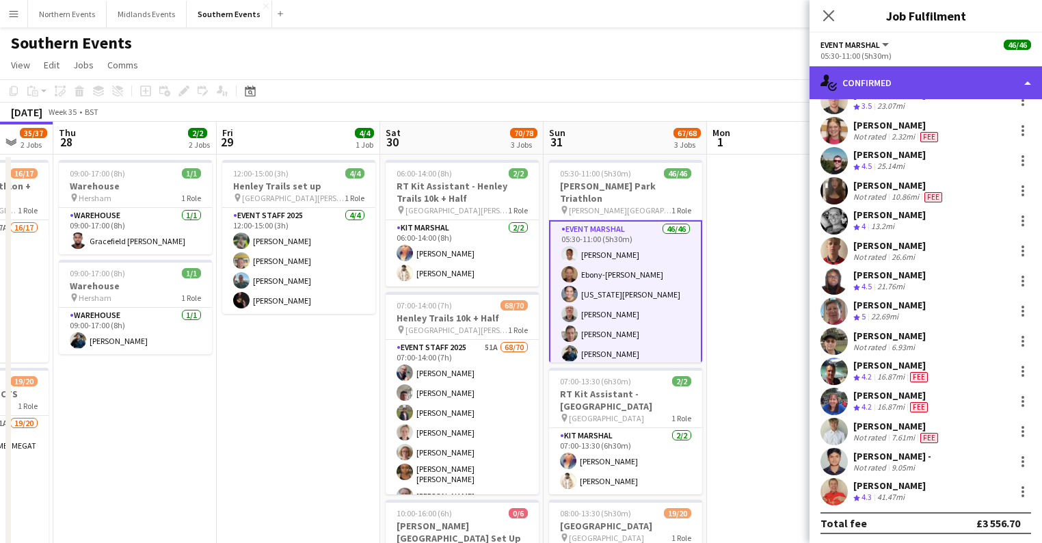
click at [895, 92] on div "single-neutral-actions-check-2 Confirmed" at bounding box center [925, 82] width 232 height 33
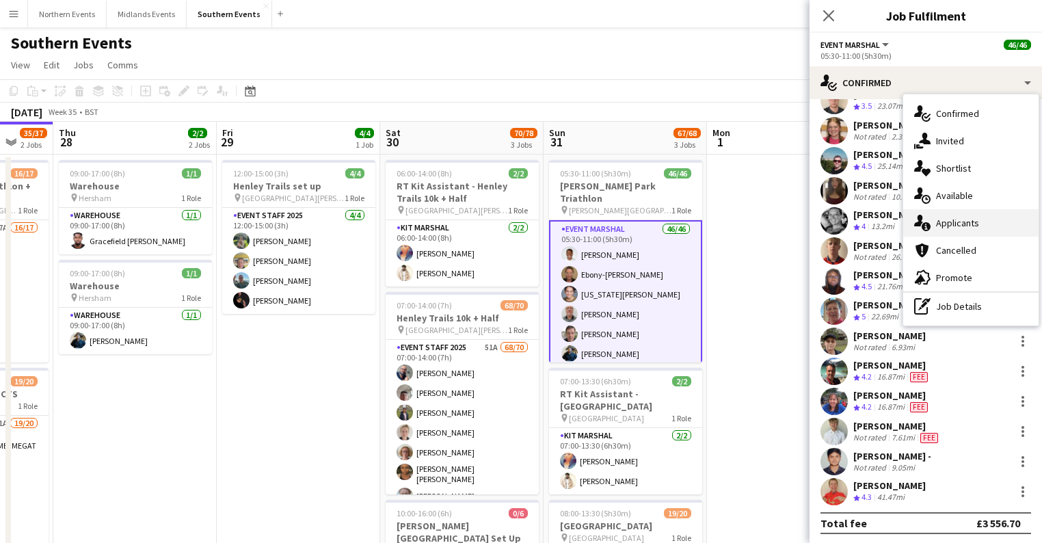
click at [982, 226] on div "single-neutral-actions-information Applicants" at bounding box center [970, 222] width 135 height 27
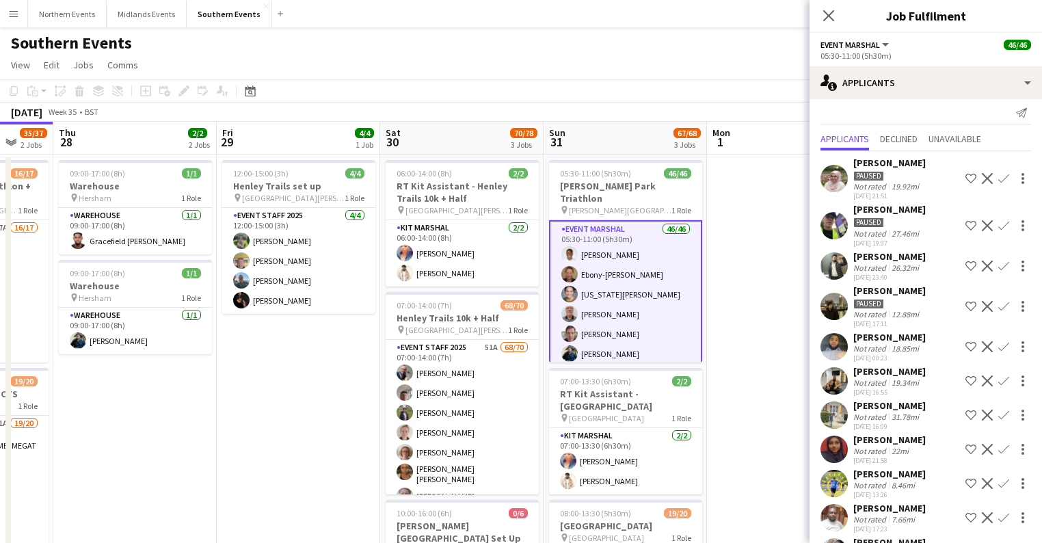
scroll to position [0, 0]
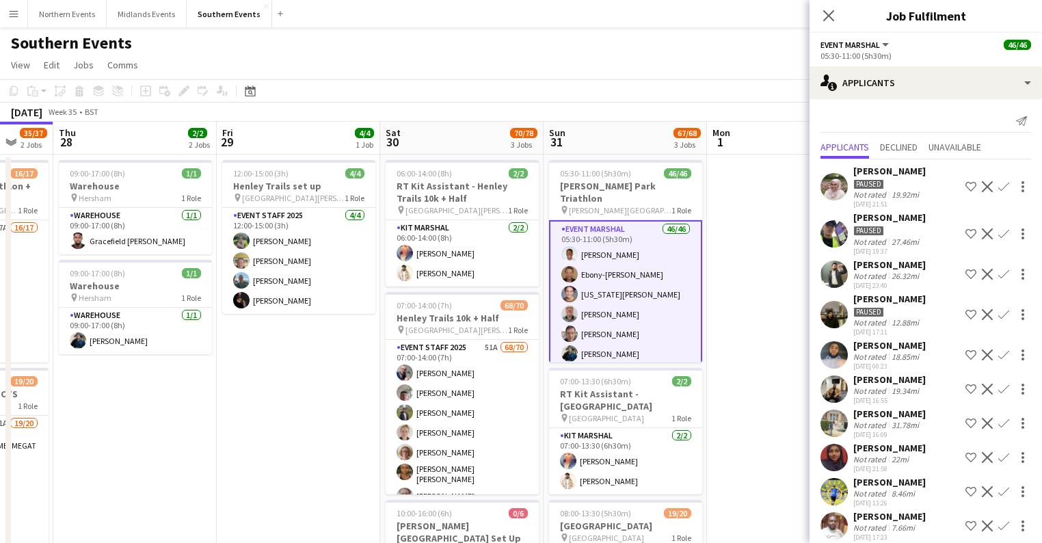
drag, startPoint x: 893, startPoint y: 142, endPoint x: 908, endPoint y: 139, distance: 15.4
click at [893, 142] on span "Declined" at bounding box center [899, 147] width 38 height 10
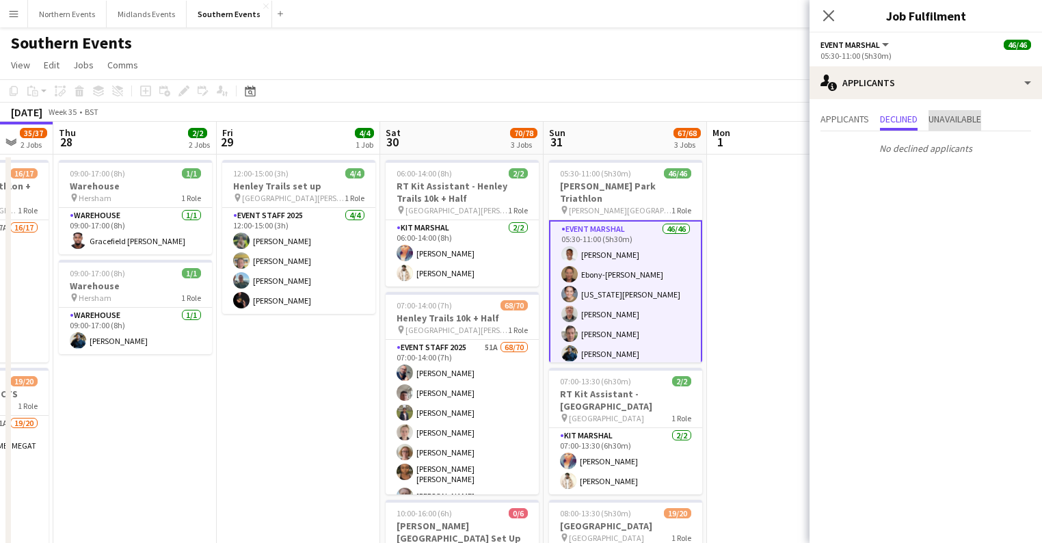
click at [946, 126] on span "Unavailable" at bounding box center [954, 120] width 53 height 21
click at [830, 25] on div "Close pop-in" at bounding box center [828, 15] width 38 height 31
click at [831, 18] on icon at bounding box center [828, 15] width 13 height 13
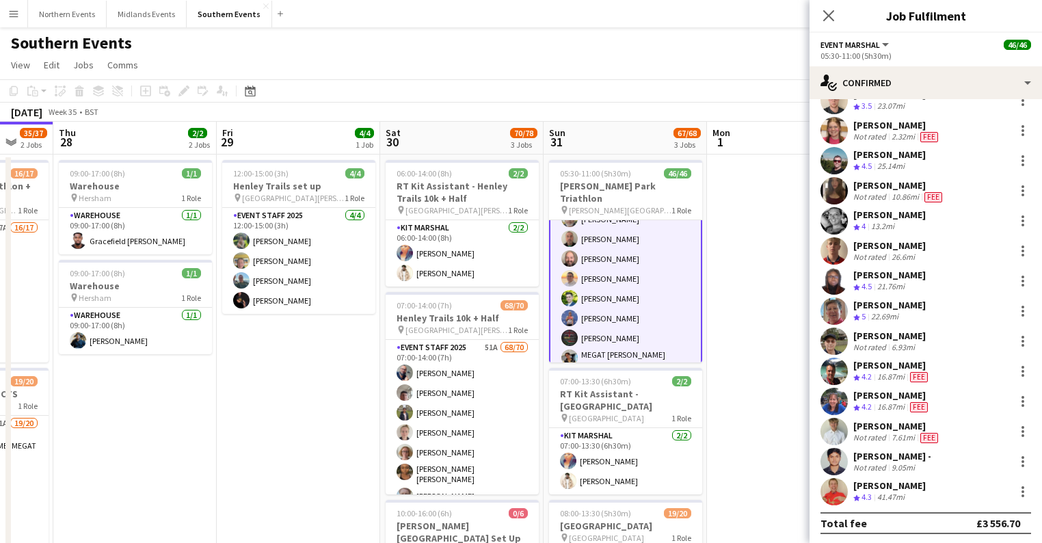
scroll to position [1022, 0]
click at [249, 92] on icon "Date picker" at bounding box center [250, 90] width 11 height 11
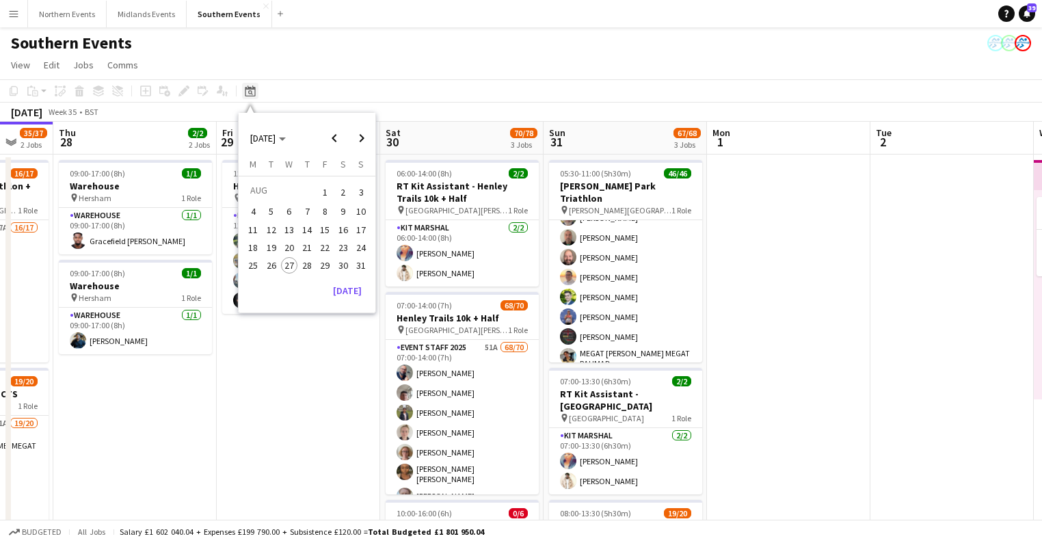
scroll to position [272, 0]
click at [365, 134] on span "Next month" at bounding box center [361, 137] width 27 height 27
click at [362, 206] on span "7" at bounding box center [361, 208] width 16 height 16
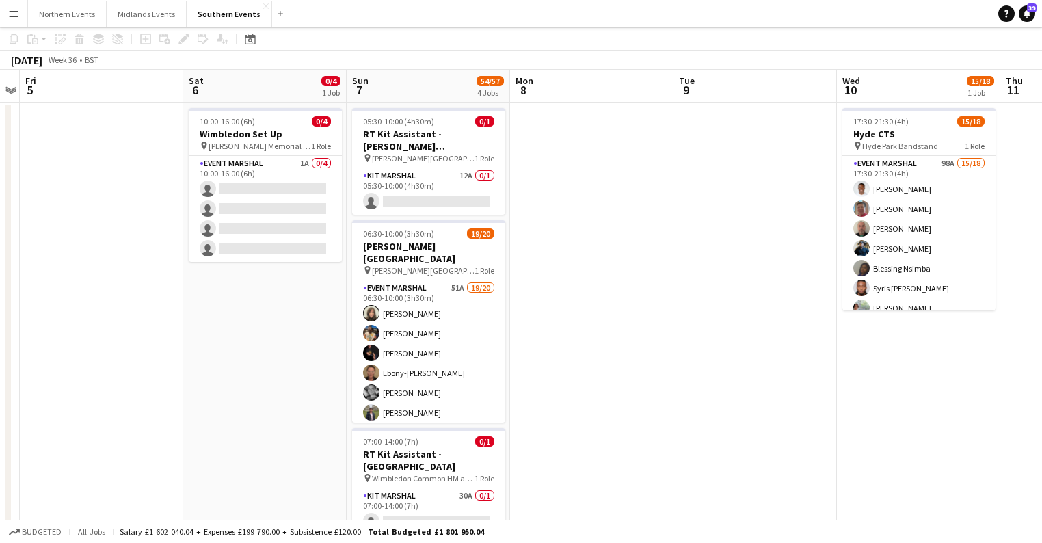
scroll to position [55, 0]
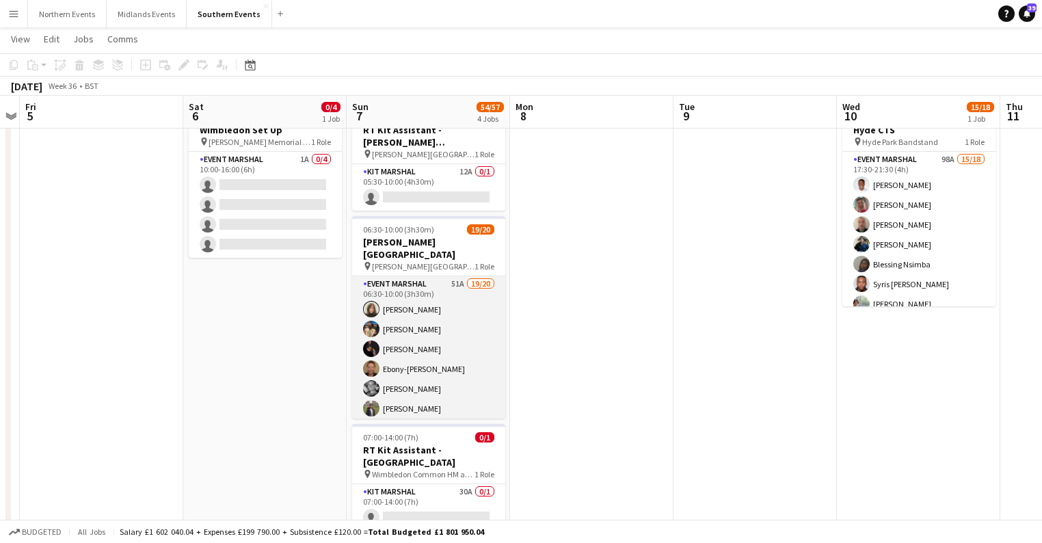
click at [429, 366] on app-card-role "Event Marshal 51A 19/20 06:30-10:00 (3h30m) Joanna Pearce Gabriel Appiah Neil P…" at bounding box center [428, 487] width 153 height 423
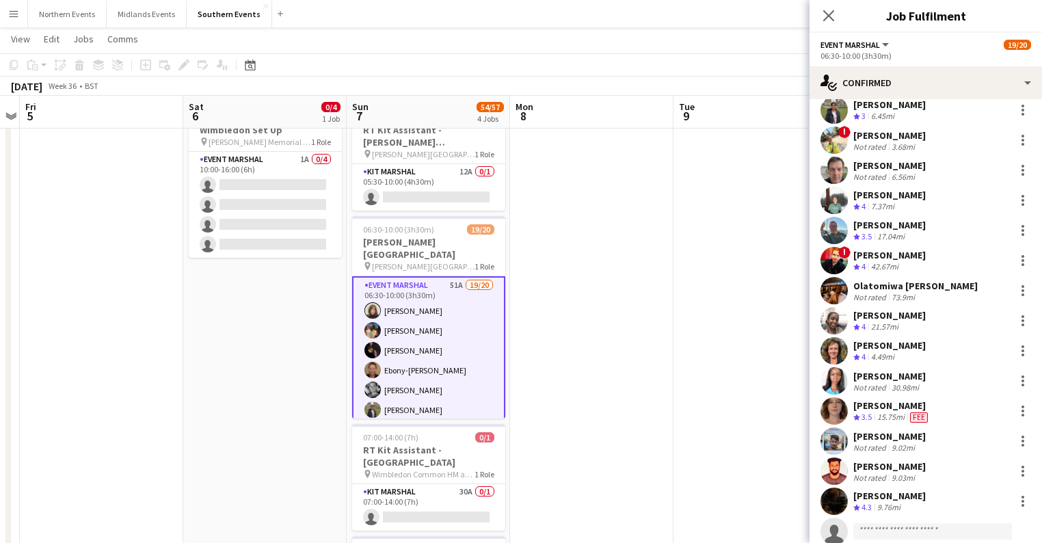
scroll to position [233, 0]
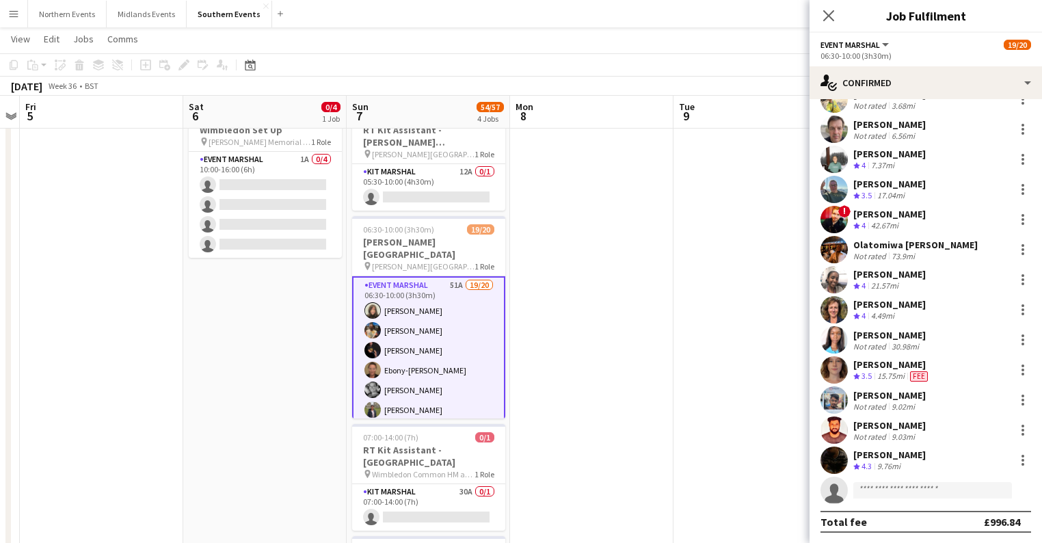
click at [904, 344] on div "30.98mi" at bounding box center [905, 346] width 33 height 10
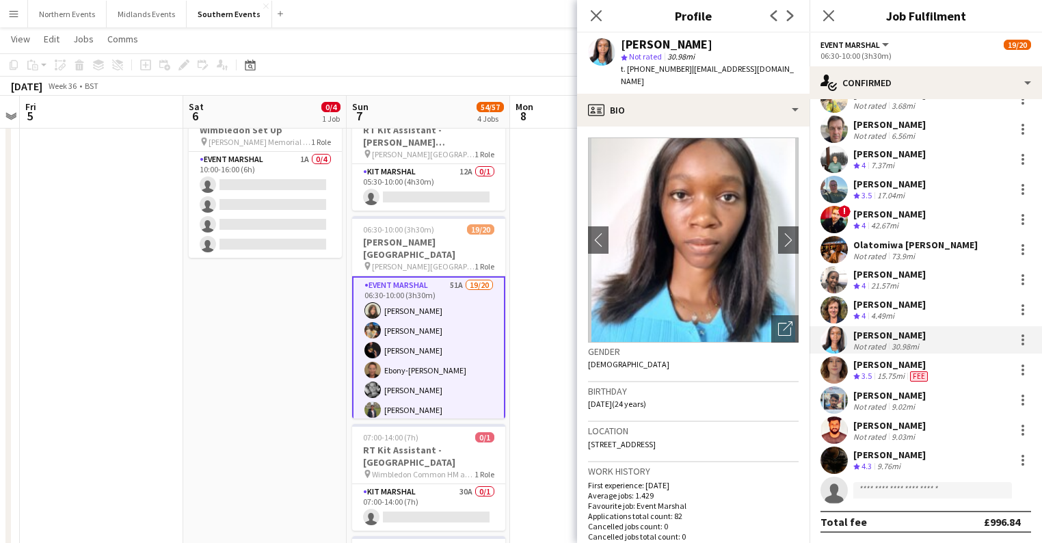
drag, startPoint x: 623, startPoint y: 46, endPoint x: 755, endPoint y: 38, distance: 131.4
click at [755, 38] on div "sophie Omoata Ayemere" at bounding box center [710, 44] width 178 height 12
click at [712, 45] on div "sophie Omoata Ayemere" at bounding box center [667, 44] width 92 height 12
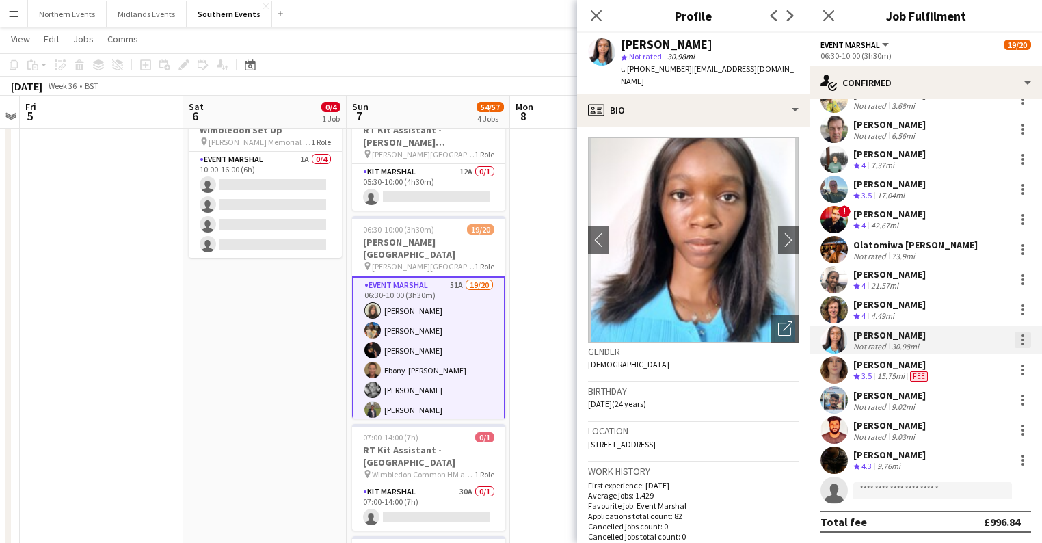
click at [1014, 343] on div at bounding box center [1022, 339] width 16 height 16
drag, startPoint x: 953, startPoint y: 284, endPoint x: 894, endPoint y: 284, distance: 58.8
click at [953, 284] on span "Remove" at bounding box center [947, 281] width 41 height 12
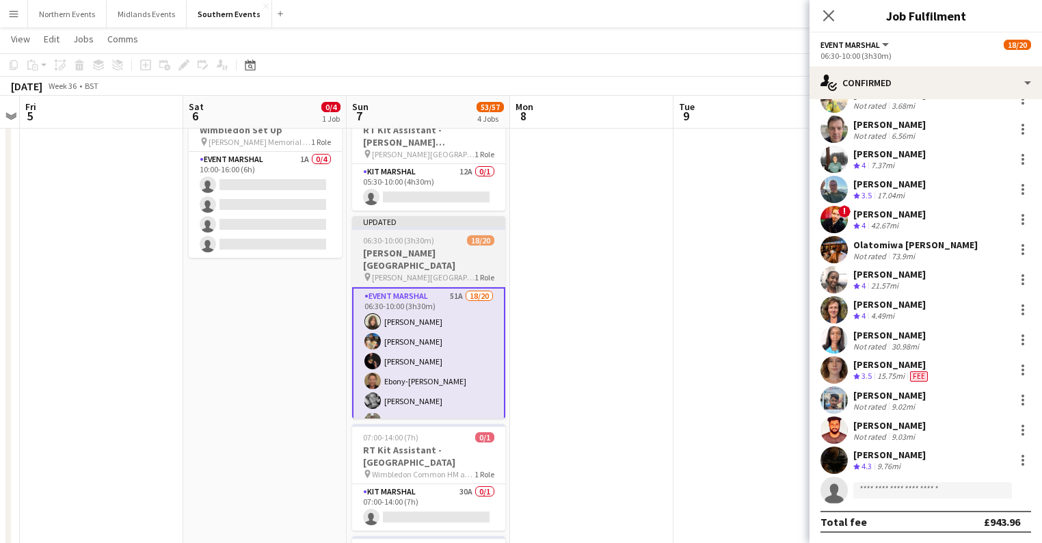
click at [444, 256] on h3 "Thorpe Park Run" at bounding box center [428, 259] width 153 height 25
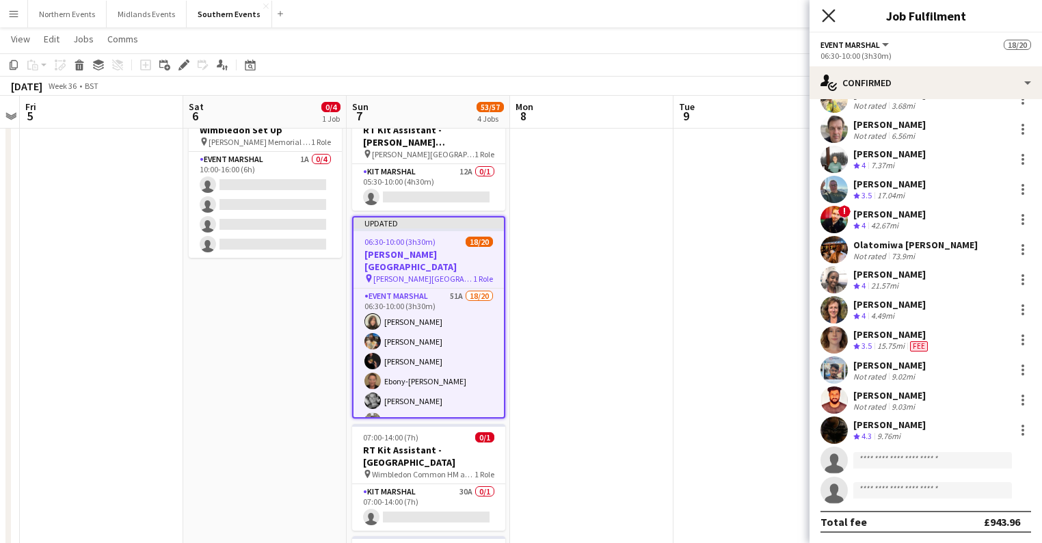
click at [830, 12] on icon "Close pop-in" at bounding box center [828, 15] width 13 height 13
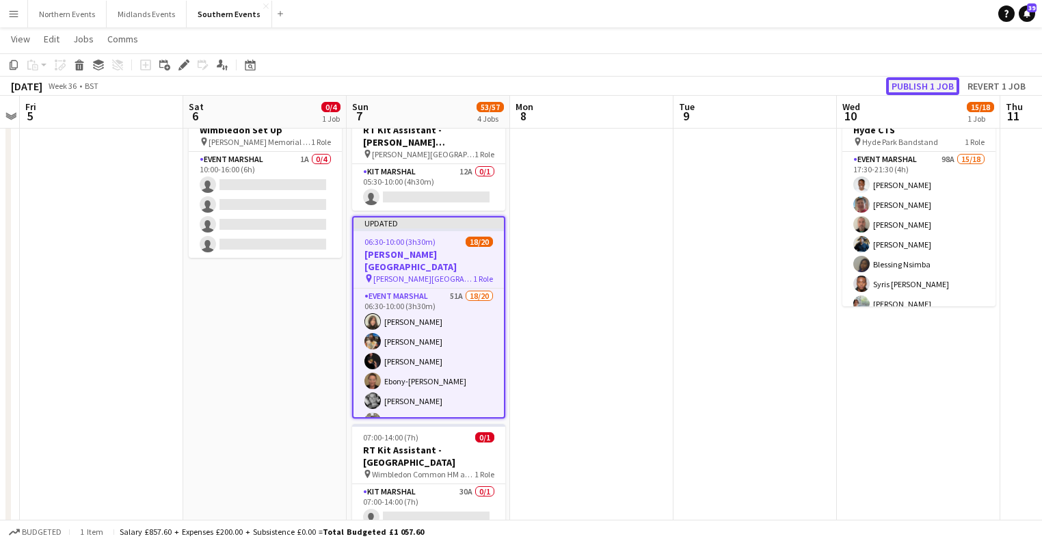
click at [906, 81] on button "Publish 1 job" at bounding box center [922, 86] width 73 height 18
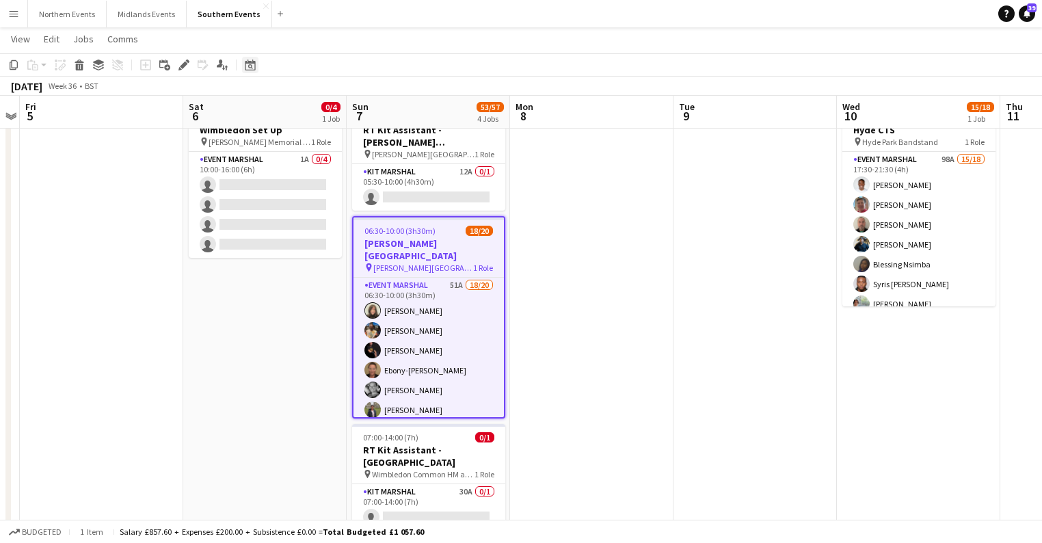
click at [248, 64] on icon "Date picker" at bounding box center [250, 64] width 11 height 11
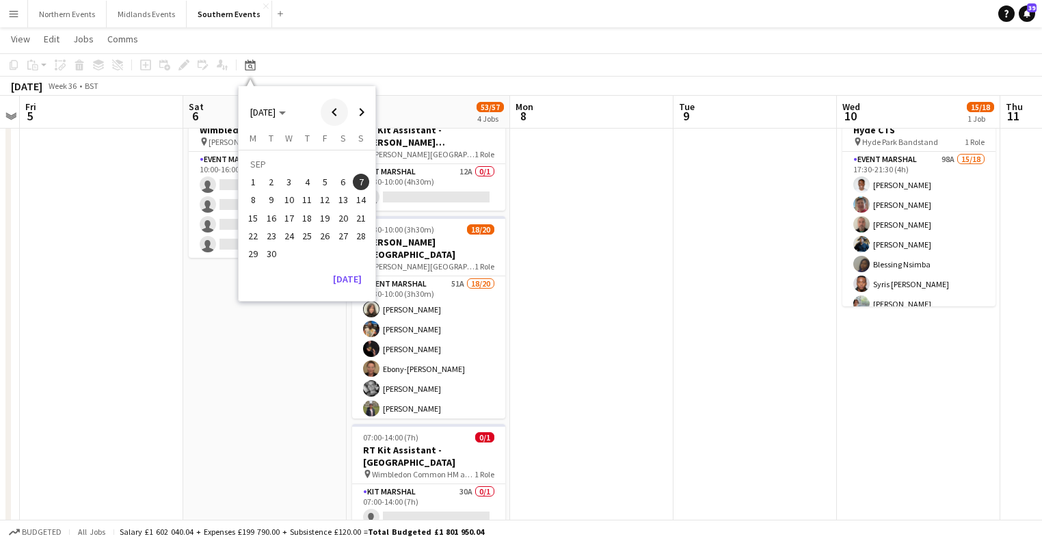
click at [336, 114] on span "Previous month" at bounding box center [334, 111] width 27 height 27
click at [344, 239] on span "30" at bounding box center [343, 239] width 16 height 16
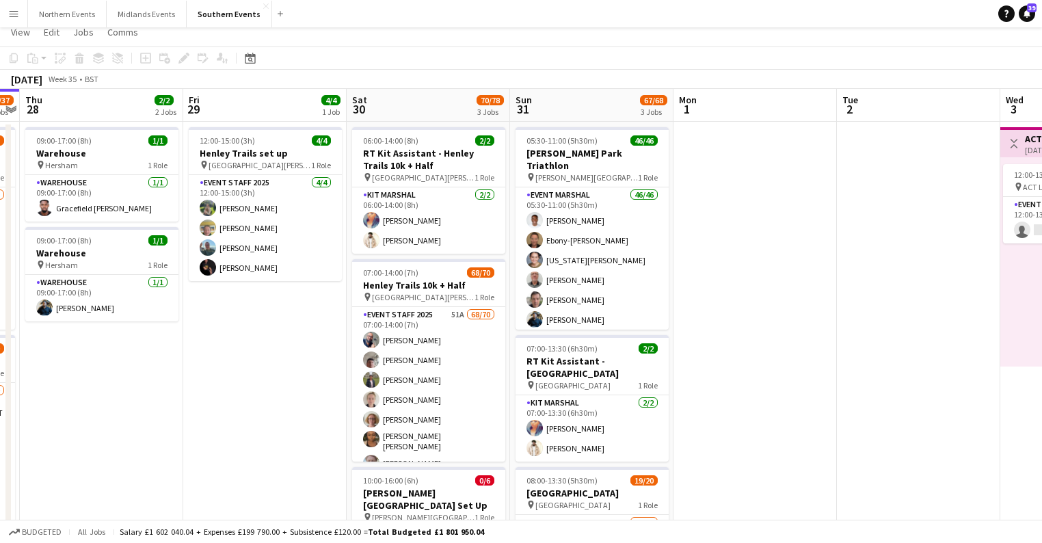
scroll to position [0, 0]
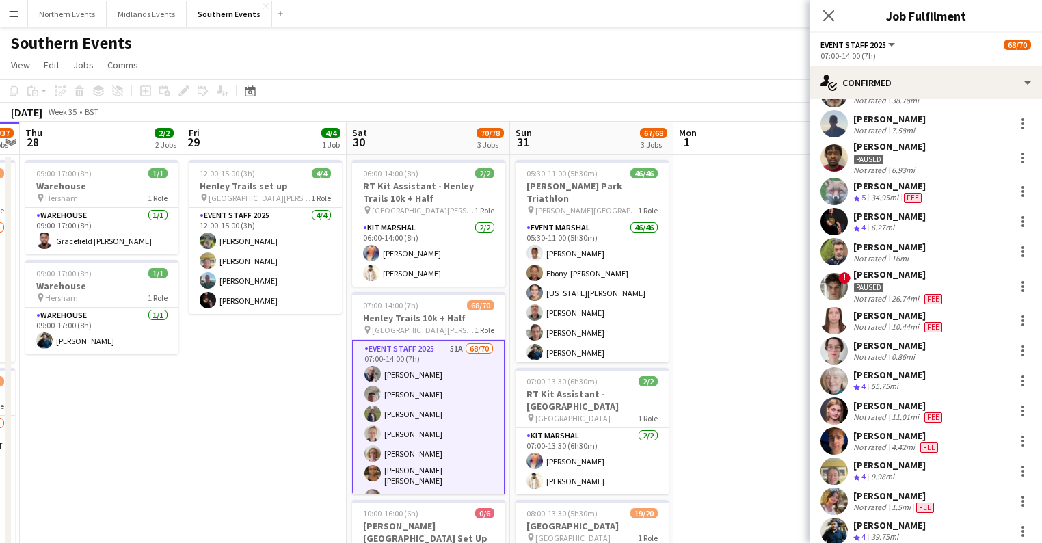
scroll to position [547, 0]
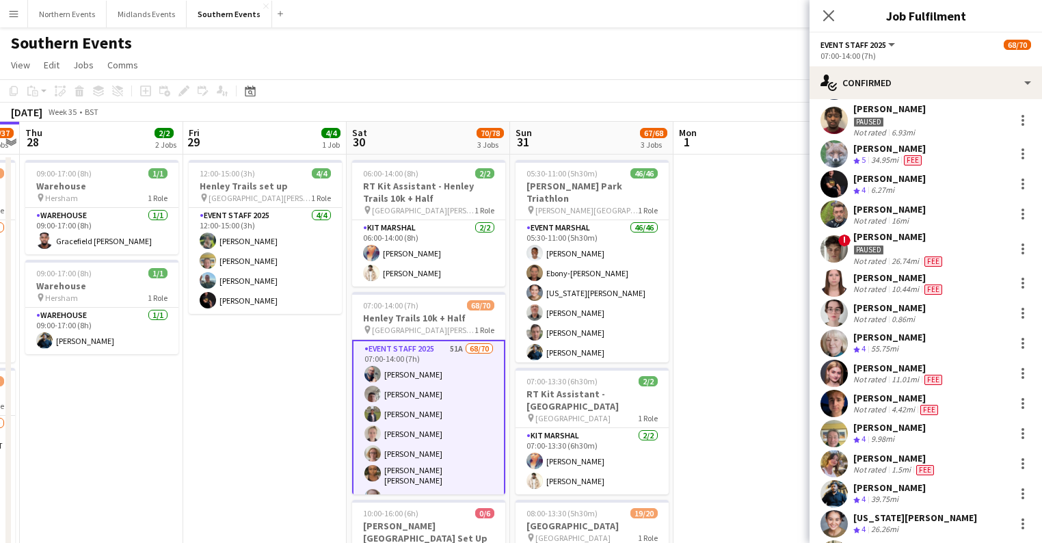
click at [1021, 372] on div at bounding box center [1022, 373] width 3 height 3
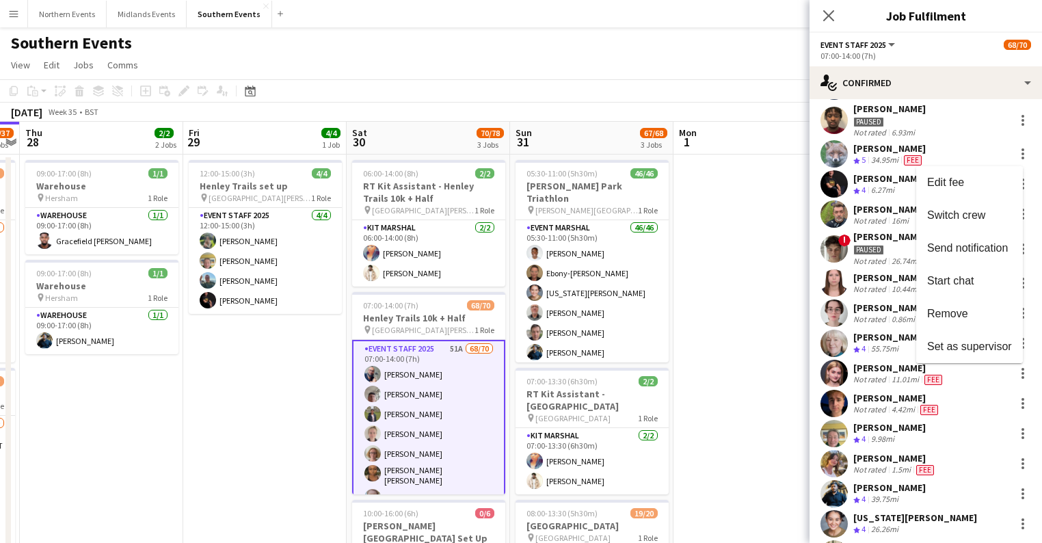
click at [889, 372] on div at bounding box center [521, 271] width 1042 height 543
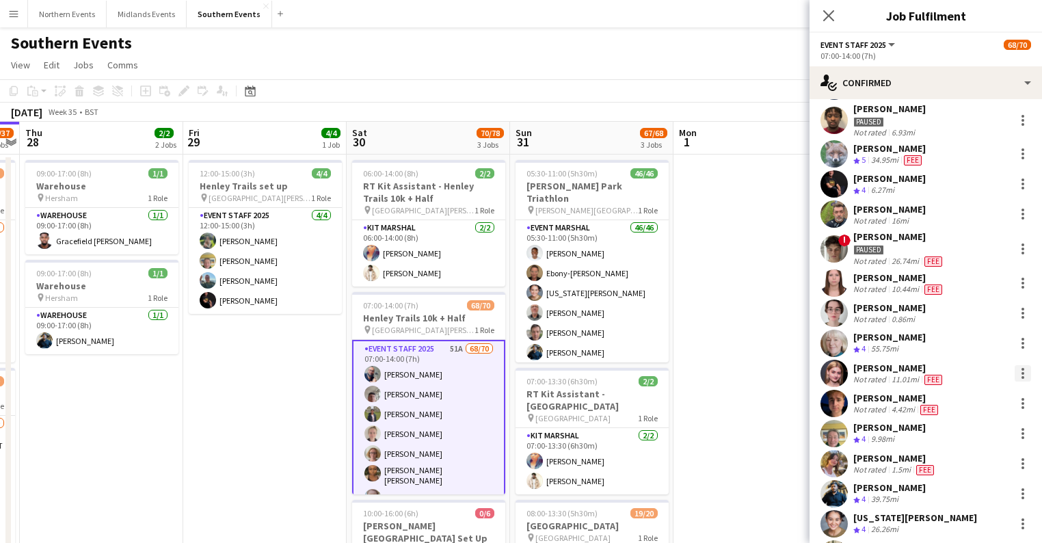
click at [1014, 375] on div at bounding box center [1022, 373] width 16 height 16
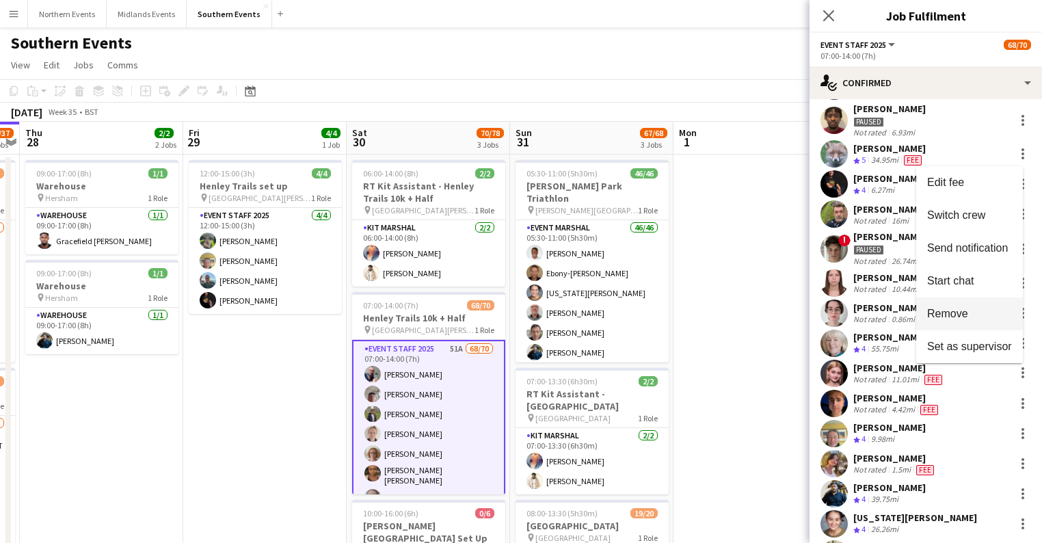
click at [956, 314] on span "Remove" at bounding box center [947, 314] width 41 height 12
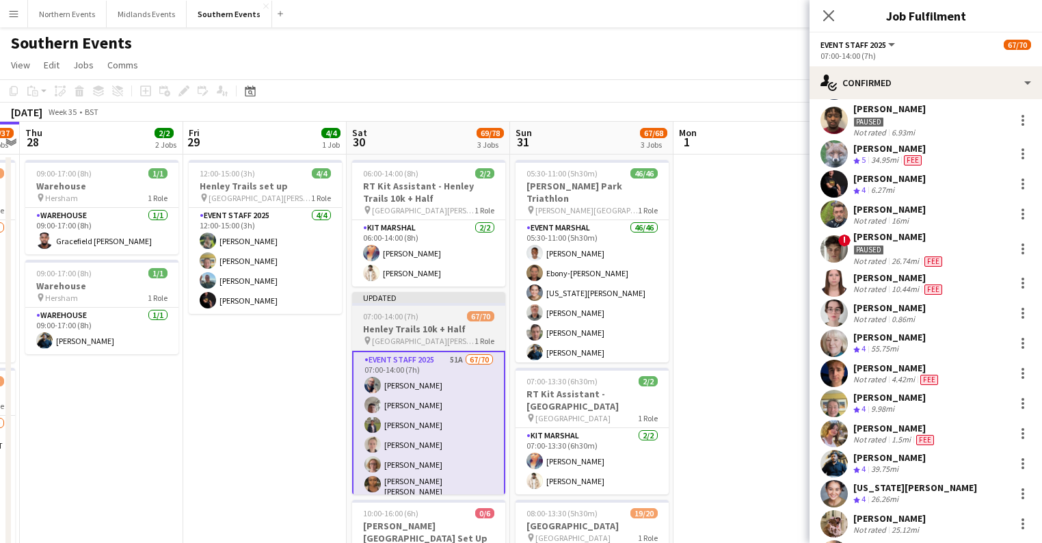
click at [412, 327] on h3 "Henley Trails 10k + Half" at bounding box center [428, 329] width 153 height 12
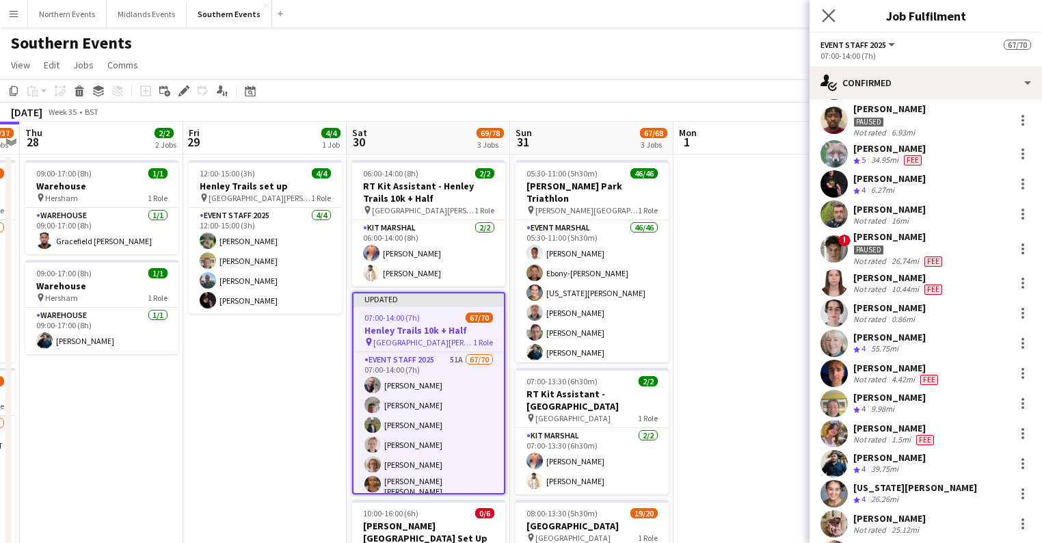
click at [828, 8] on app-icon "Close pop-in" at bounding box center [829, 16] width 20 height 20
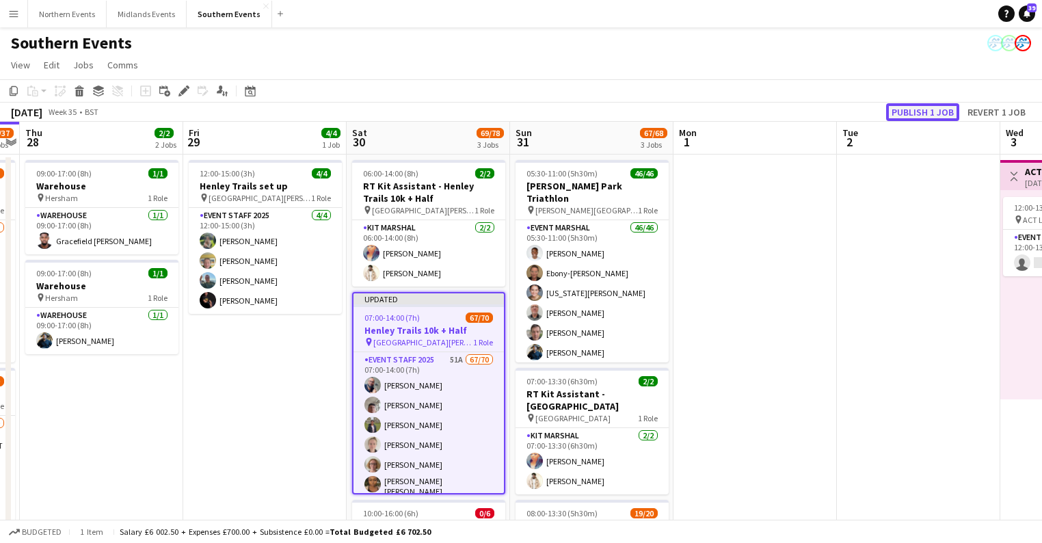
click at [917, 109] on button "Publish 1 job" at bounding box center [922, 112] width 73 height 18
